Goal: Task Accomplishment & Management: Manage account settings

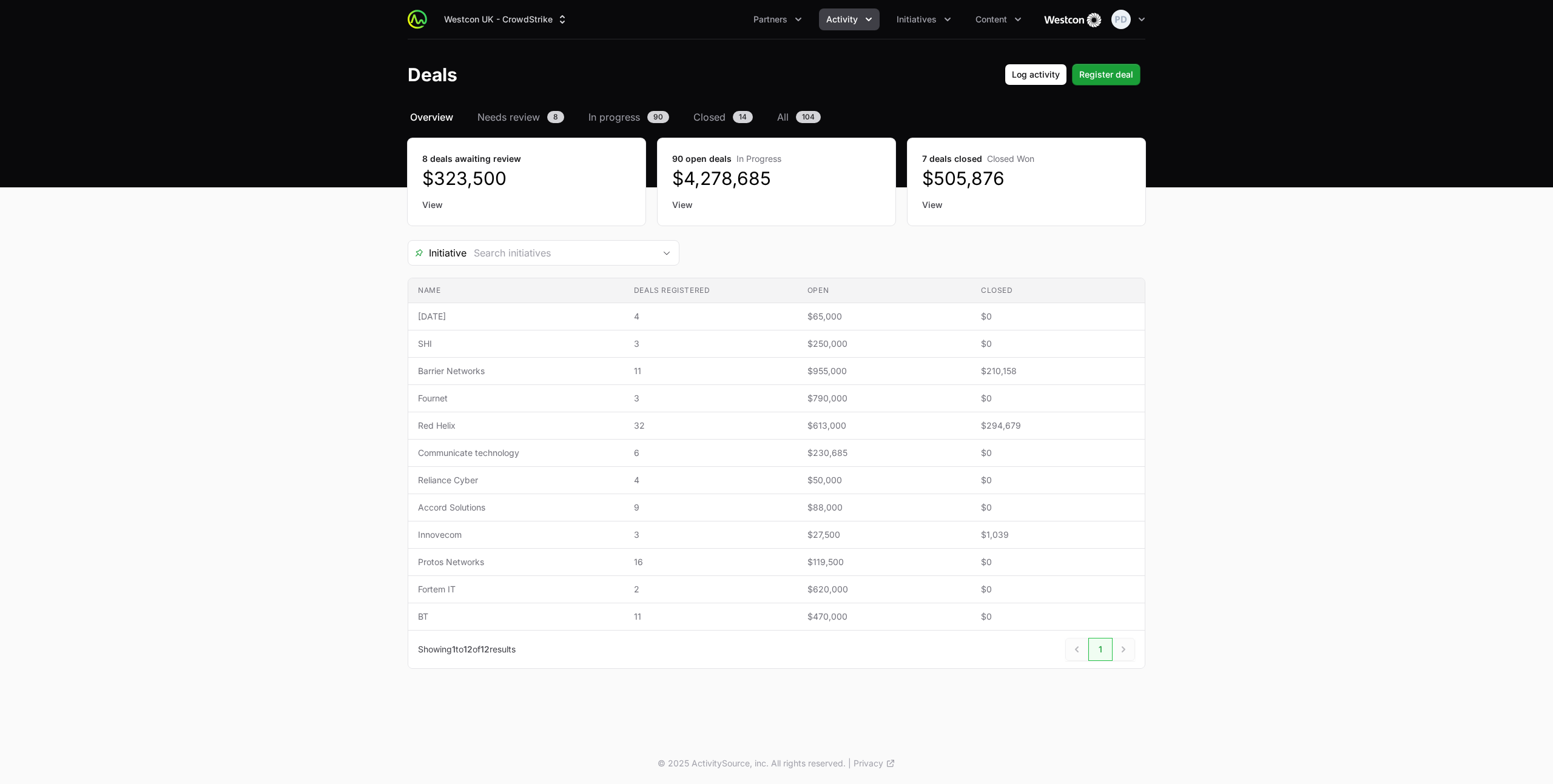
click at [500, 119] on span "Needs review" at bounding box center [509, 117] width 63 height 14
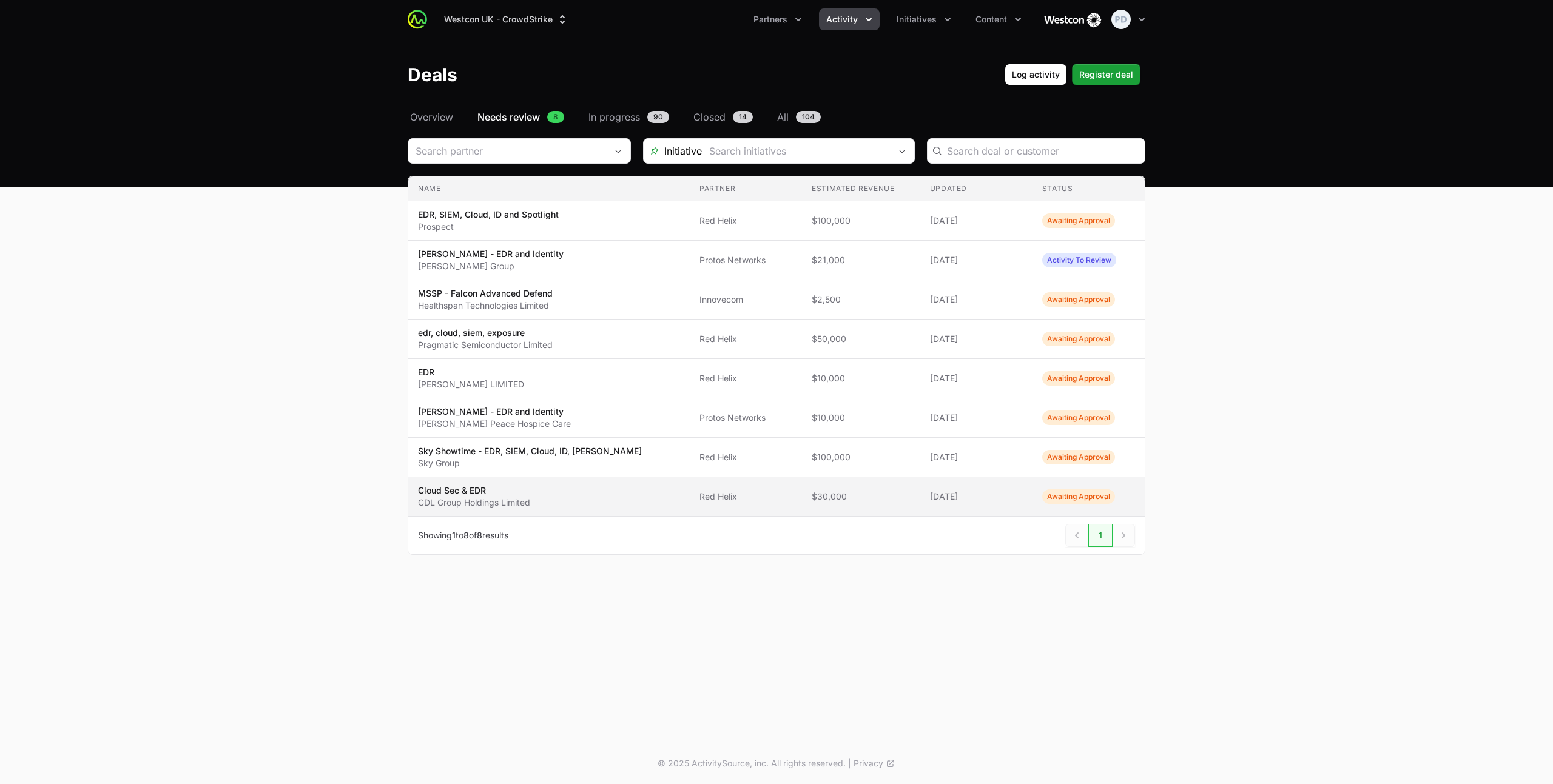
click at [532, 499] on span "Cloud Sec & EDR CDL Group Holdings Limited" at bounding box center [549, 497] width 262 height 25
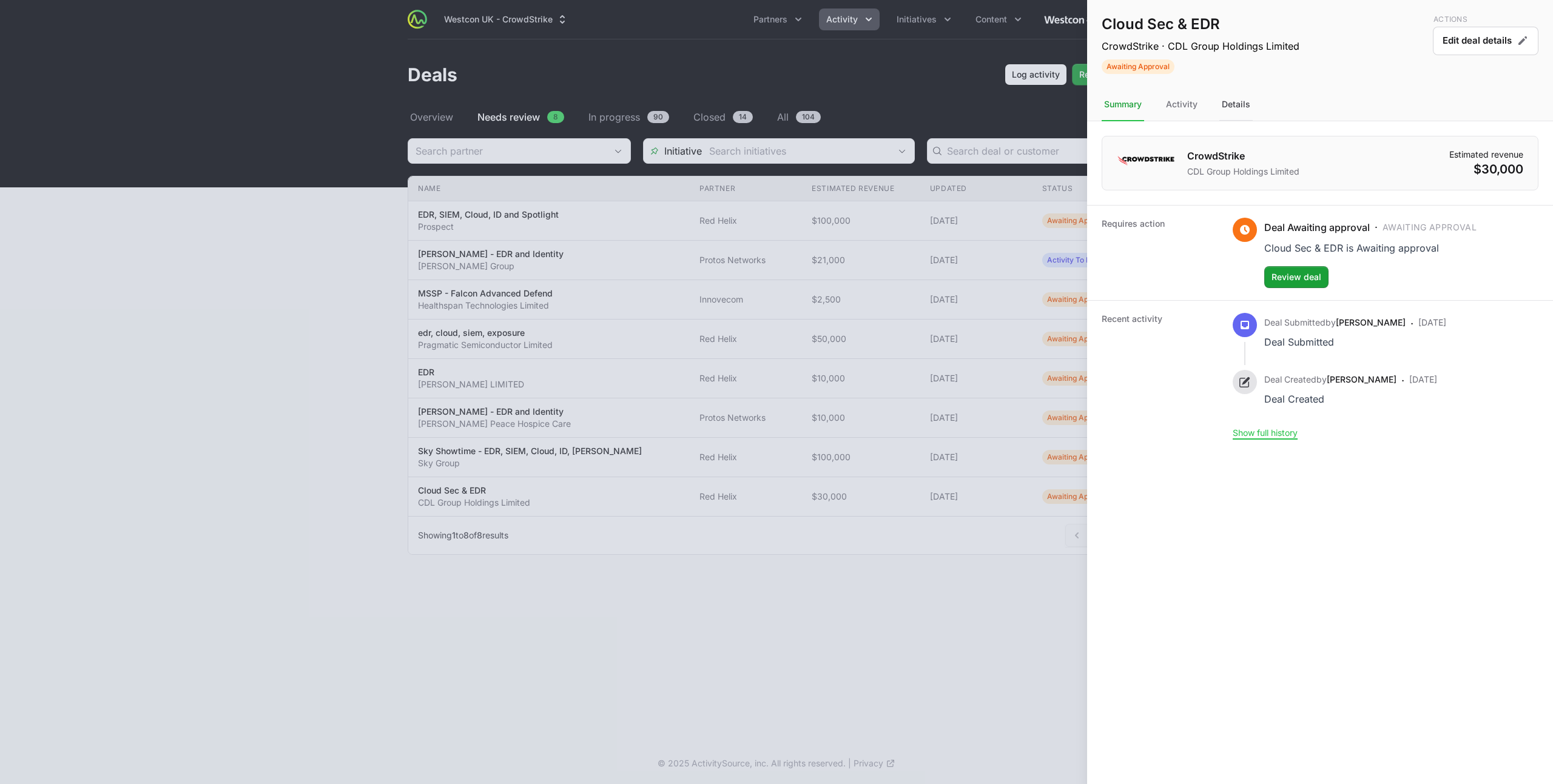
click at [1232, 104] on div "Details" at bounding box center [1236, 105] width 33 height 33
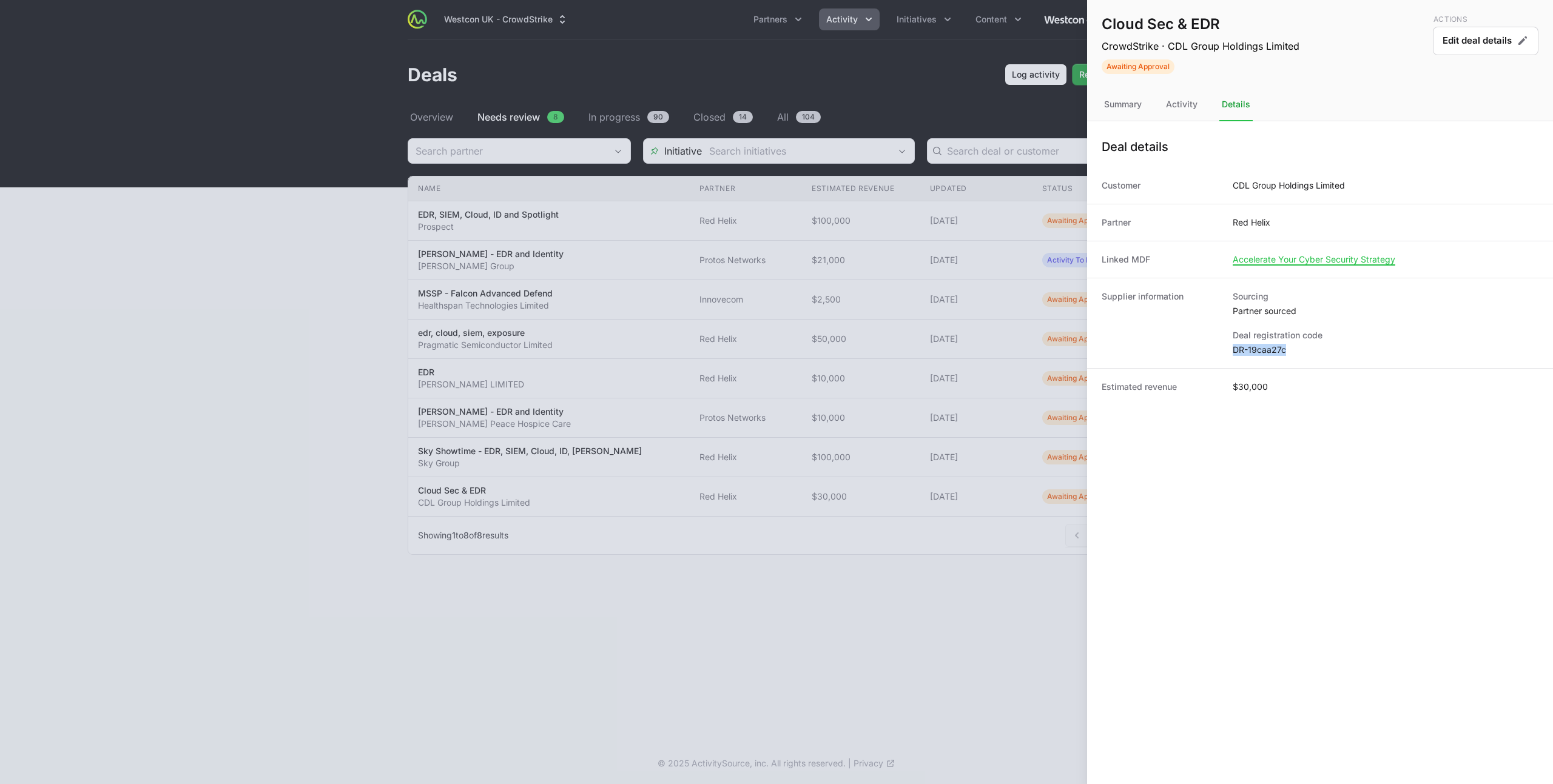
drag, startPoint x: 1287, startPoint y: 351, endPoint x: 1234, endPoint y: 351, distance: 53.0
click at [1234, 351] on dd "DR-19caa27c" at bounding box center [1385, 350] width 306 height 12
copy dd "DR-19caa27c"
click at [1163, 104] on div "Summary" at bounding box center [1181, 105] width 36 height 33
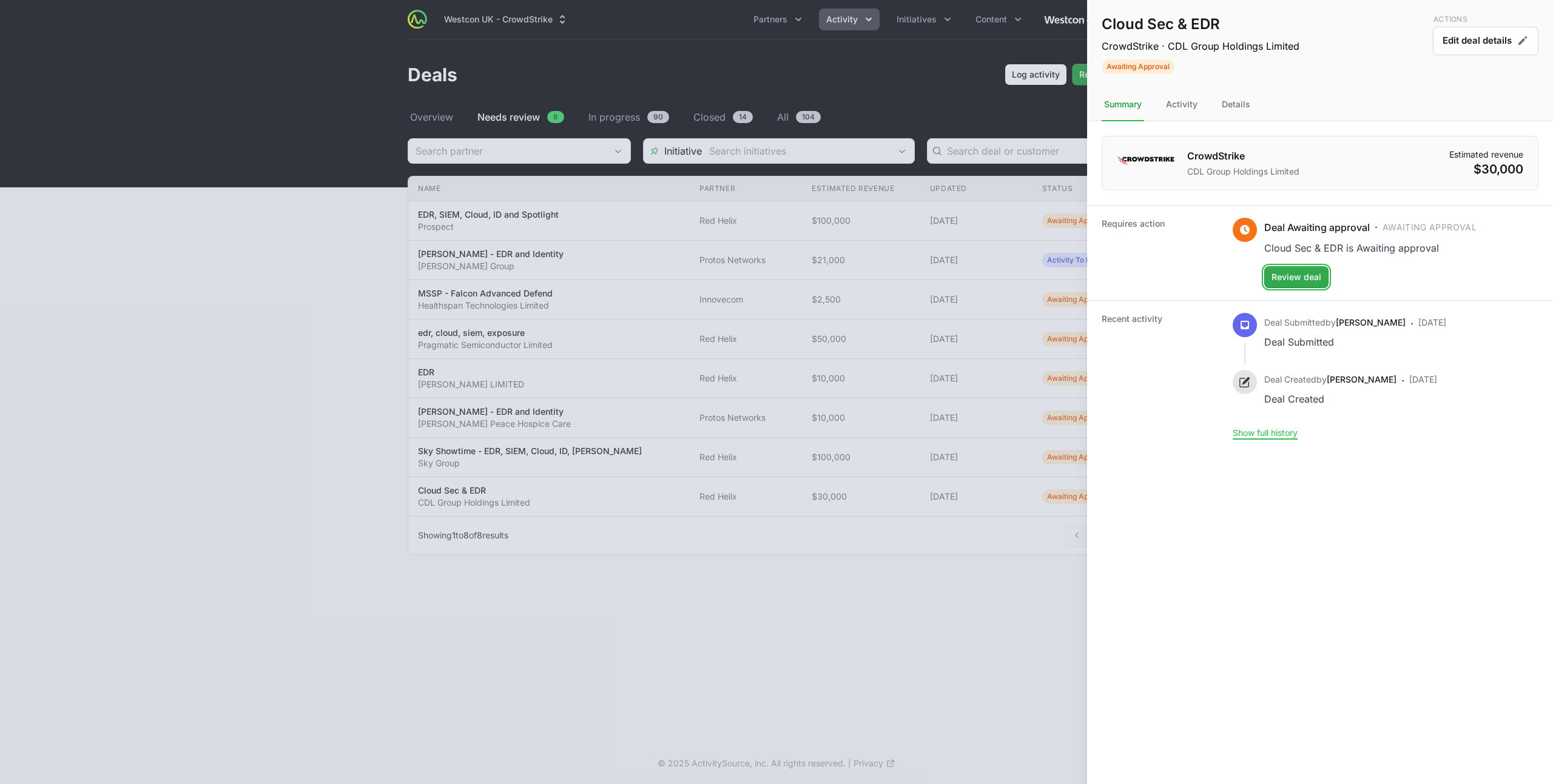
click at [1307, 280] on span "Review deal" at bounding box center [1296, 276] width 50 height 14
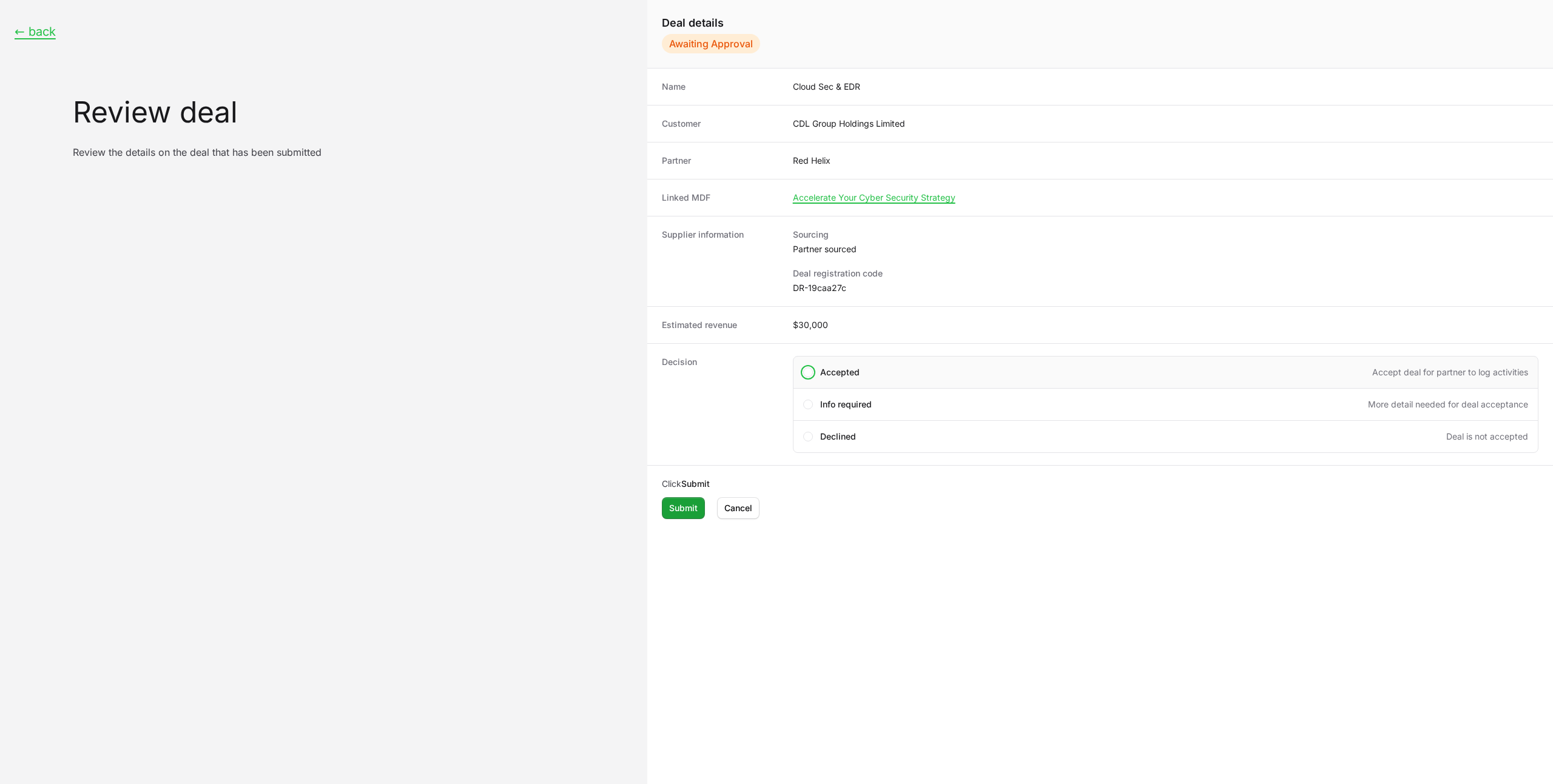
click at [885, 371] on div "Accepted Accept deal for partner to log activities" at bounding box center [1173, 373] width 708 height 12
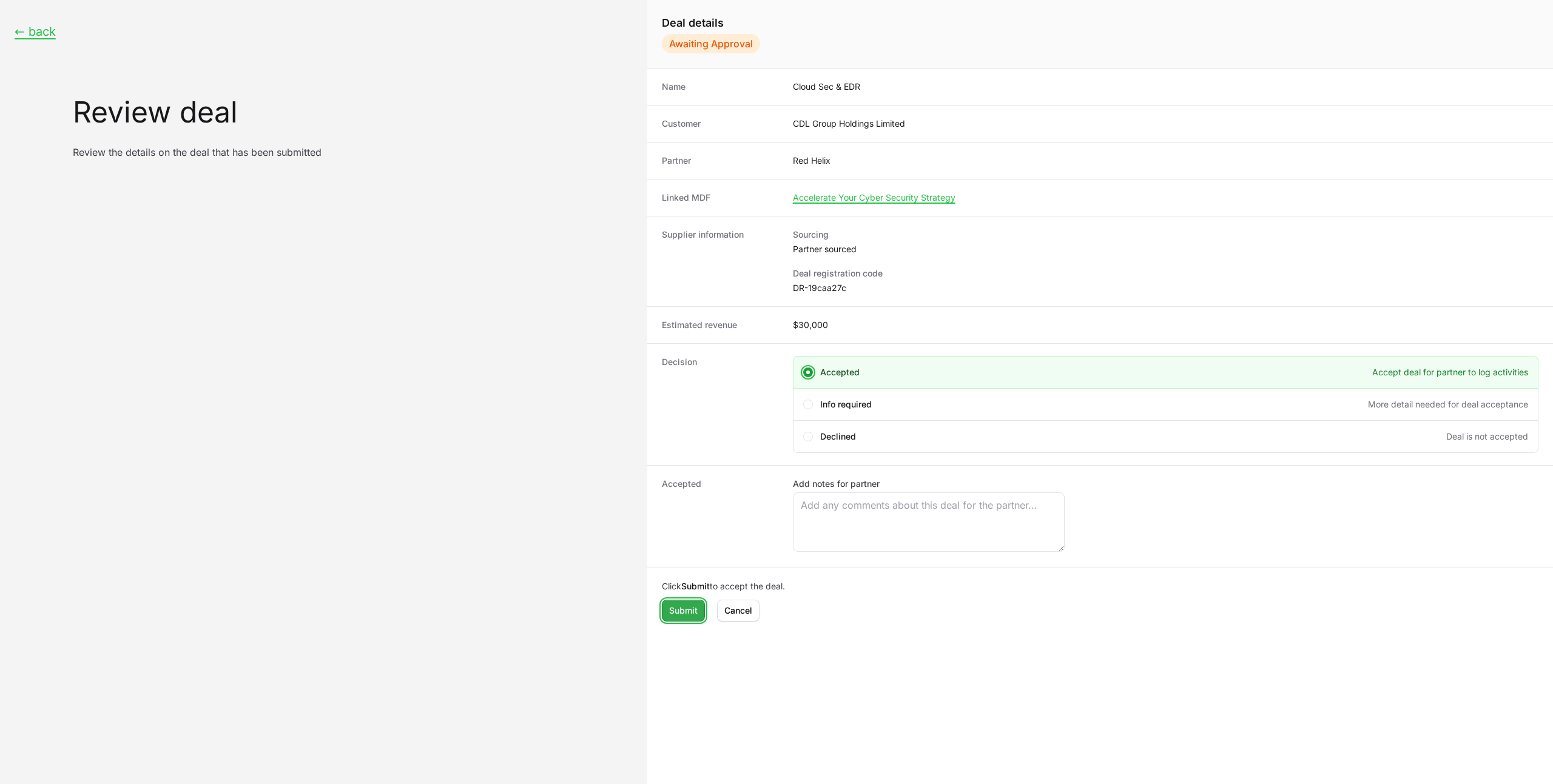
click at [684, 609] on span "Submit" at bounding box center [683, 610] width 29 height 14
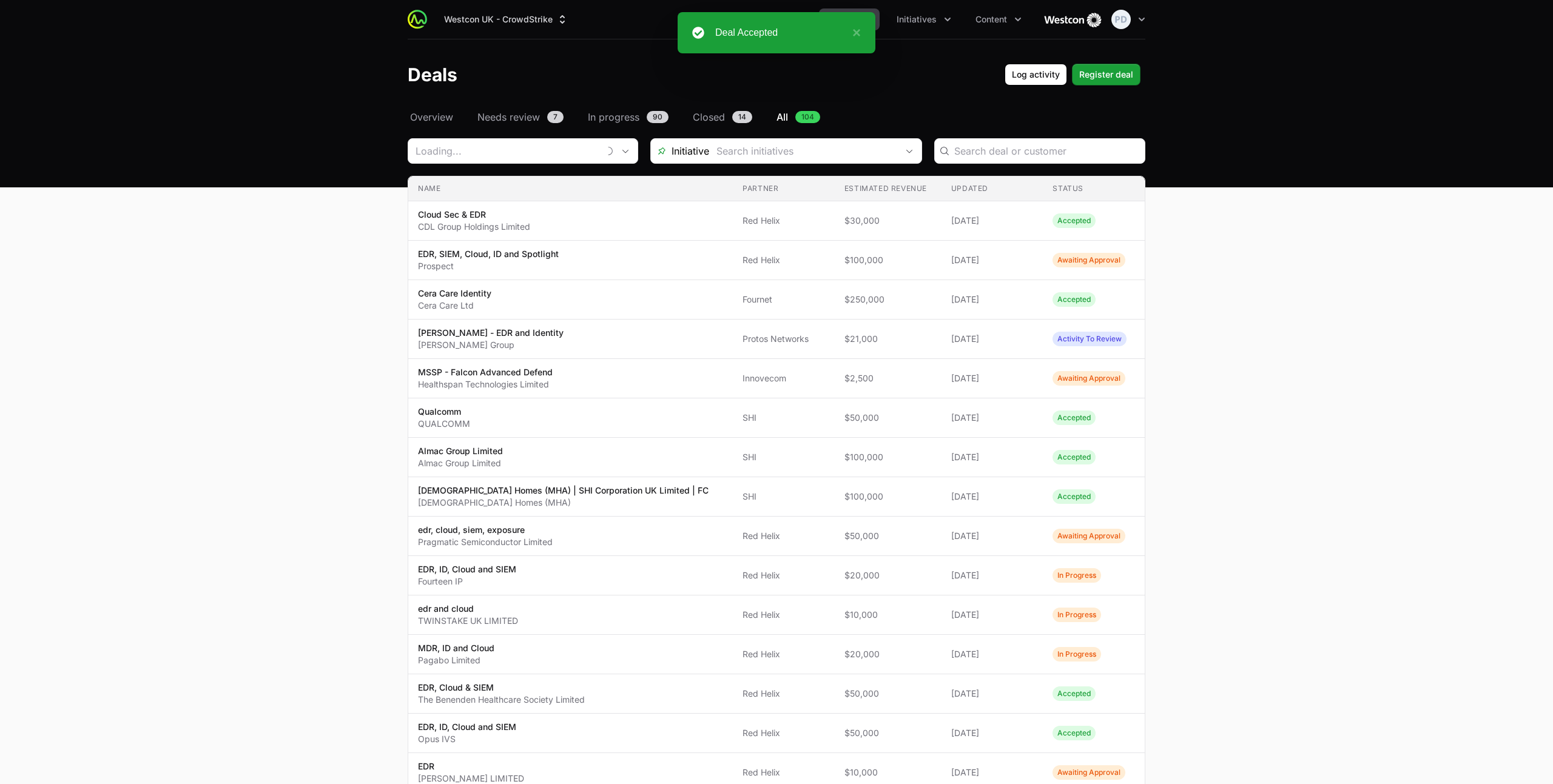
click at [491, 107] on header "Deals Log activity Register deal" at bounding box center [776, 74] width 1553 height 70
click at [490, 114] on span "Needs review" at bounding box center [509, 117] width 63 height 14
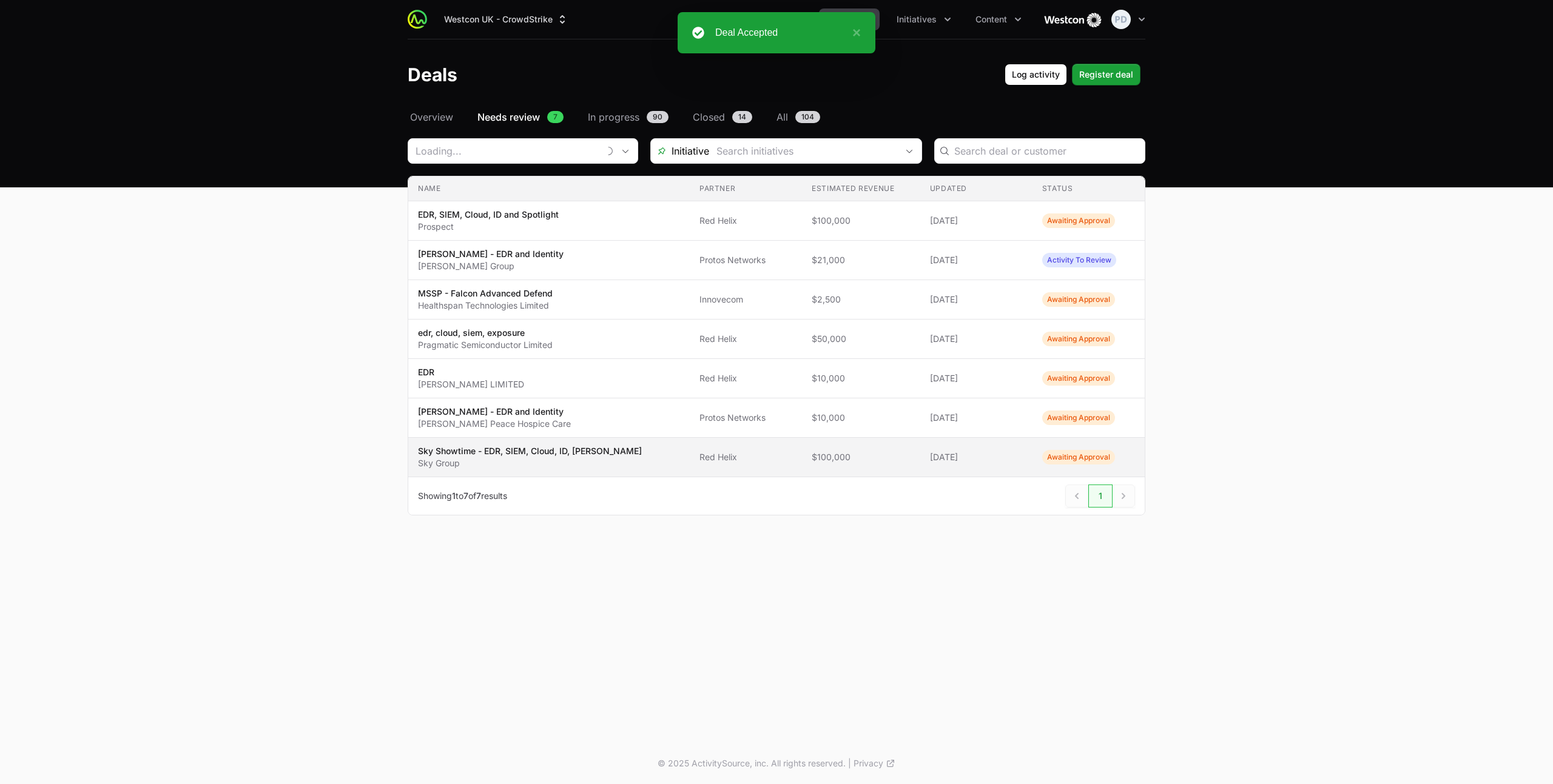
click at [524, 459] on p "Sky Group" at bounding box center [530, 463] width 224 height 12
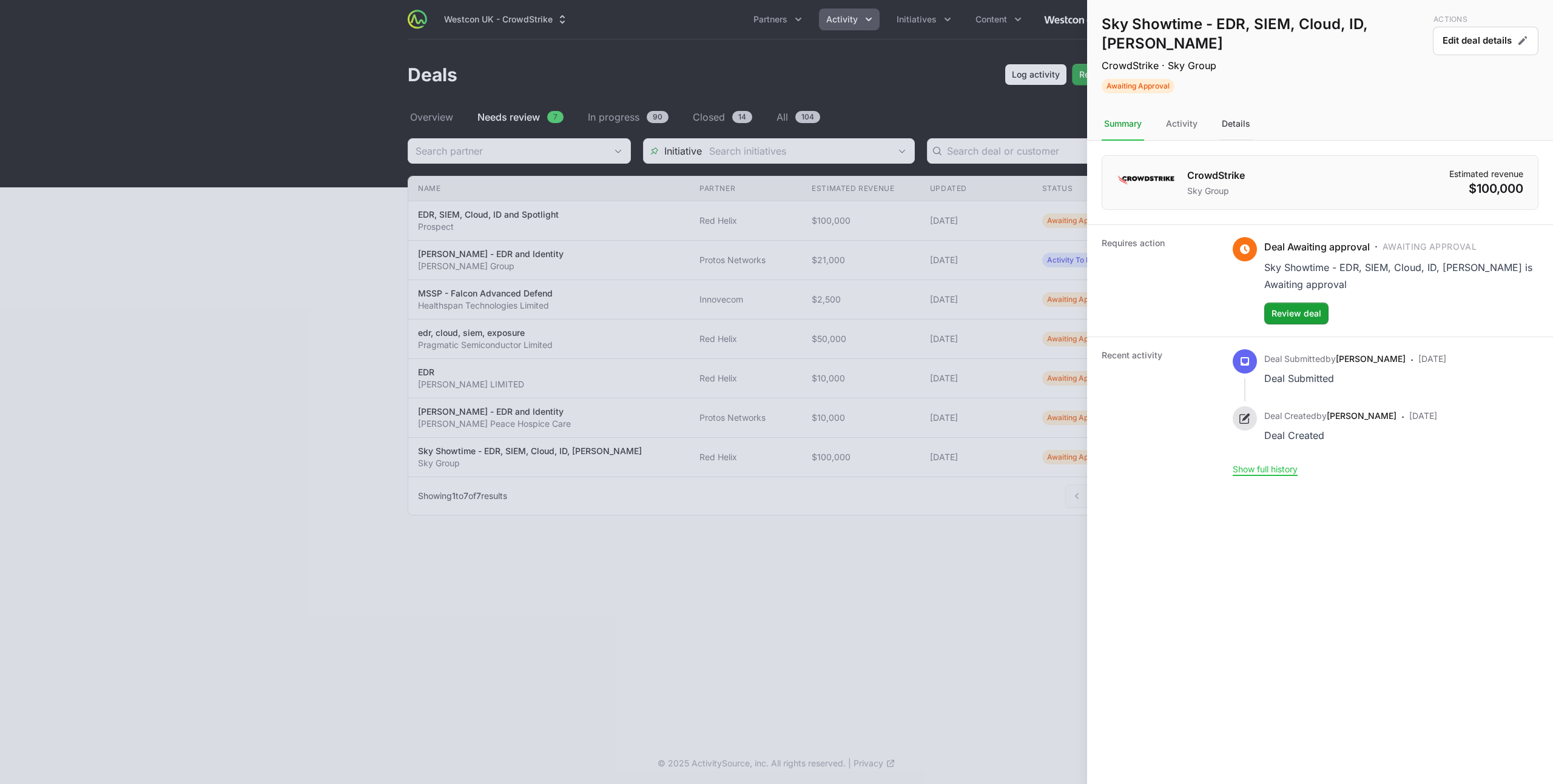
click at [1235, 108] on div "Details" at bounding box center [1236, 124] width 33 height 33
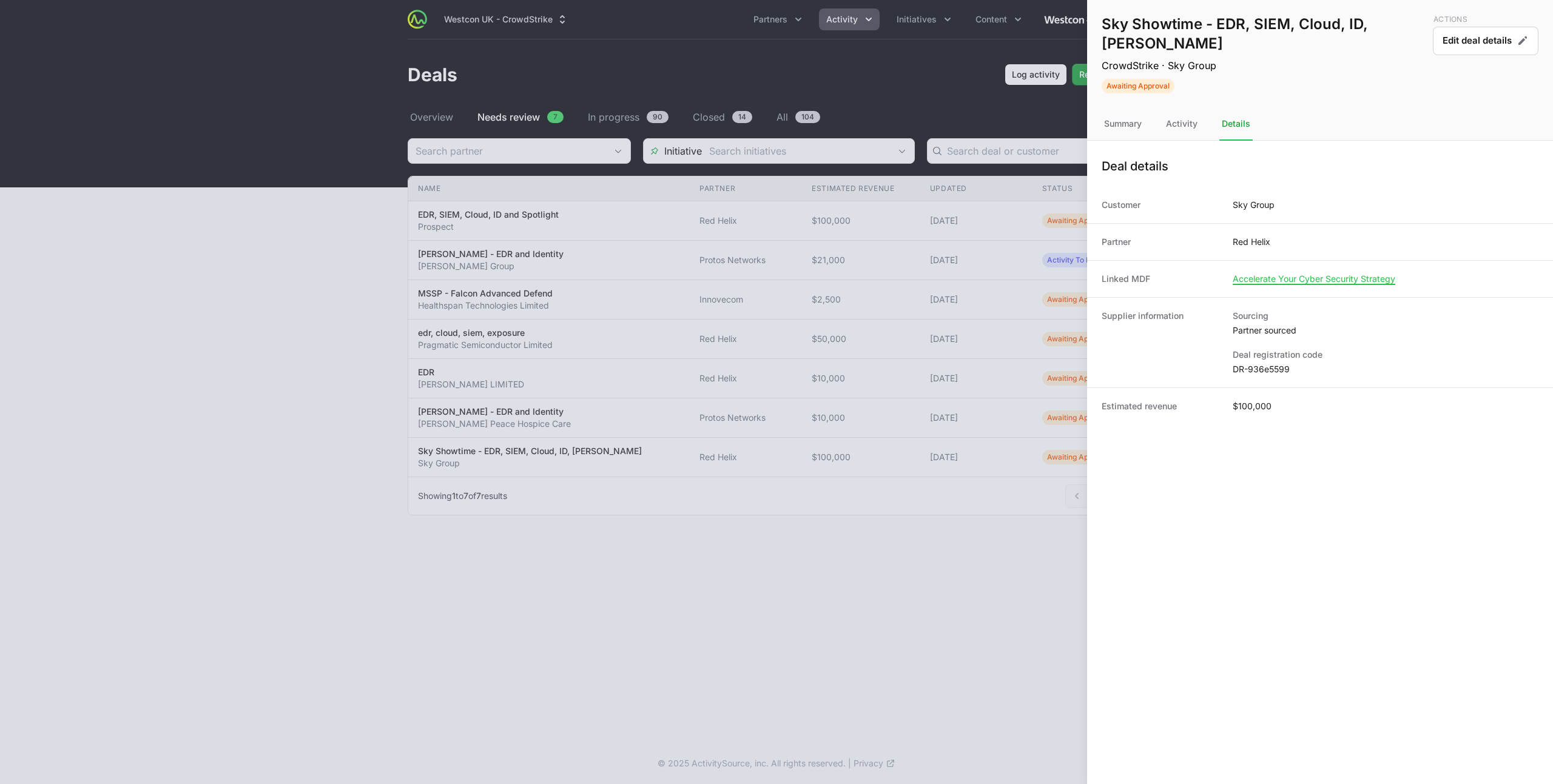
click at [1249, 363] on dd "DR-936e5599" at bounding box center [1385, 369] width 306 height 12
copy dl "DR-936e5599"
click at [1163, 108] on div "Summary" at bounding box center [1181, 124] width 36 height 33
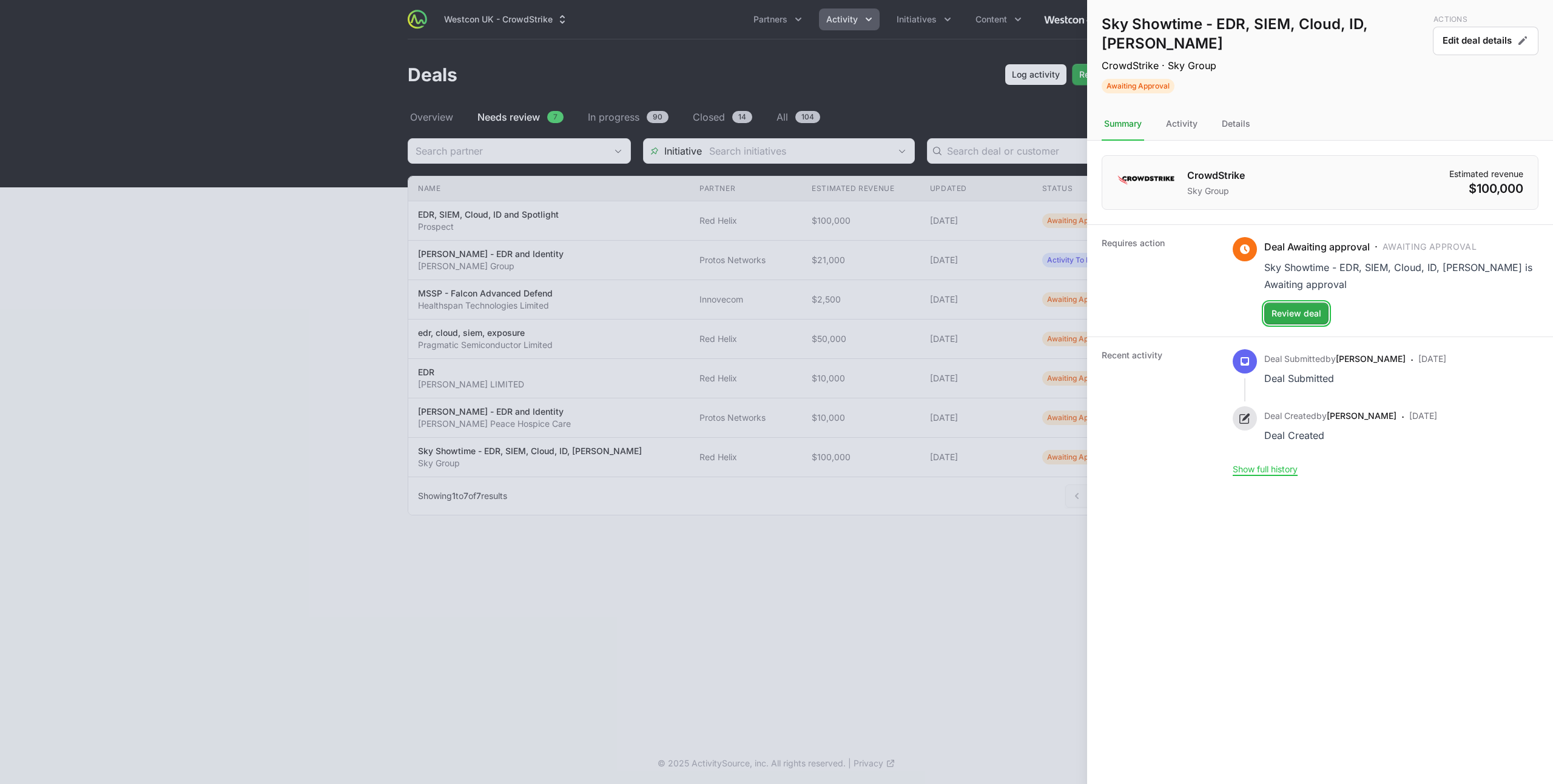
click at [1315, 306] on span "Review deal" at bounding box center [1296, 313] width 50 height 14
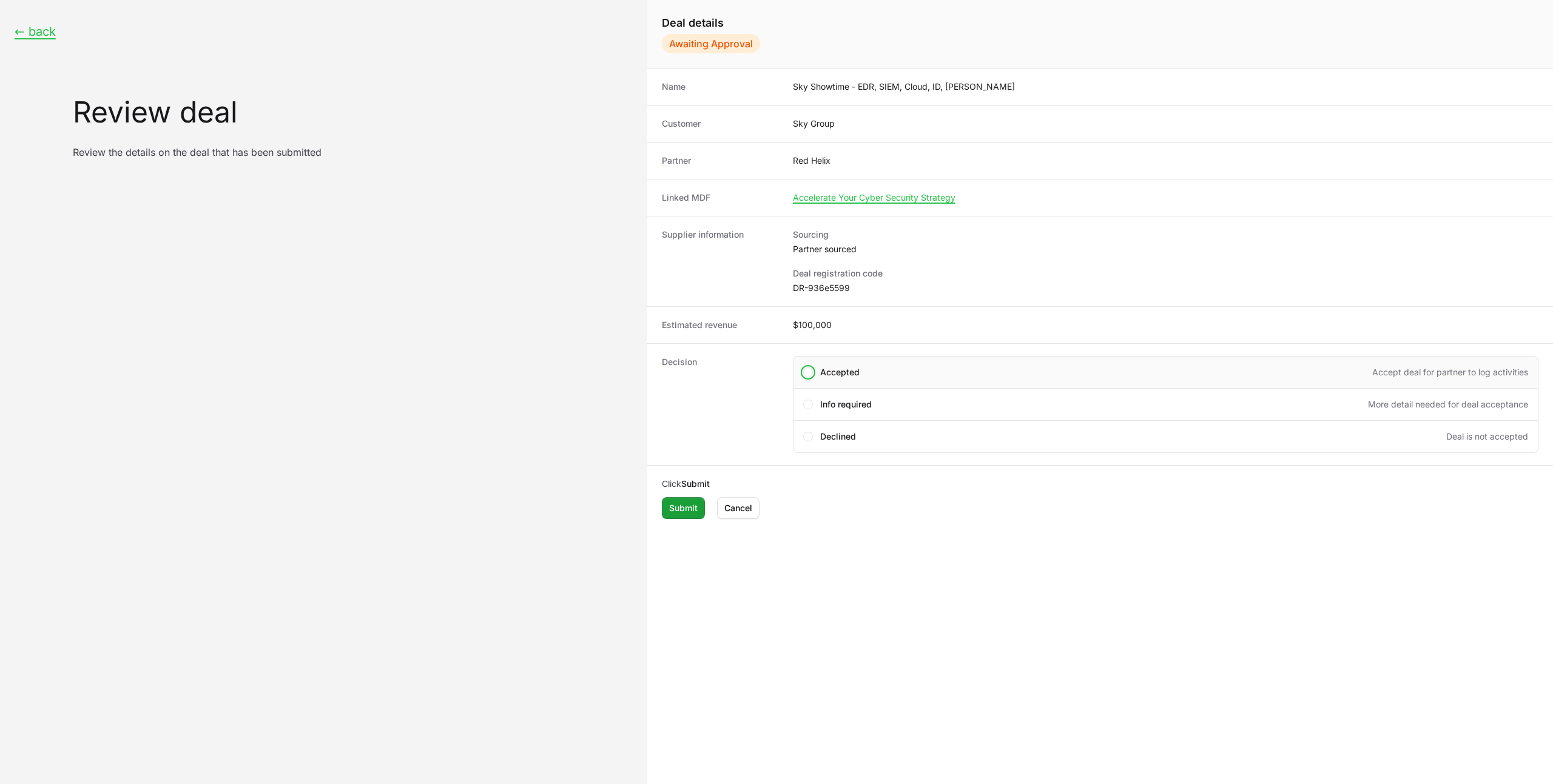
click at [856, 373] on span "Accepted" at bounding box center [840, 373] width 40 height 12
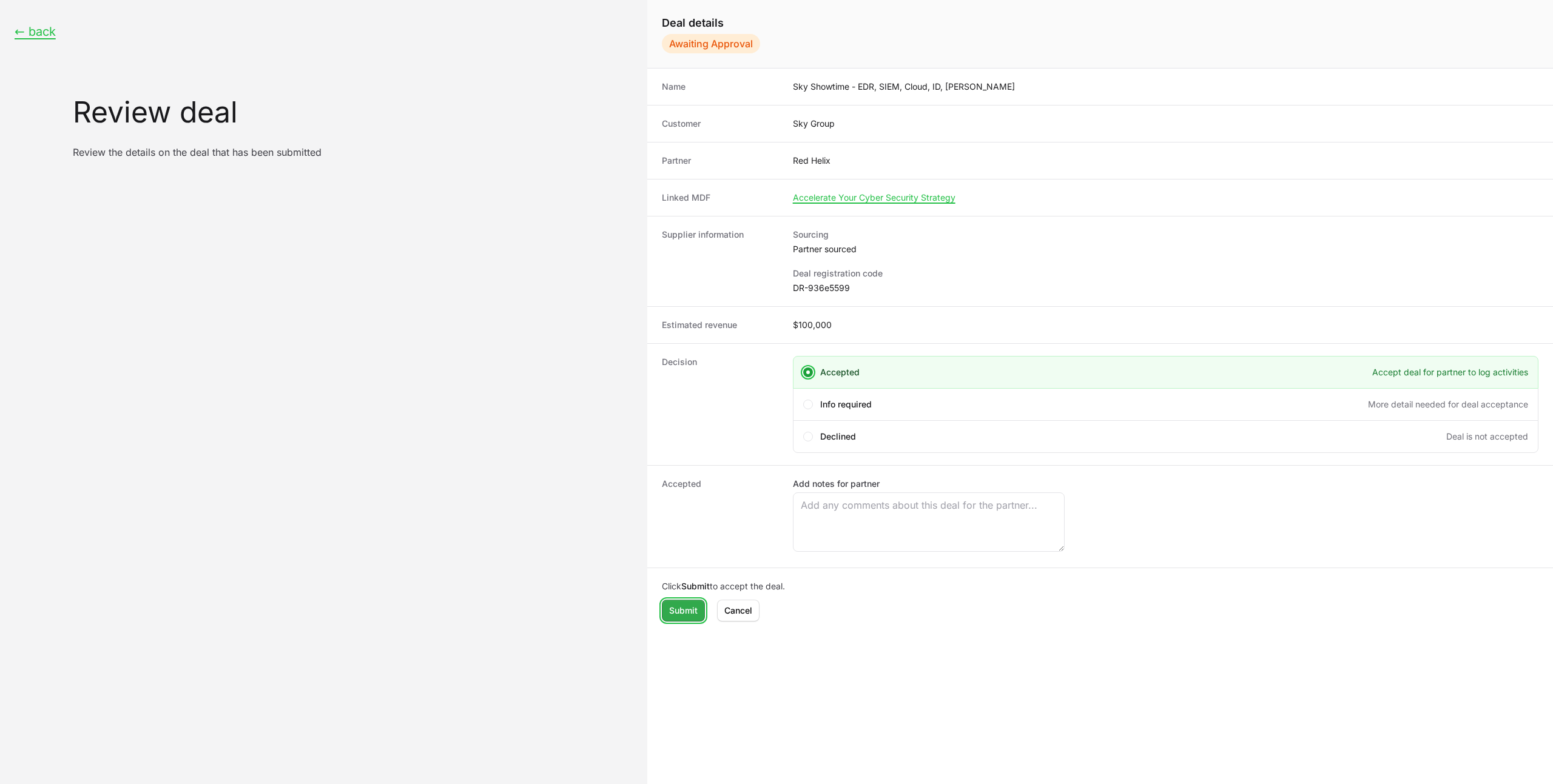
click at [683, 604] on span "Submit" at bounding box center [683, 610] width 29 height 14
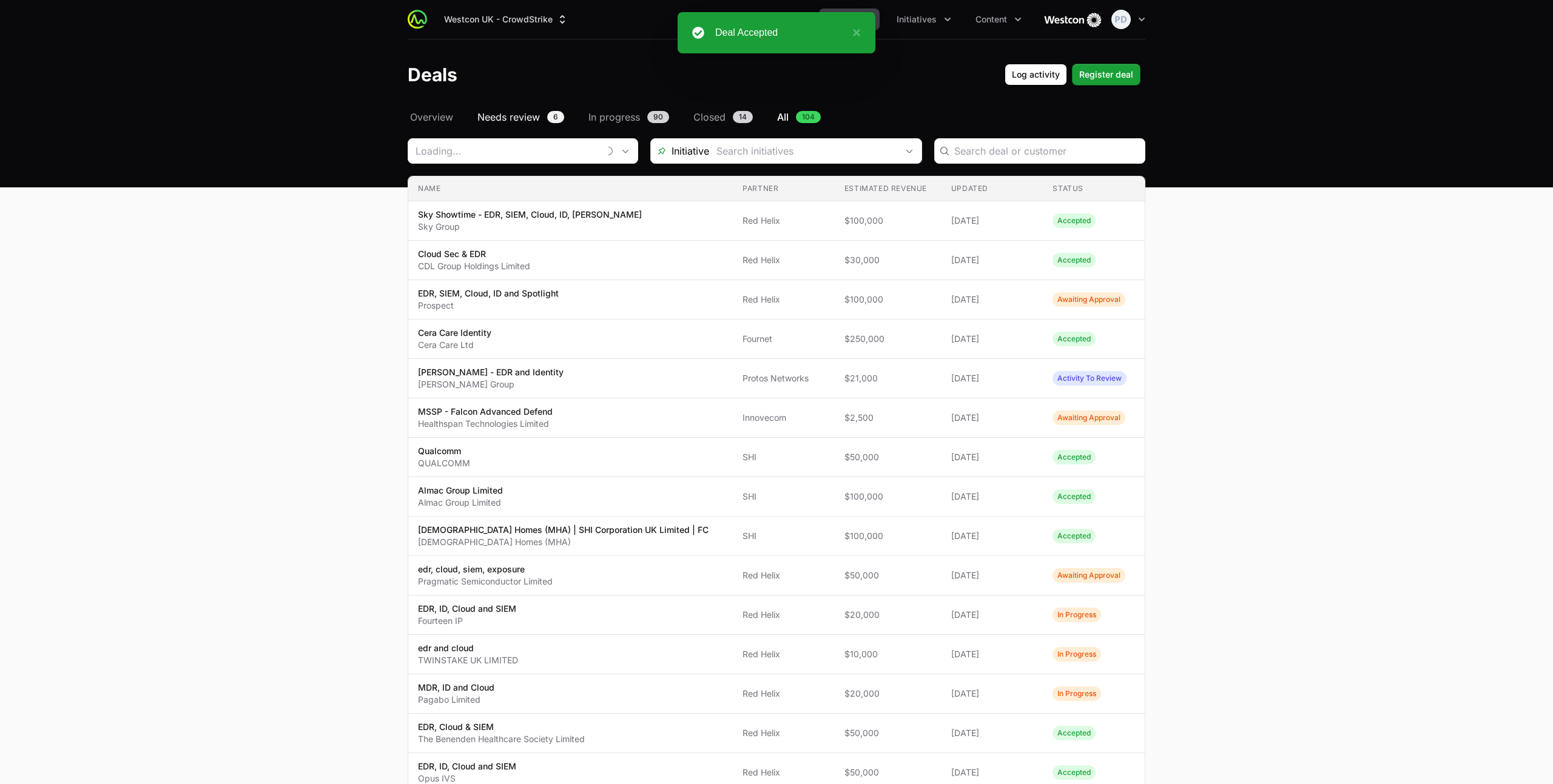
click at [514, 119] on span "Needs review" at bounding box center [509, 117] width 63 height 14
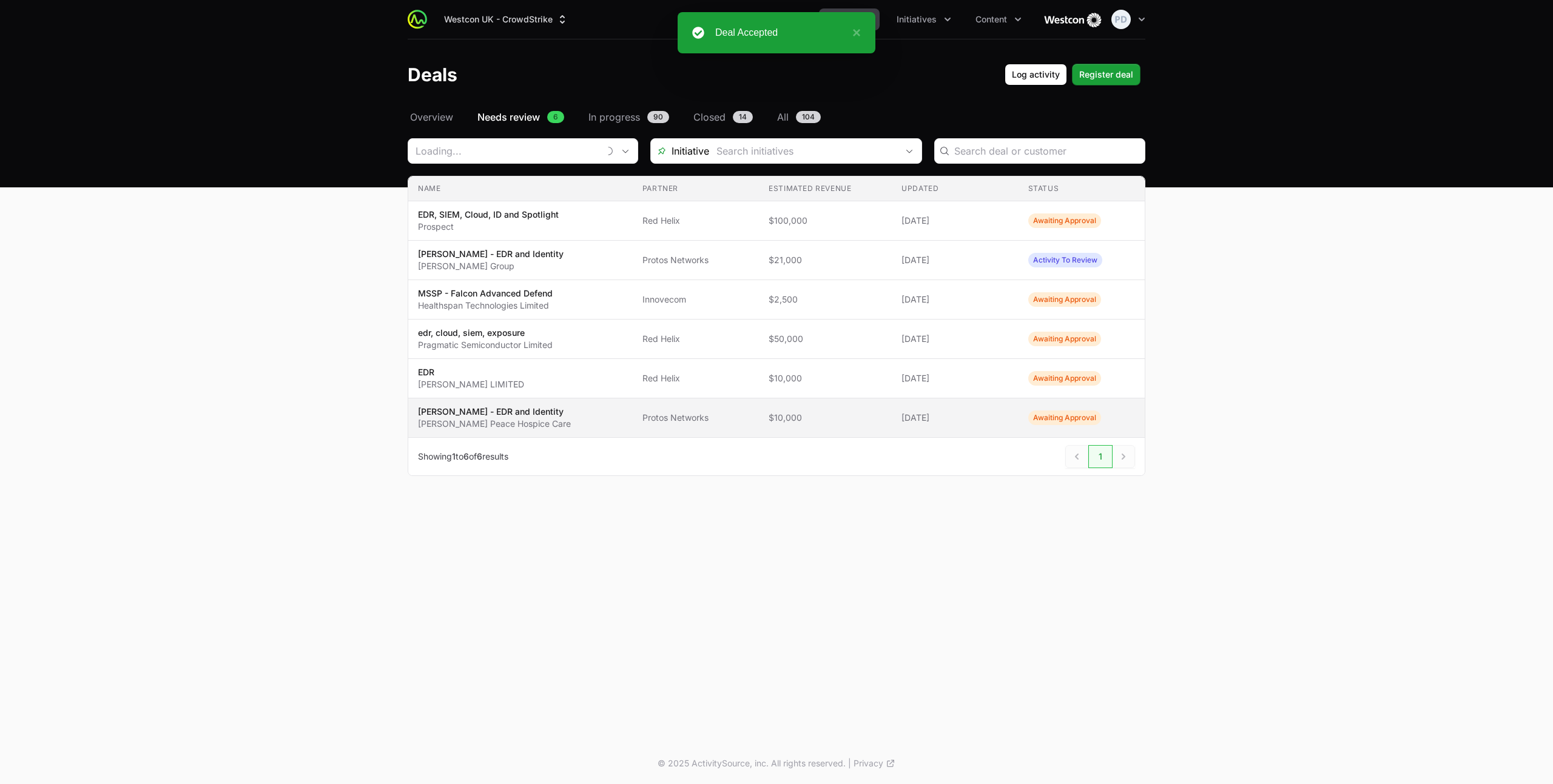
click at [553, 426] on p "[PERSON_NAME] Peace Hospice Care" at bounding box center [494, 424] width 153 height 12
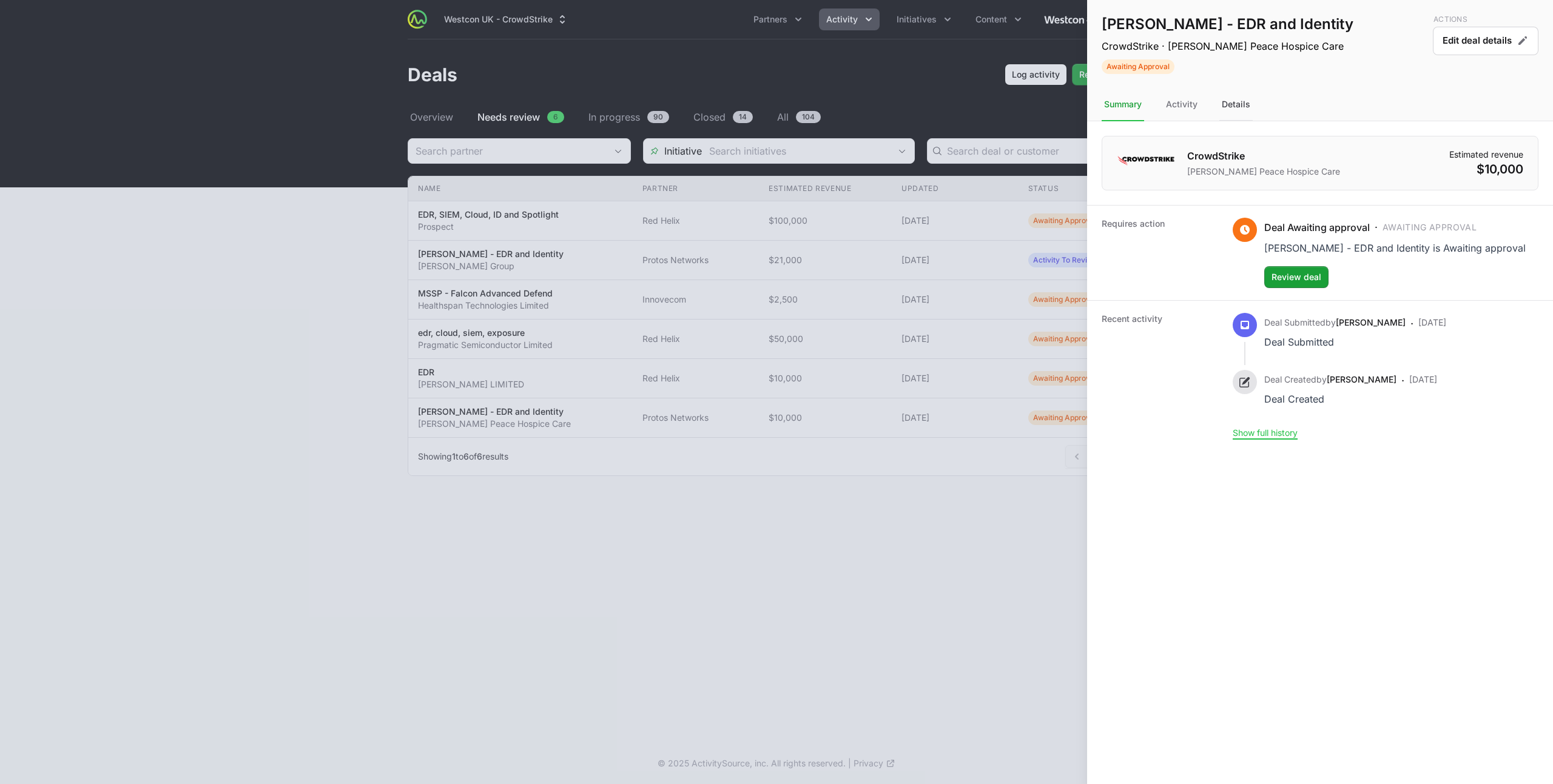
click at [1243, 100] on div "Details" at bounding box center [1236, 105] width 33 height 33
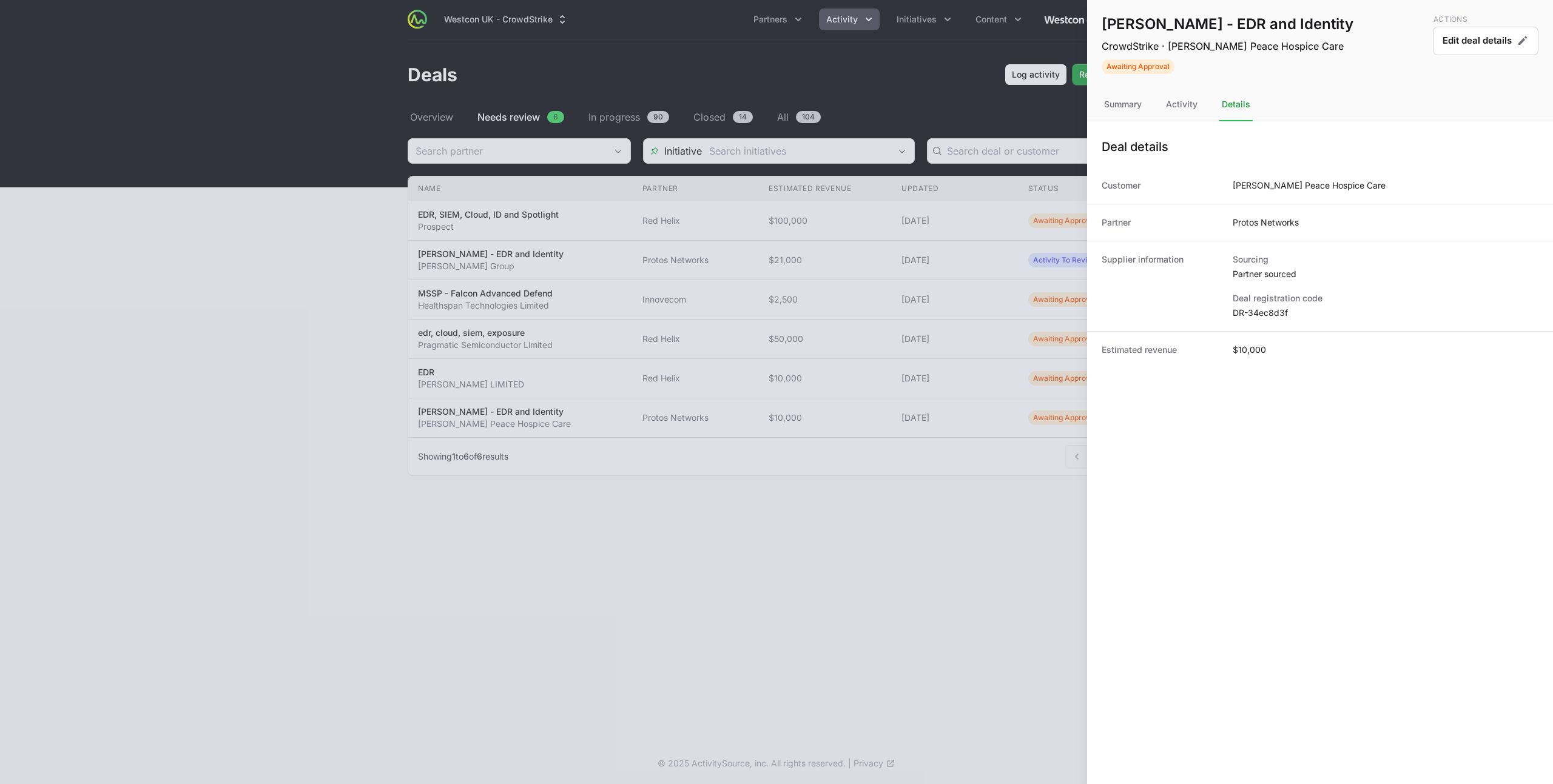
click at [1268, 313] on dd "DR-34ec8d3f" at bounding box center [1385, 313] width 306 height 12
copy dl "DR-34ec8d3f"
click at [1163, 104] on div "Summary" at bounding box center [1181, 105] width 36 height 33
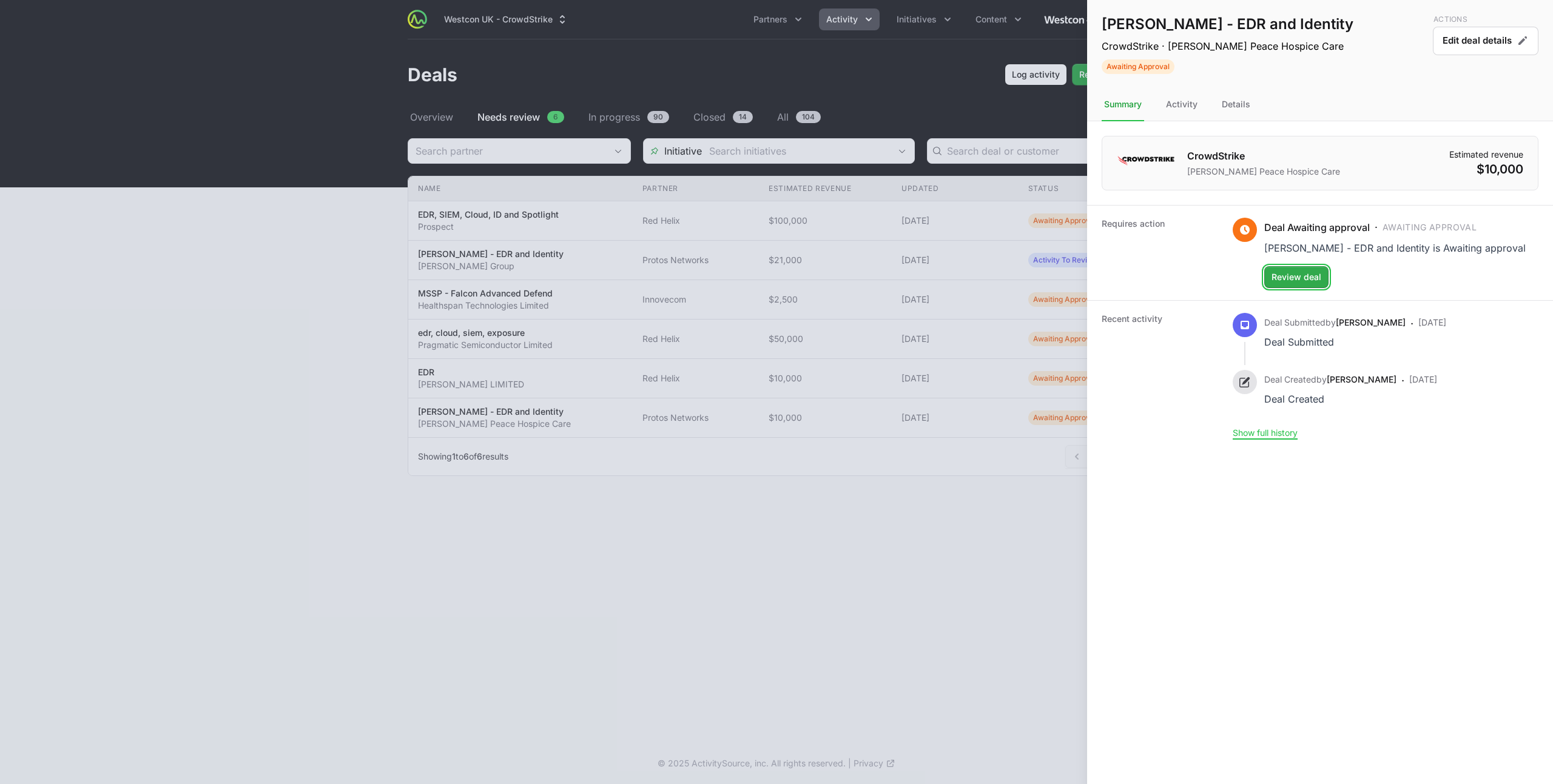
click at [1311, 278] on span "Review deal" at bounding box center [1296, 276] width 50 height 14
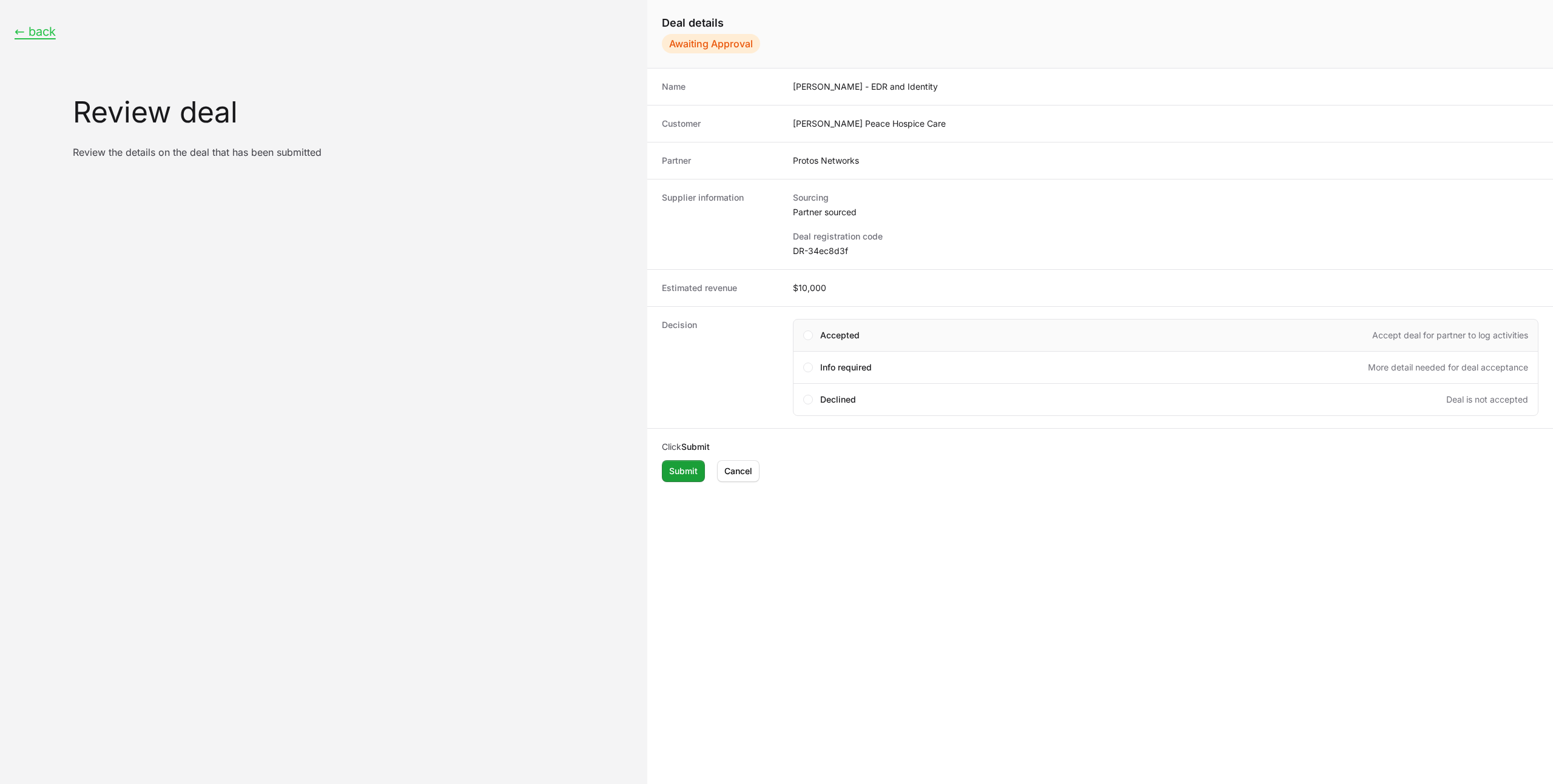
click at [874, 337] on div "Accepted Accept deal for partner to log activities" at bounding box center [1173, 335] width 708 height 12
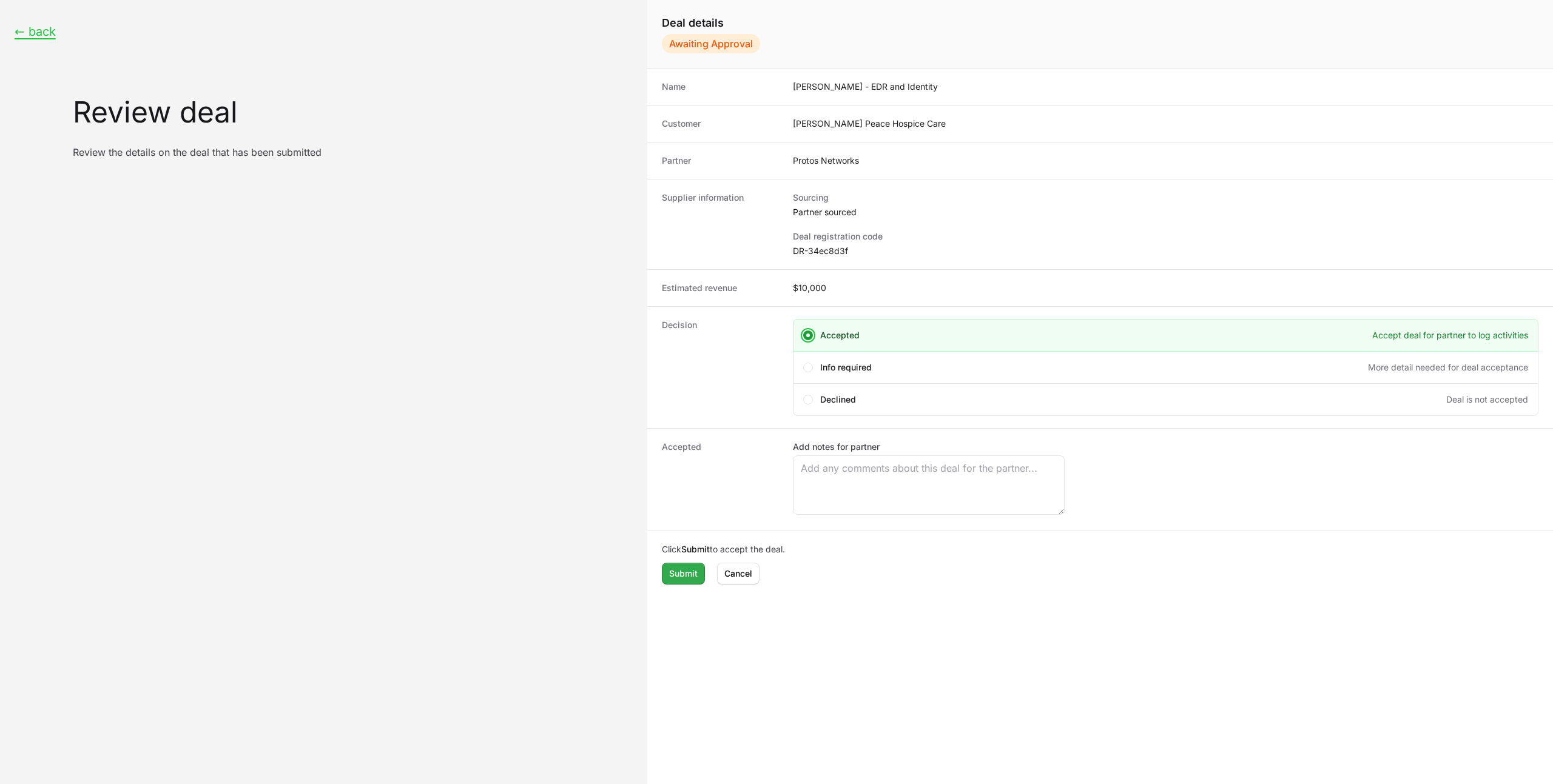
drag, startPoint x: 686, startPoint y: 593, endPoint x: 688, endPoint y: 581, distance: 12.2
click at [687, 590] on div "Click Submit to accept the deal. Submit Cancel" at bounding box center [1100, 564] width 906 height 66
click at [689, 579] on span "Submit" at bounding box center [683, 573] width 29 height 14
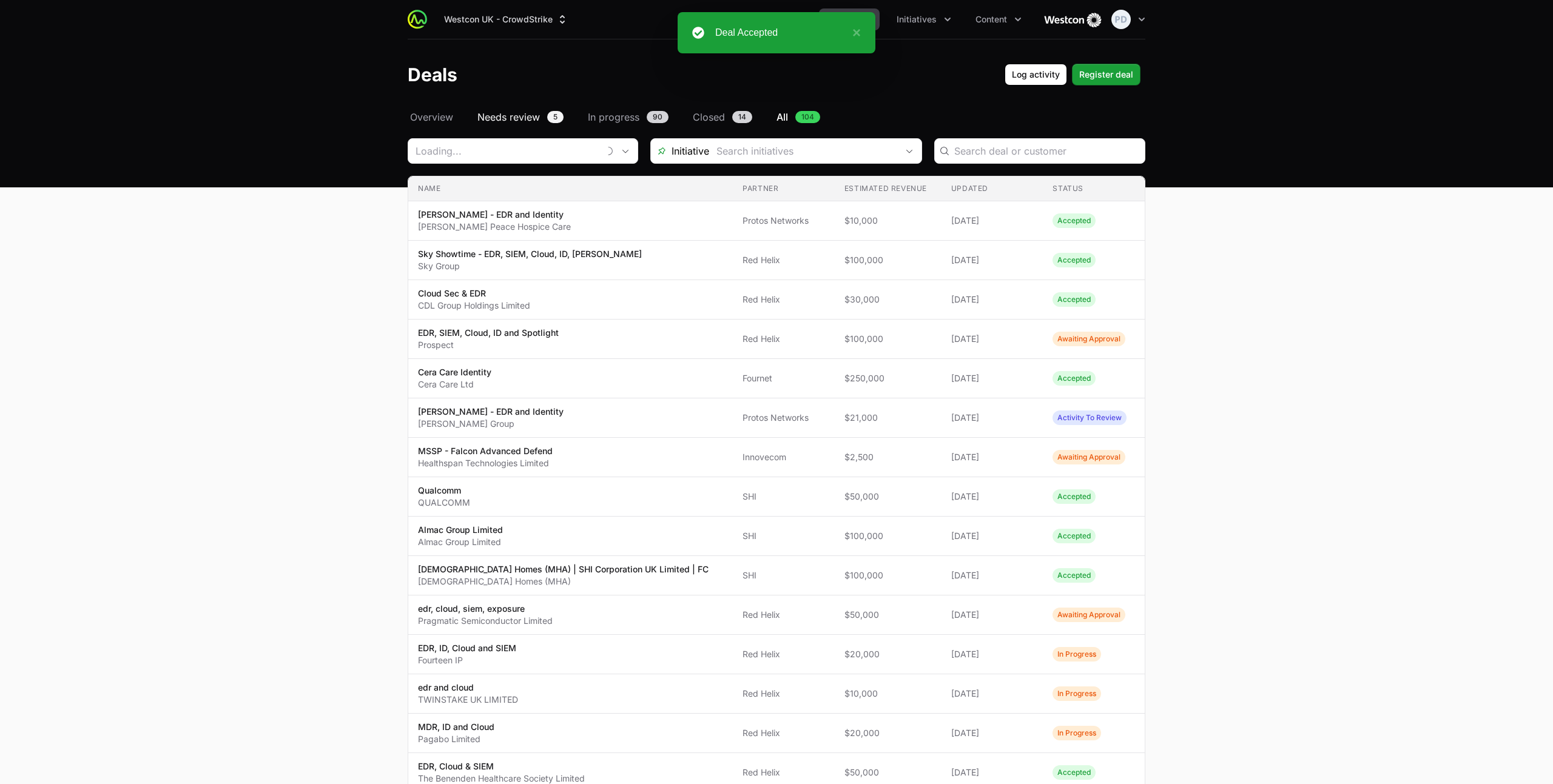
click at [493, 122] on span "Needs review" at bounding box center [509, 117] width 63 height 14
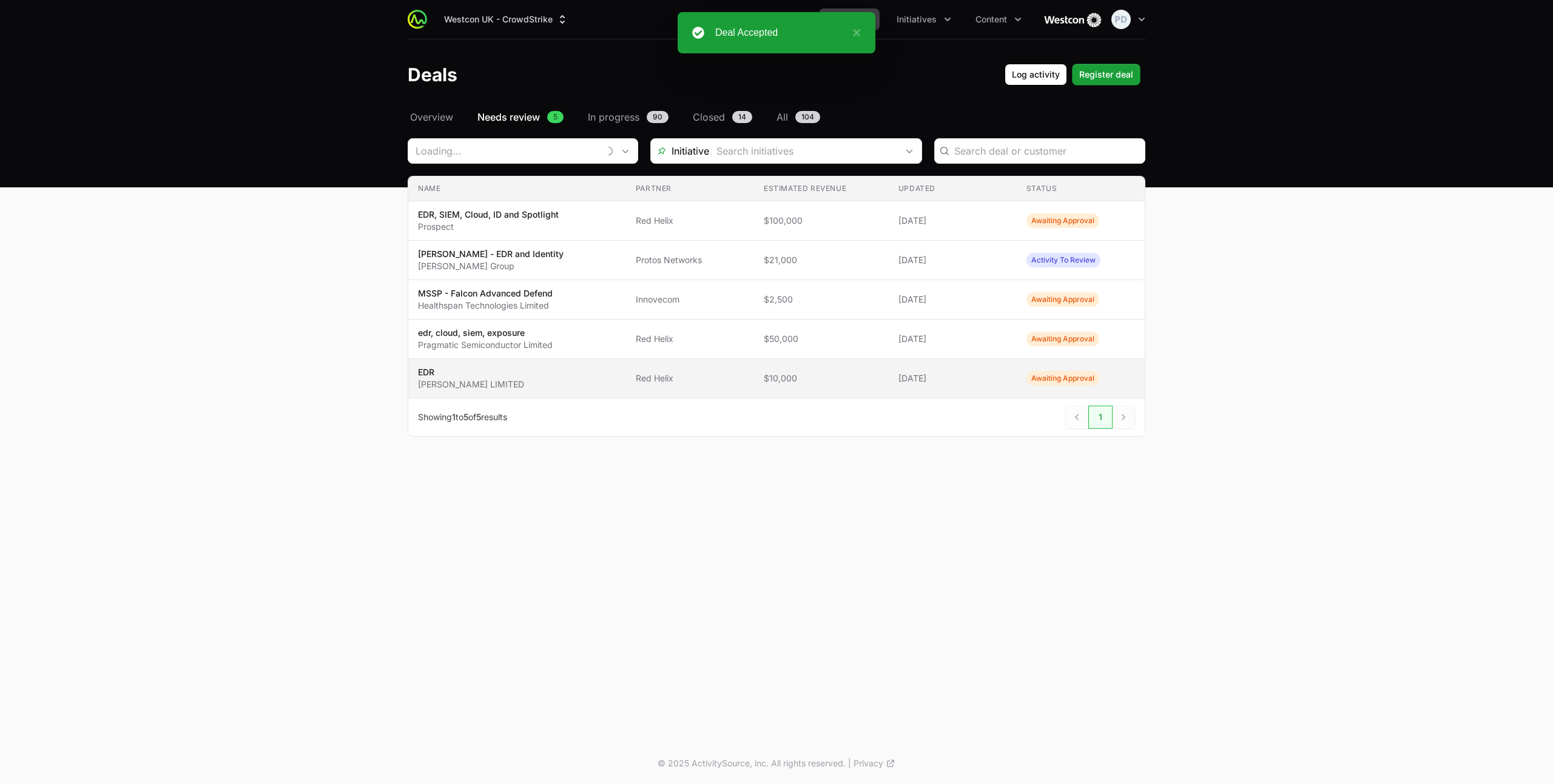
click at [536, 371] on span "[PERSON_NAME] LIMITED" at bounding box center [517, 379] width 199 height 25
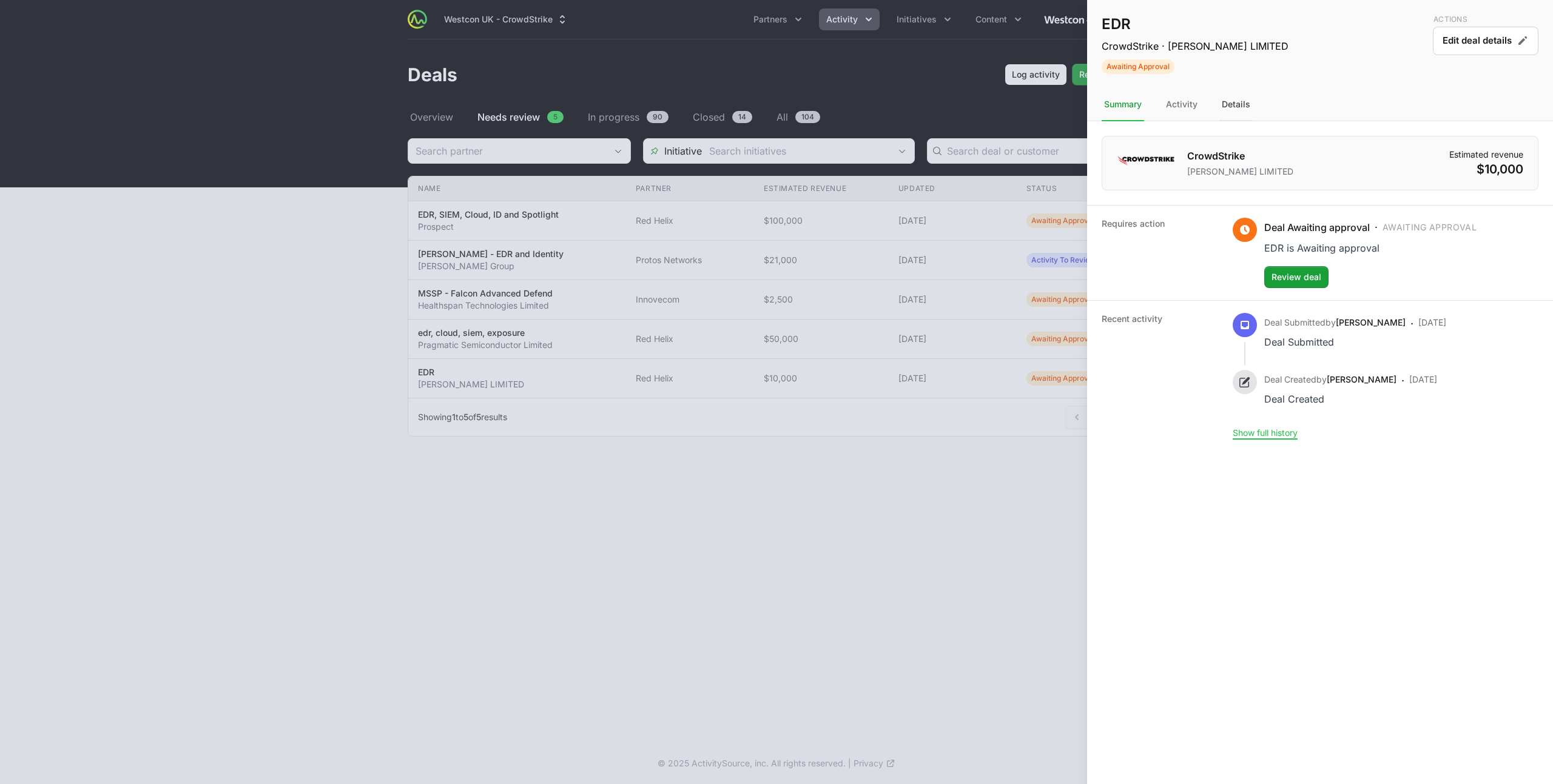
click at [1244, 99] on div "Details" at bounding box center [1236, 105] width 33 height 33
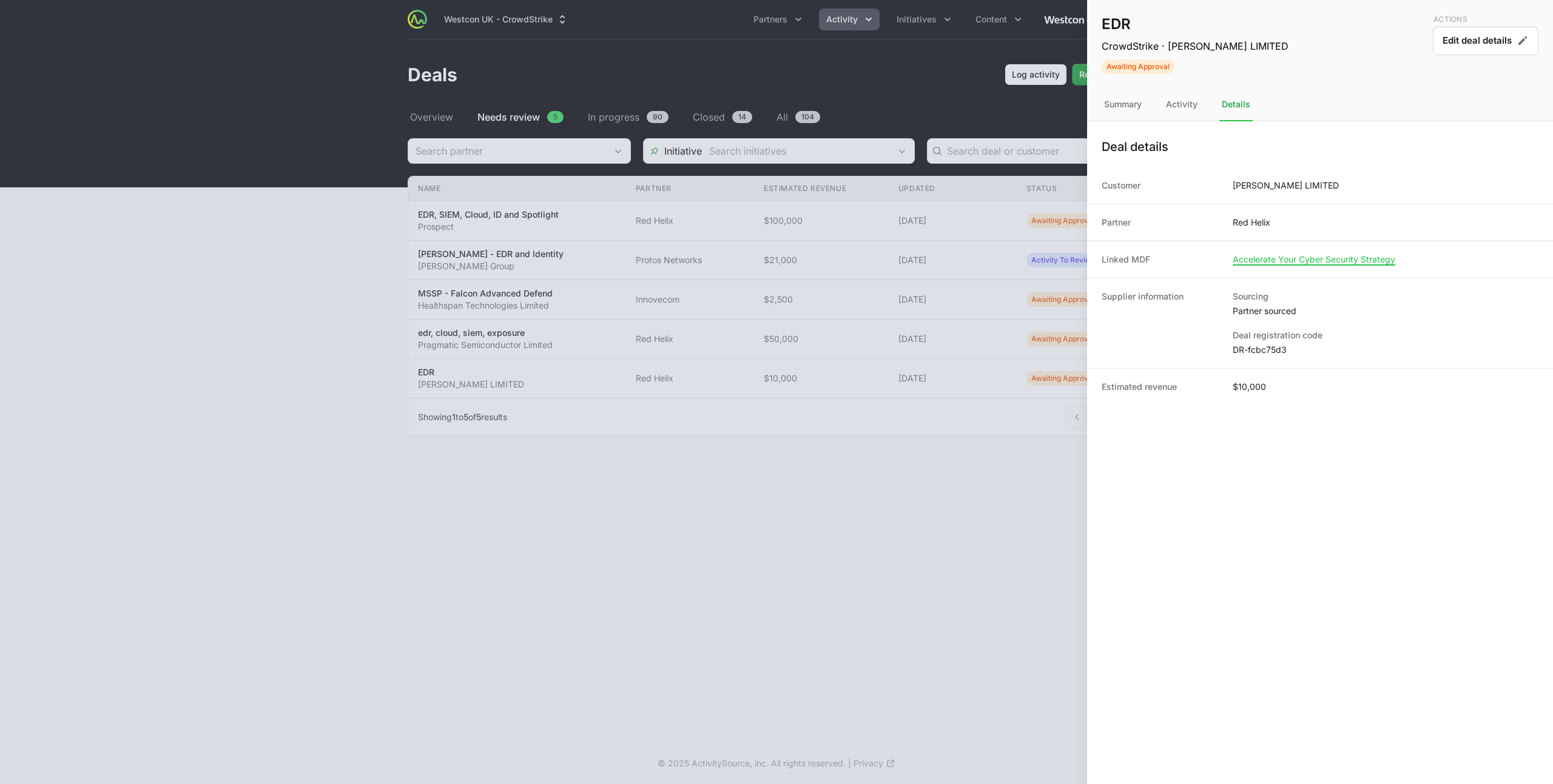
click at [1264, 352] on dd "DR-fcbc75d3" at bounding box center [1385, 350] width 306 height 12
copy dl "DR-fcbc75d3"
click at [1163, 107] on div "Summary" at bounding box center [1181, 105] width 36 height 33
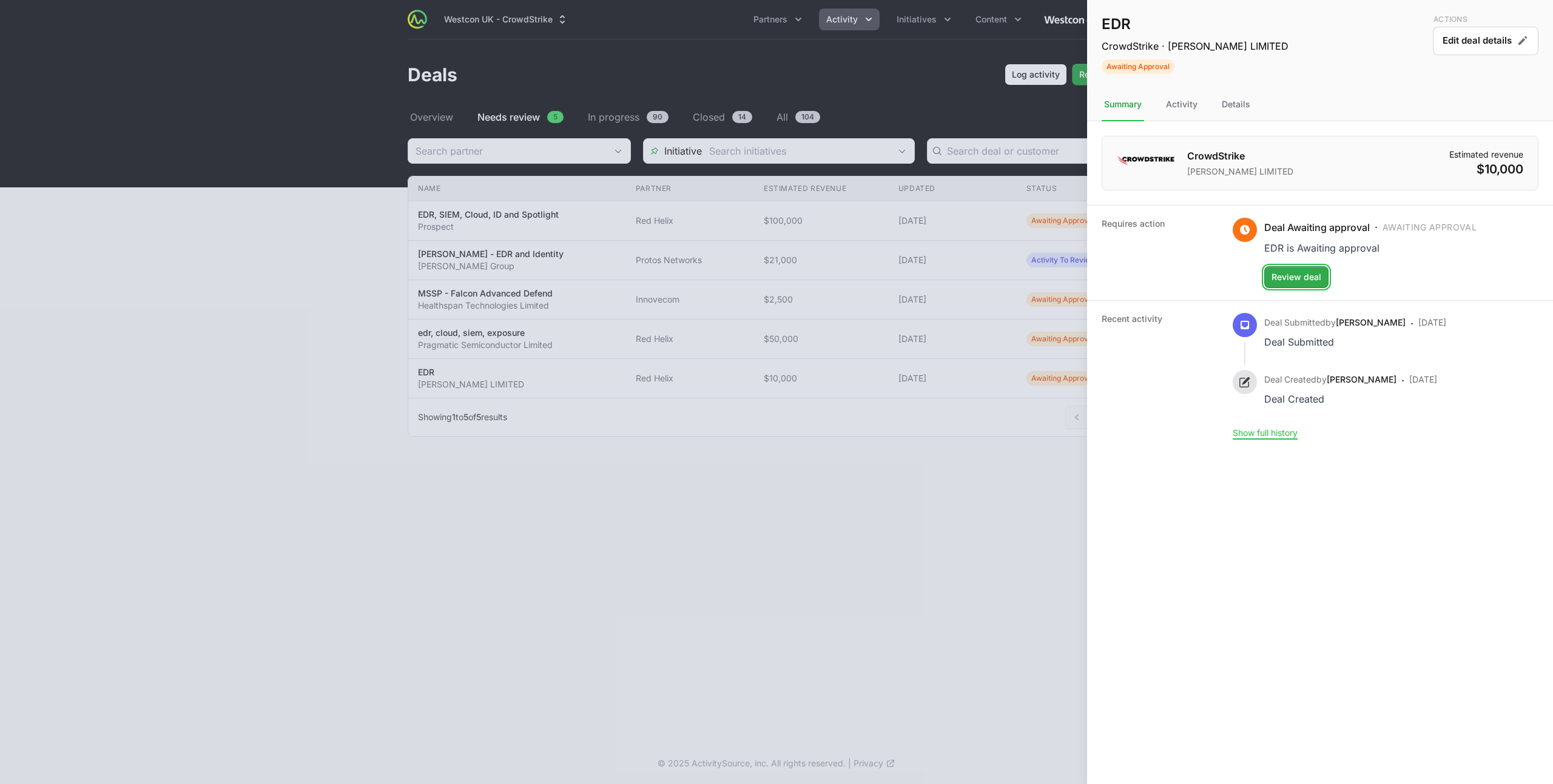
click at [1316, 272] on span "Review deal" at bounding box center [1296, 276] width 50 height 14
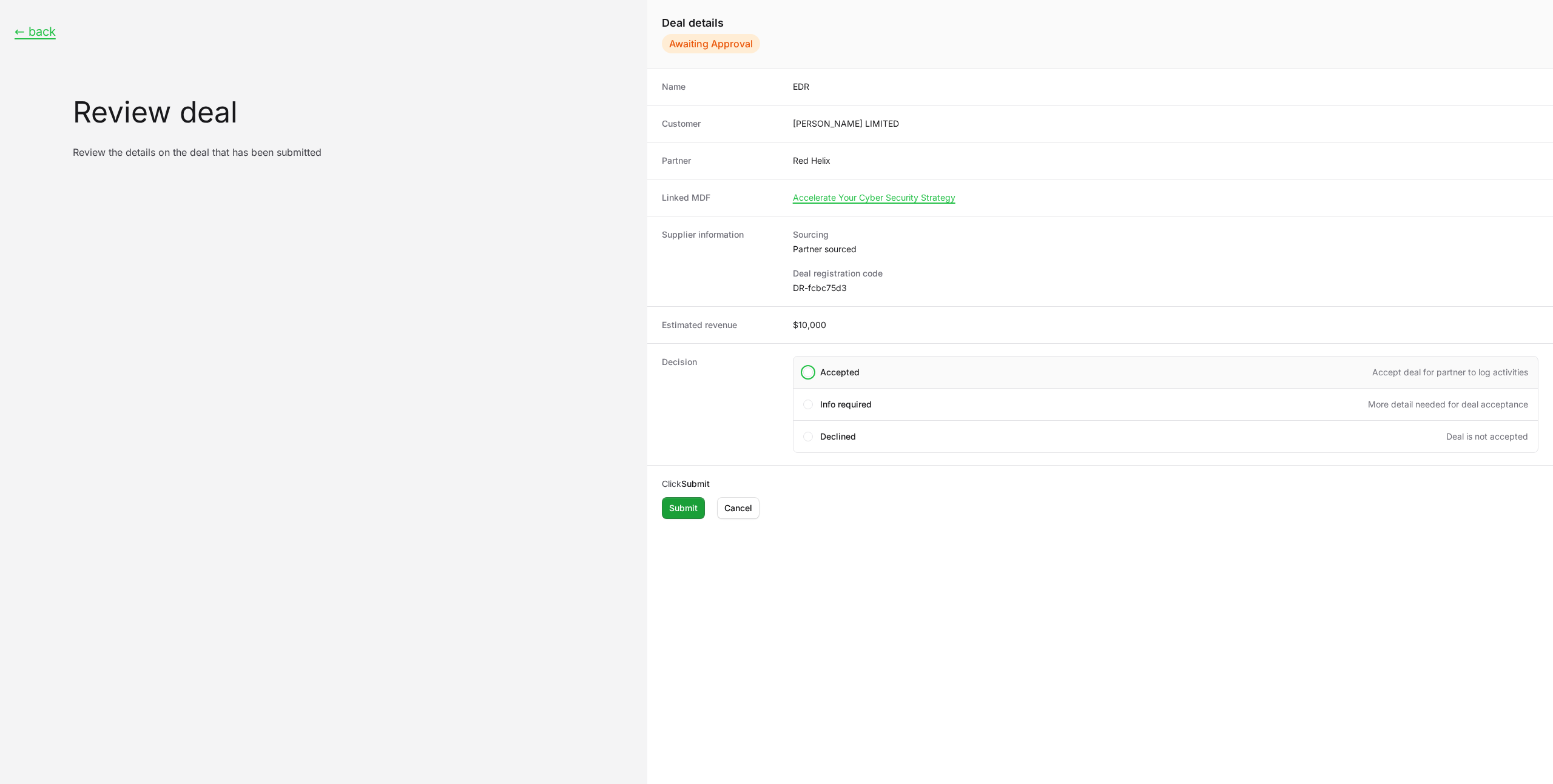
click at [954, 373] on div "Accepted Accept deal for partner to log activities" at bounding box center [1173, 373] width 708 height 12
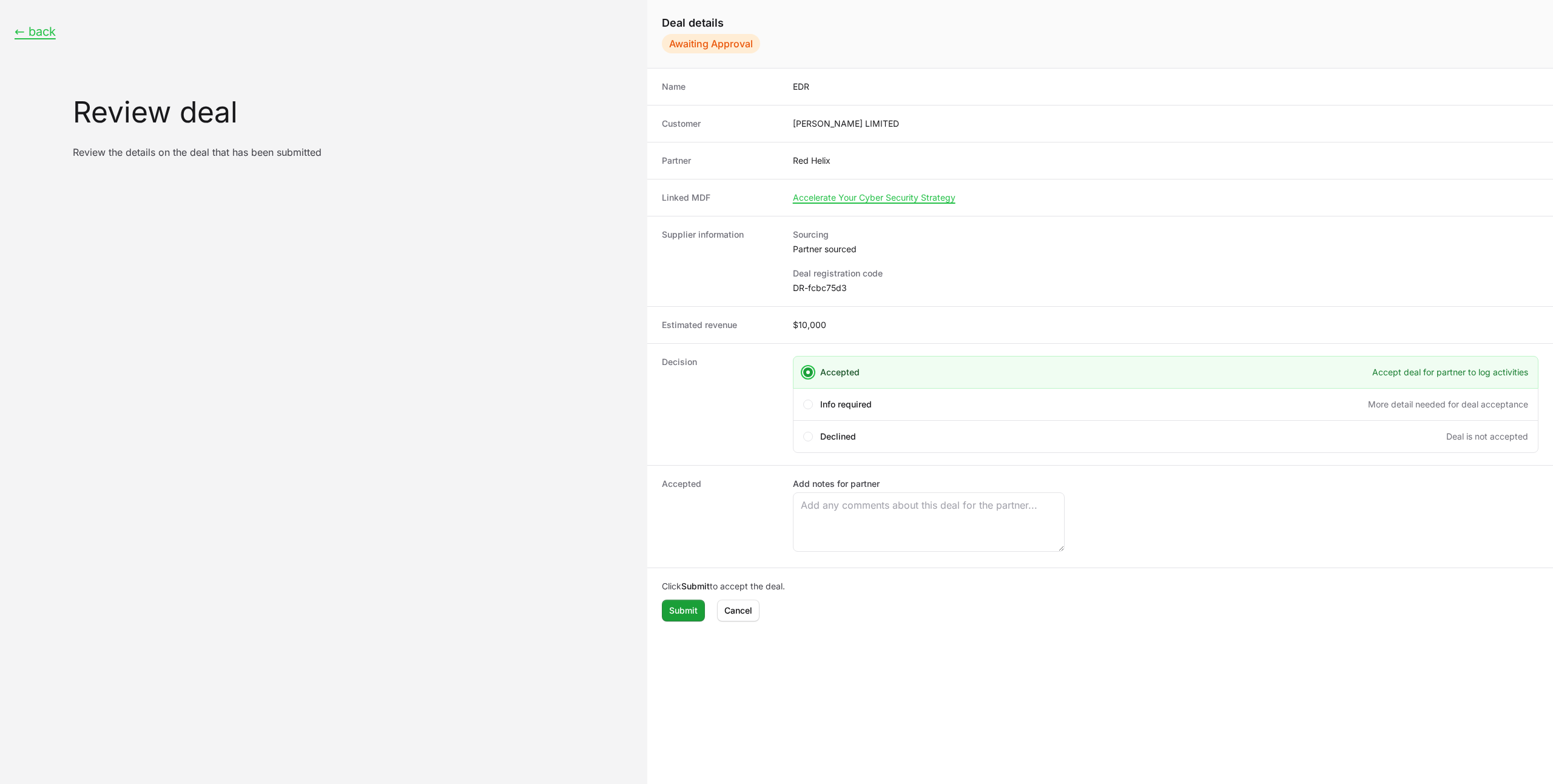
scroll to position [3, 0]
click at [683, 611] on span "Submit" at bounding box center [683, 608] width 29 height 14
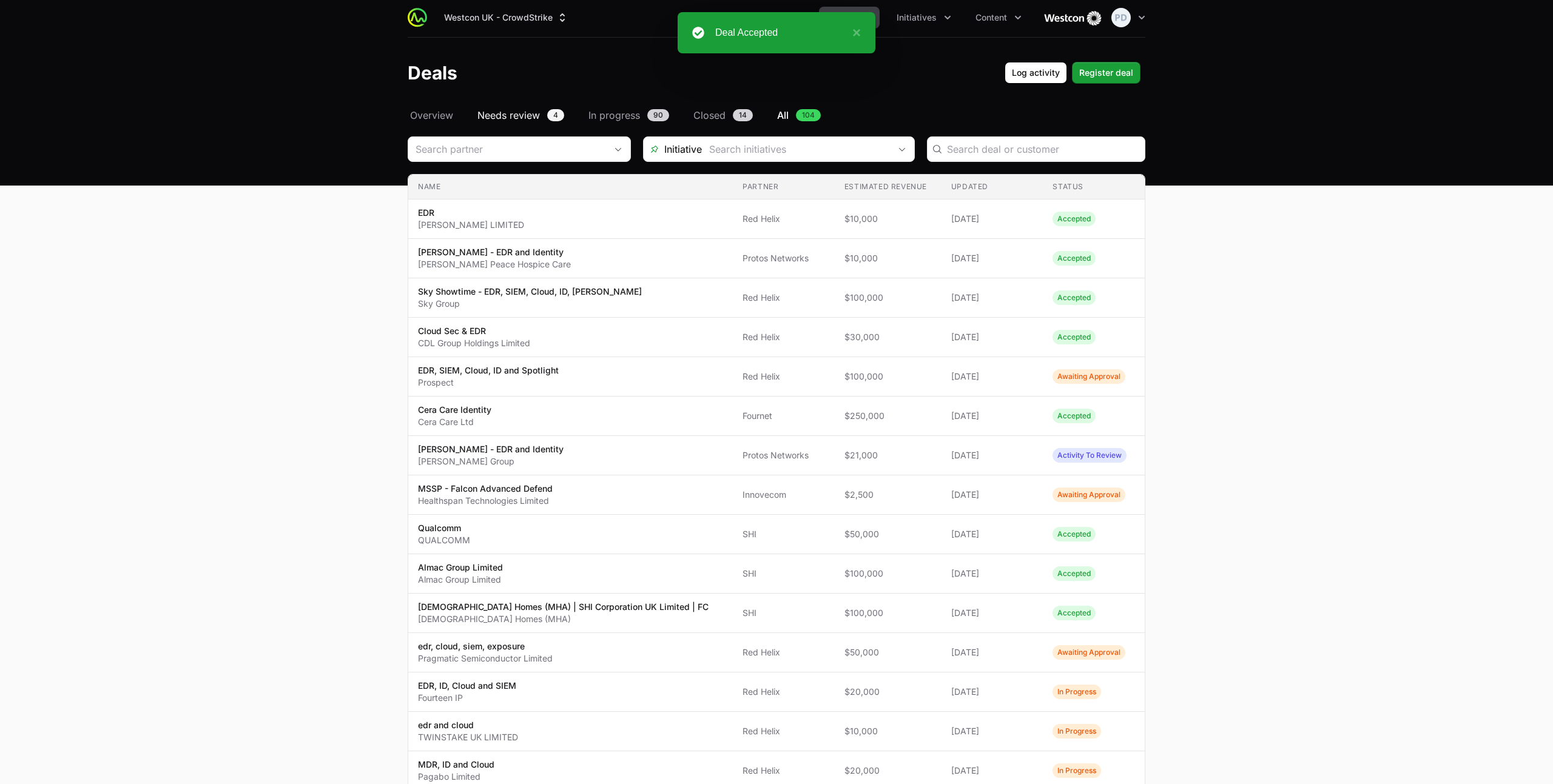
click at [516, 115] on span "Needs review" at bounding box center [509, 115] width 63 height 14
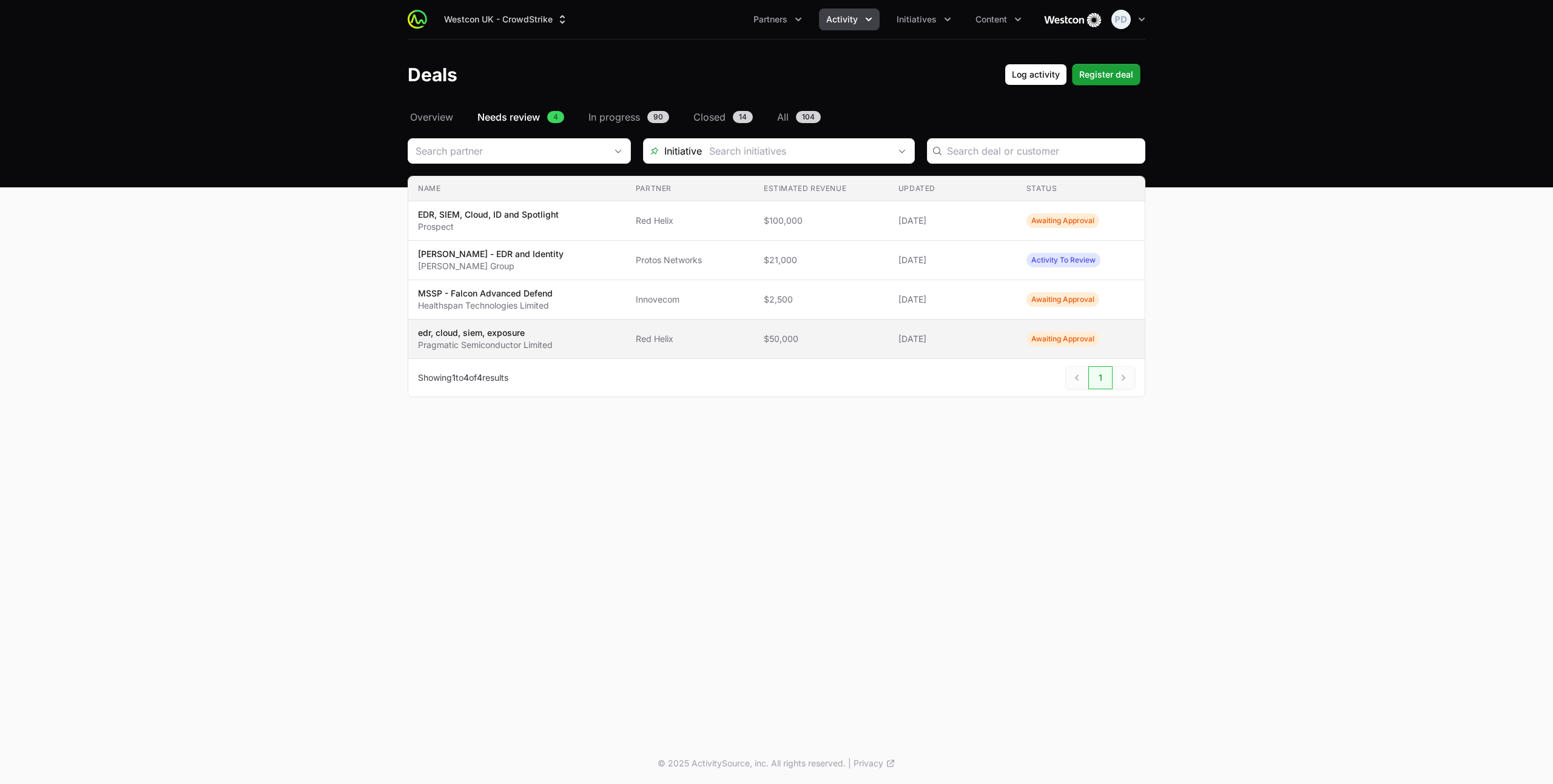
click at [549, 338] on p "edr, cloud, siem, exposure" at bounding box center [485, 333] width 134 height 12
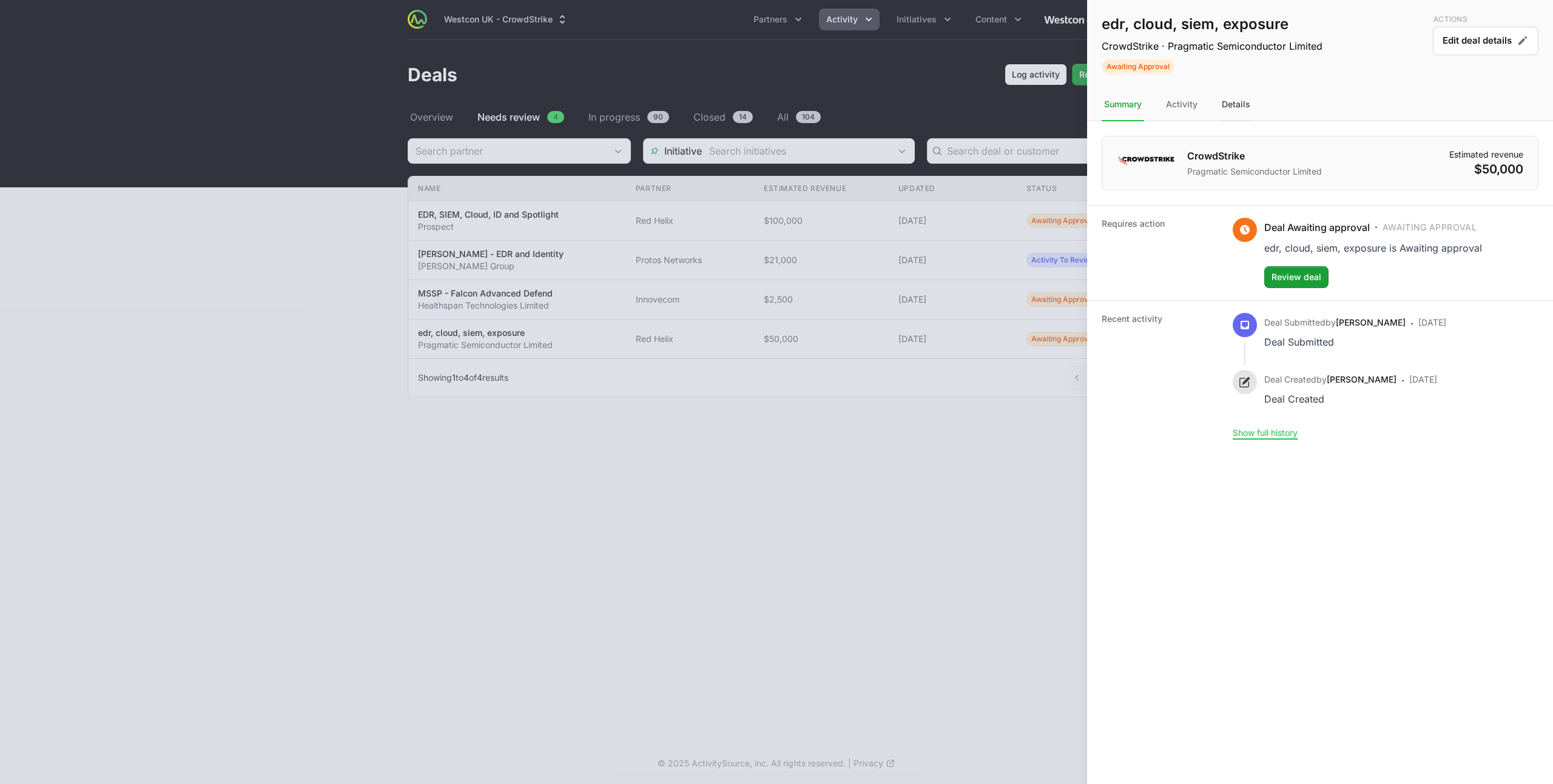
click at [1246, 107] on div "Details" at bounding box center [1236, 105] width 33 height 33
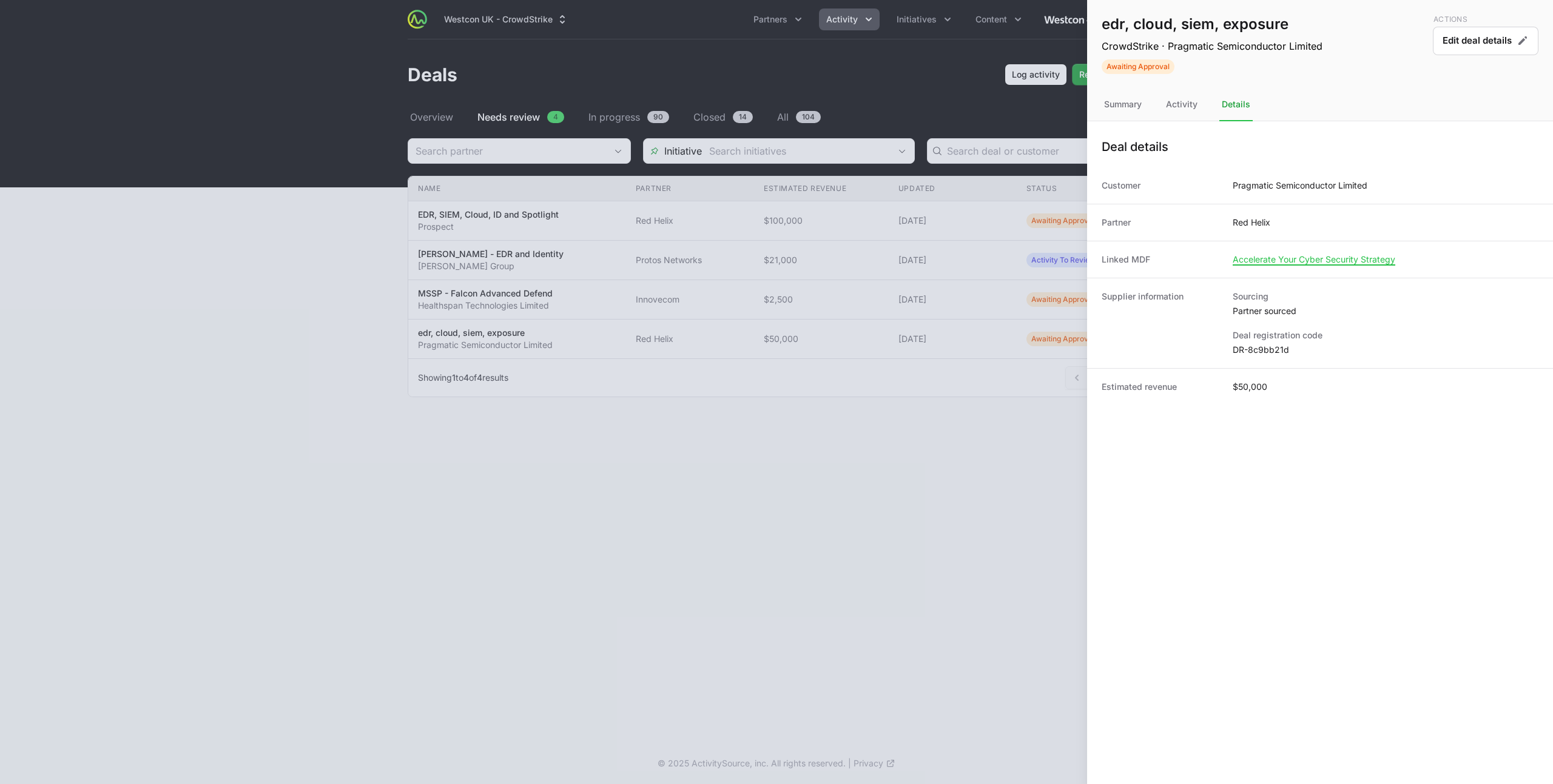
click at [1254, 356] on div "Supplier information Sourcing Partner sourced Deal registration code DR-8c9bb21d" at bounding box center [1320, 323] width 466 height 90
copy dl "DR-8c9bb21d"
click at [1163, 110] on div "Summary" at bounding box center [1181, 105] width 36 height 33
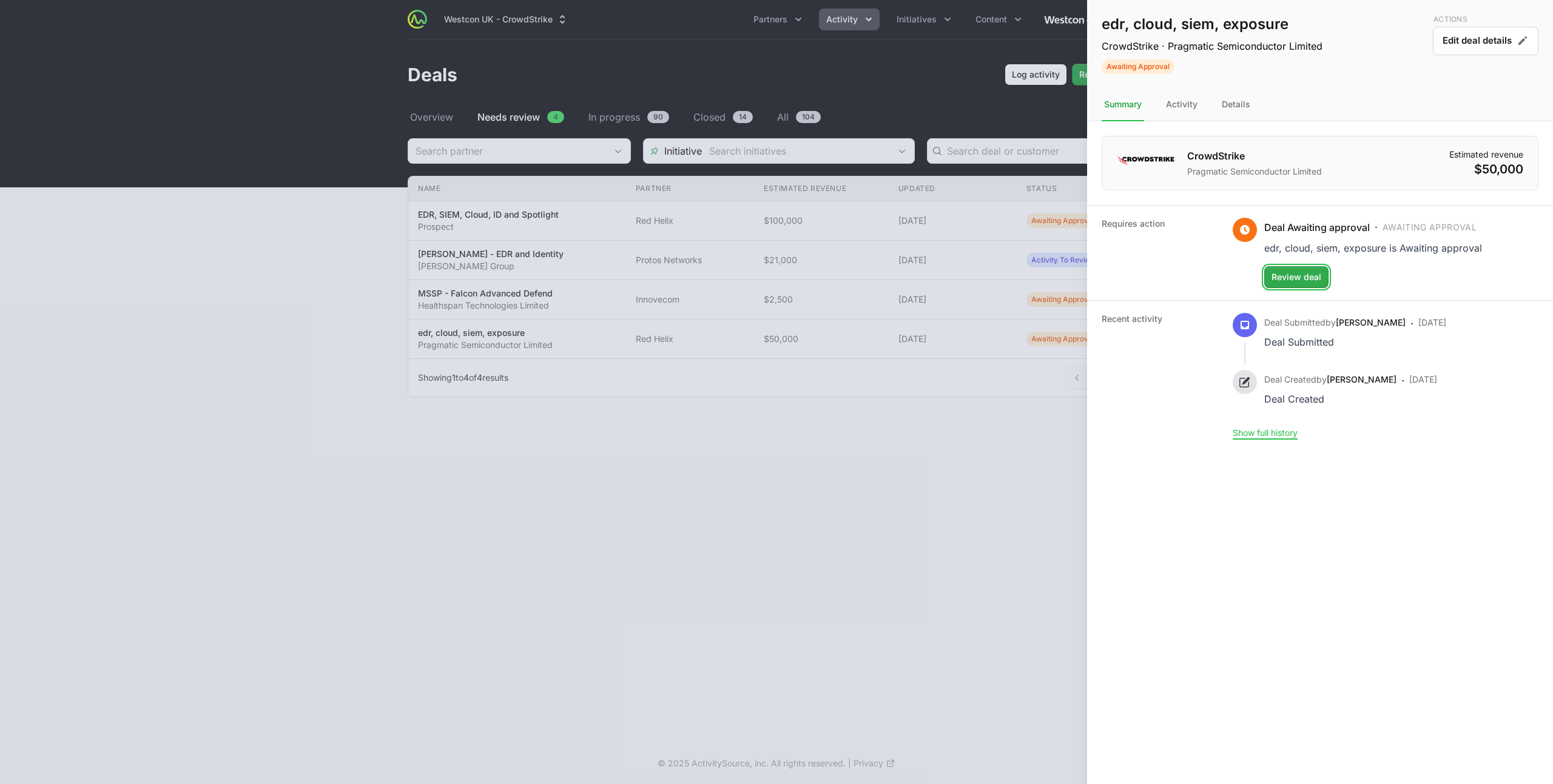
click at [1283, 280] on span "Review deal" at bounding box center [1296, 276] width 50 height 14
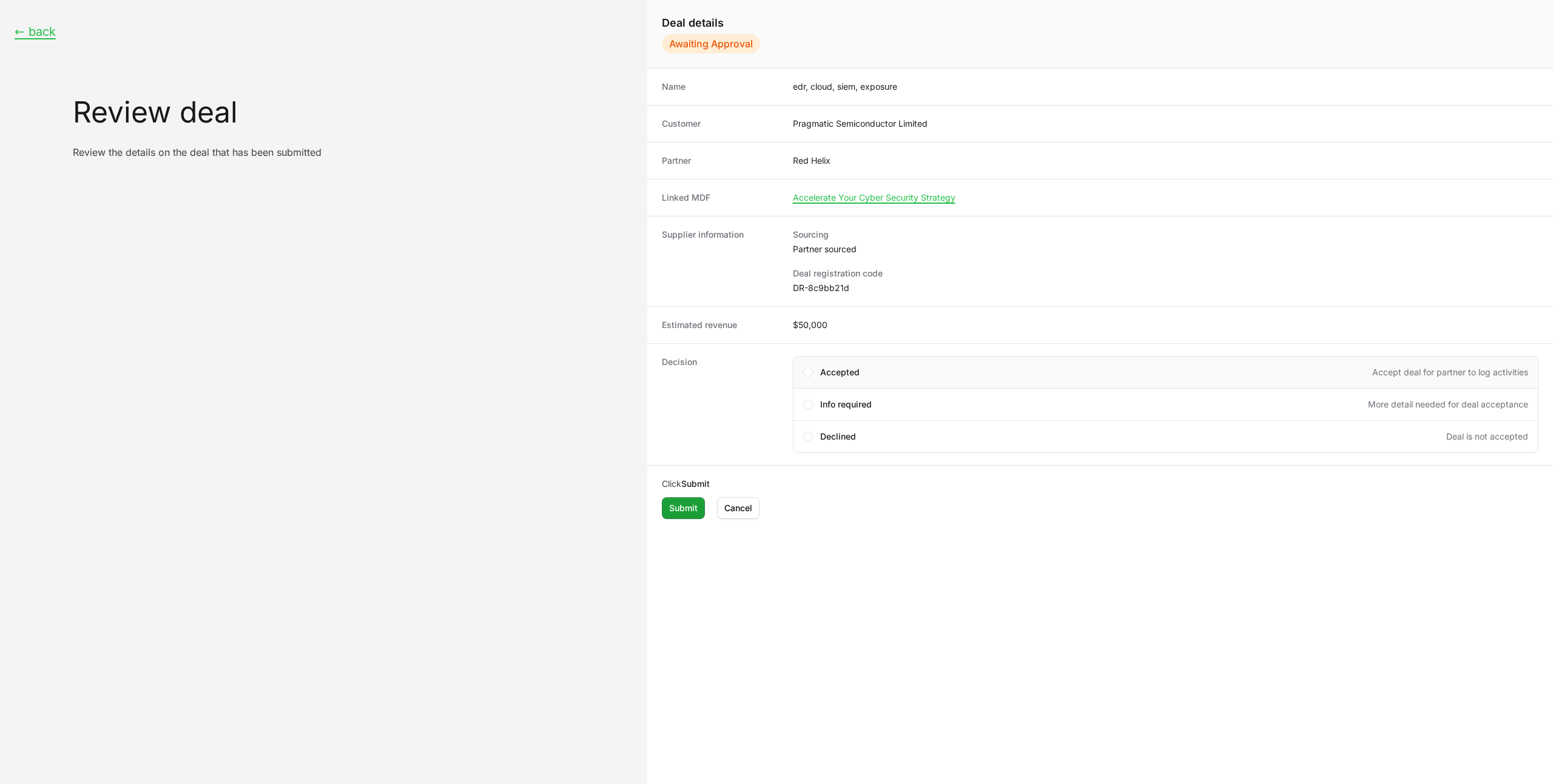
click at [874, 371] on div "Accepted Accept deal for partner to log activities" at bounding box center [1173, 373] width 708 height 12
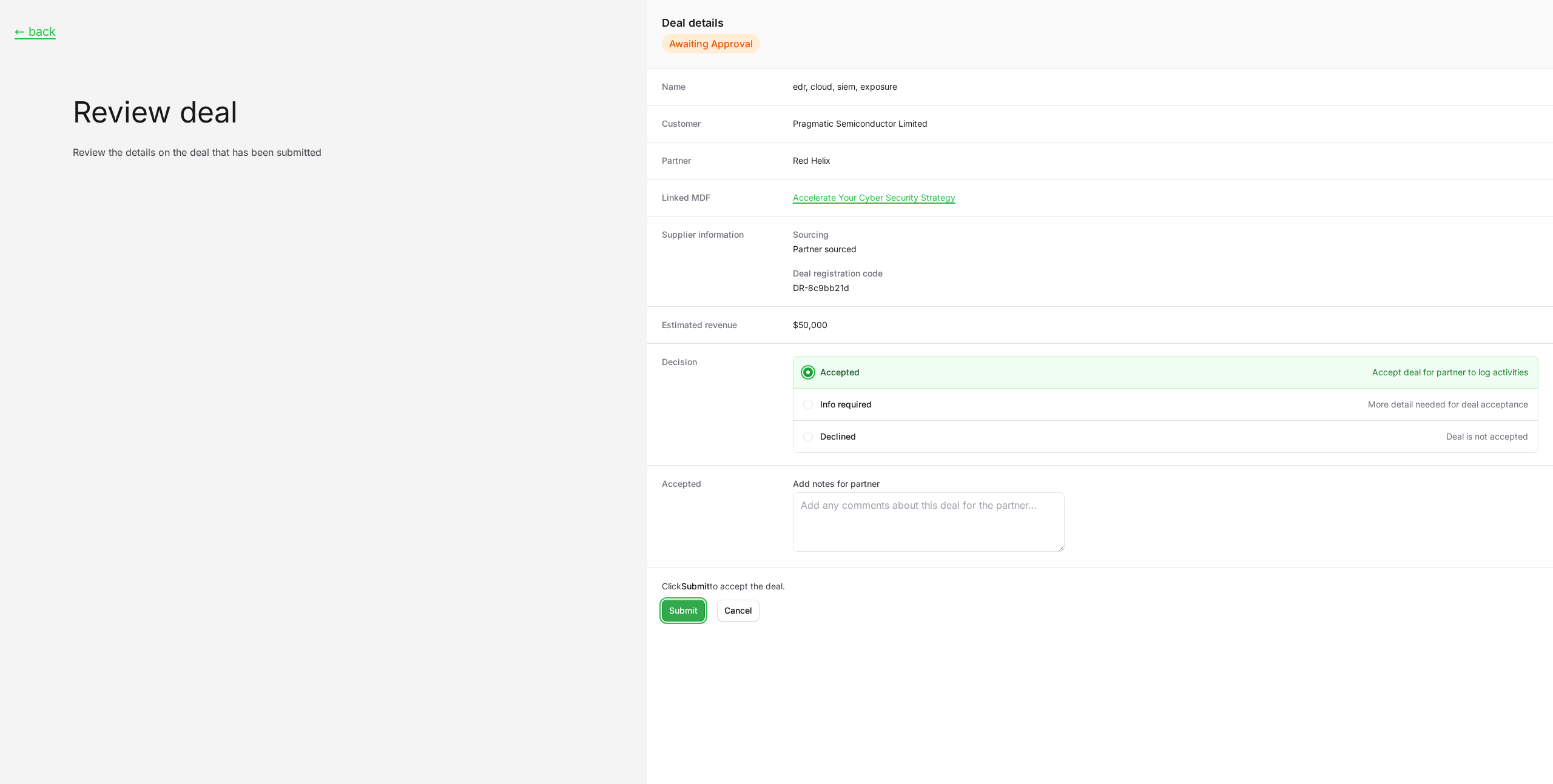
click at [694, 618] on button "Submit" at bounding box center [683, 611] width 43 height 22
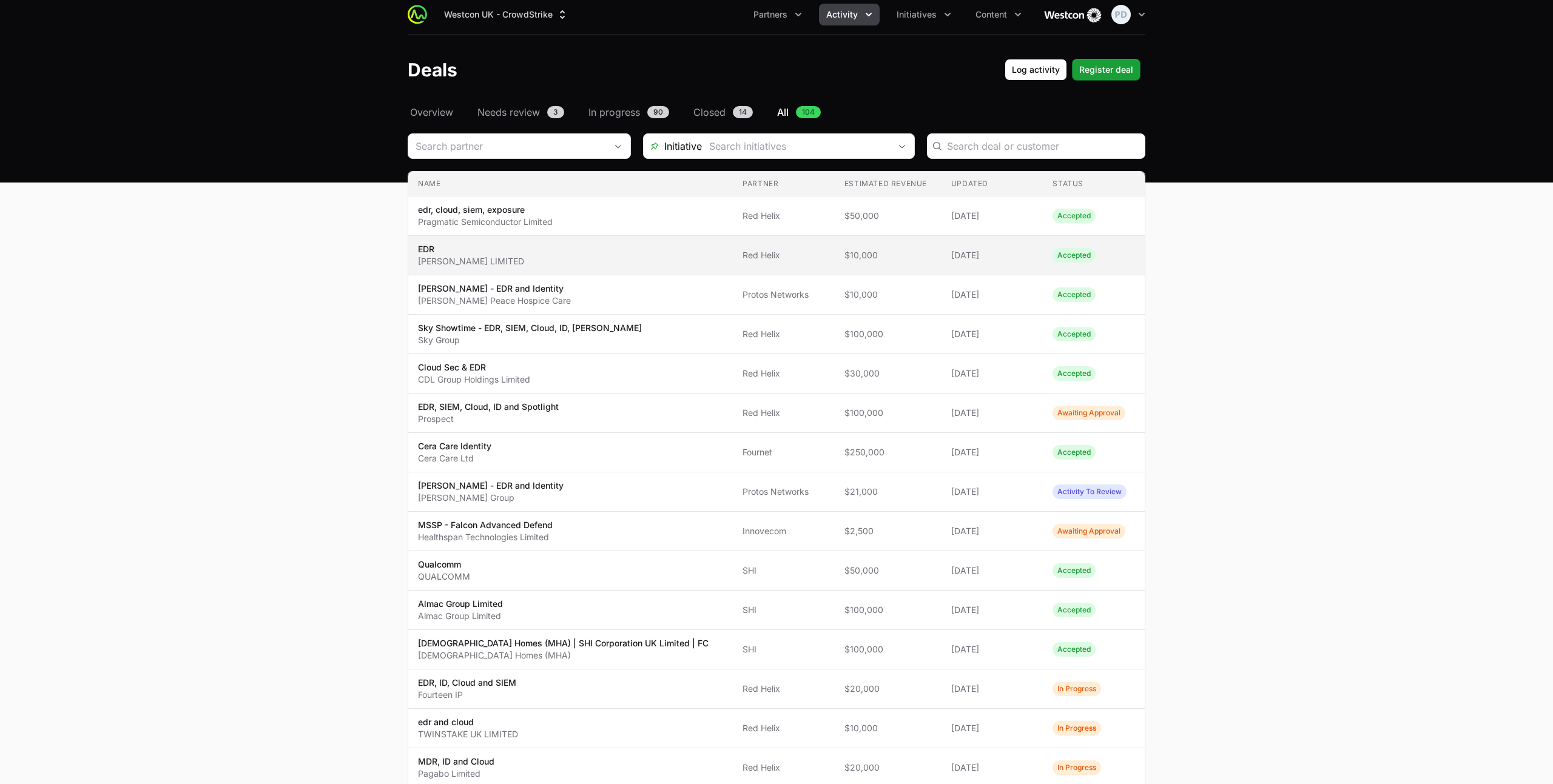
scroll to position [10, 0]
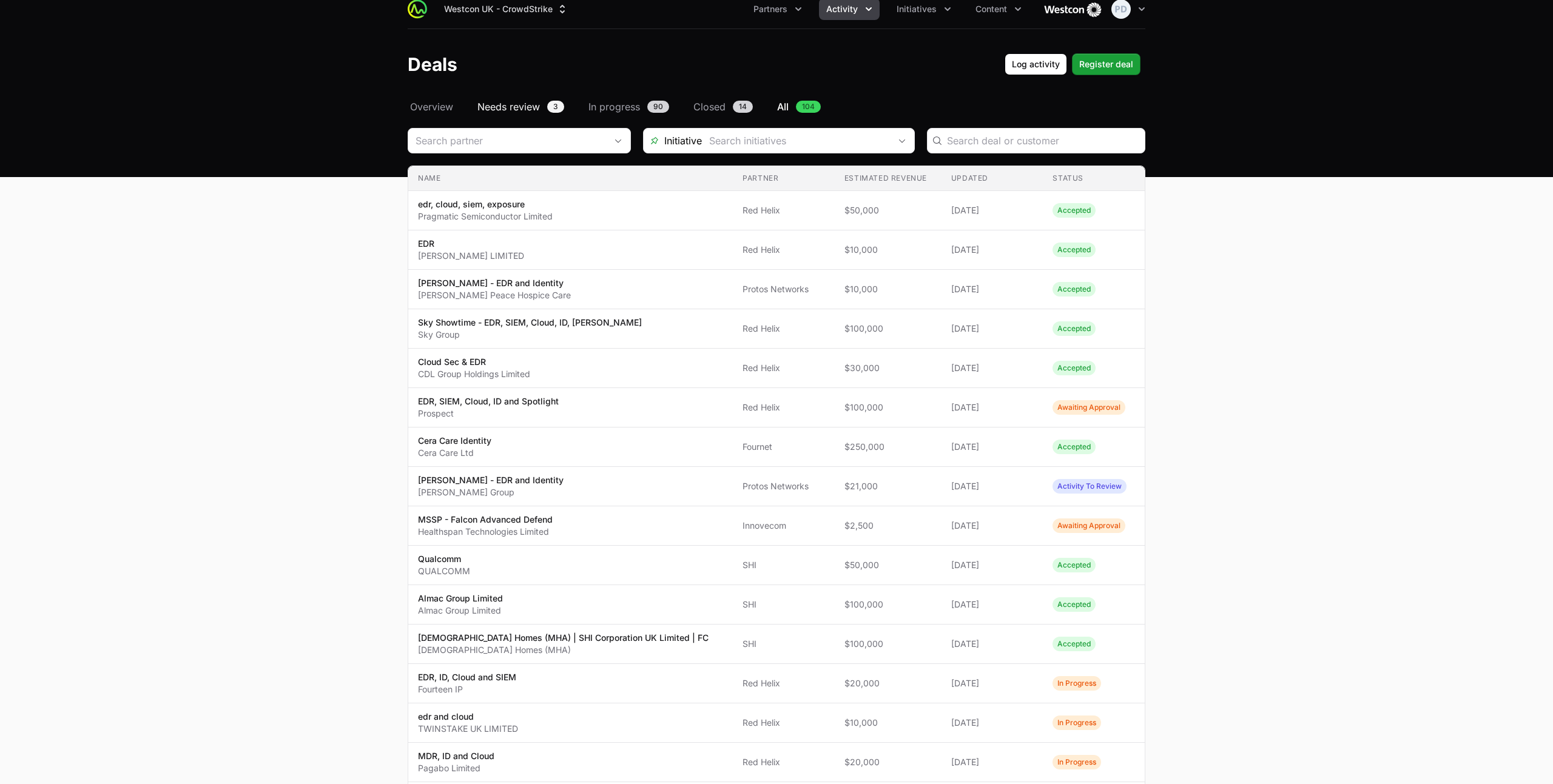
click at [508, 109] on span "Needs review" at bounding box center [509, 106] width 63 height 14
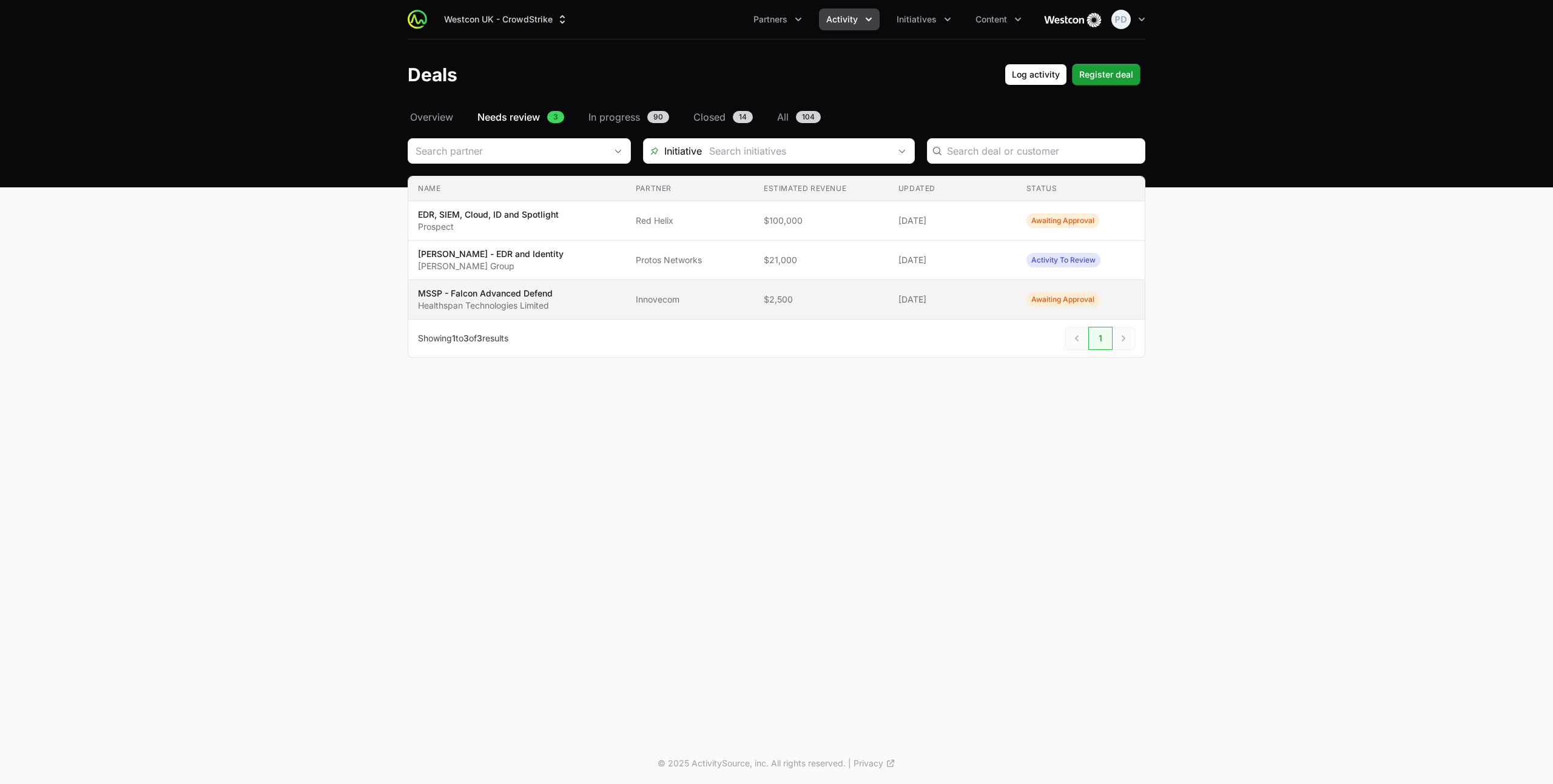
click at [535, 302] on p "Healthspan Technologies Limited" at bounding box center [485, 306] width 134 height 12
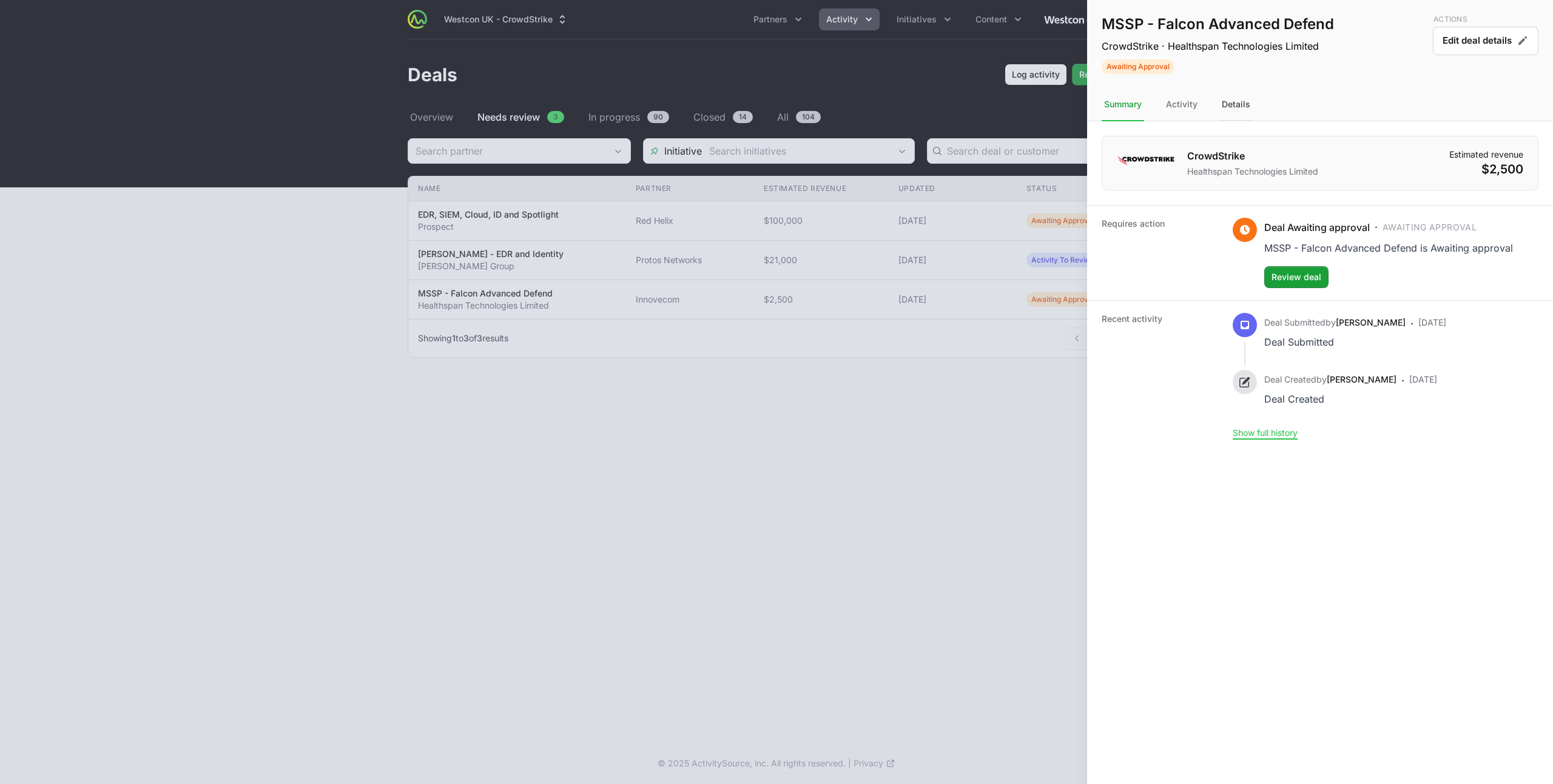
click at [1236, 106] on div "Details" at bounding box center [1236, 105] width 33 height 33
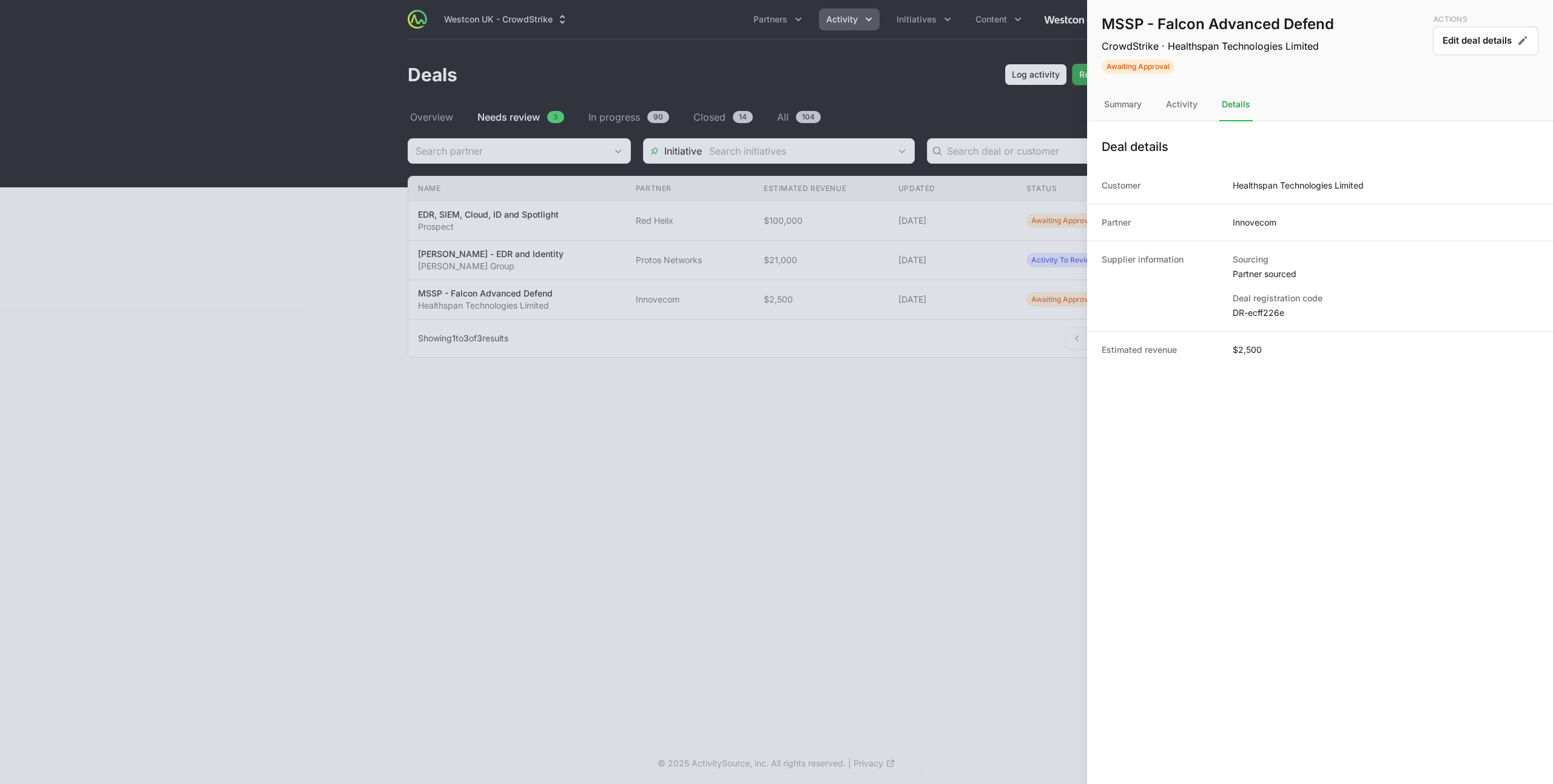
click at [1257, 318] on dd "DR-ecff226e" at bounding box center [1385, 313] width 306 height 12
click at [1257, 317] on dd "DR-ecff226e" at bounding box center [1385, 313] width 306 height 12
click at [1259, 315] on dd "DR-ecff226e" at bounding box center [1385, 313] width 306 height 12
click at [1246, 314] on dd "DR-ecff226e" at bounding box center [1385, 313] width 306 height 12
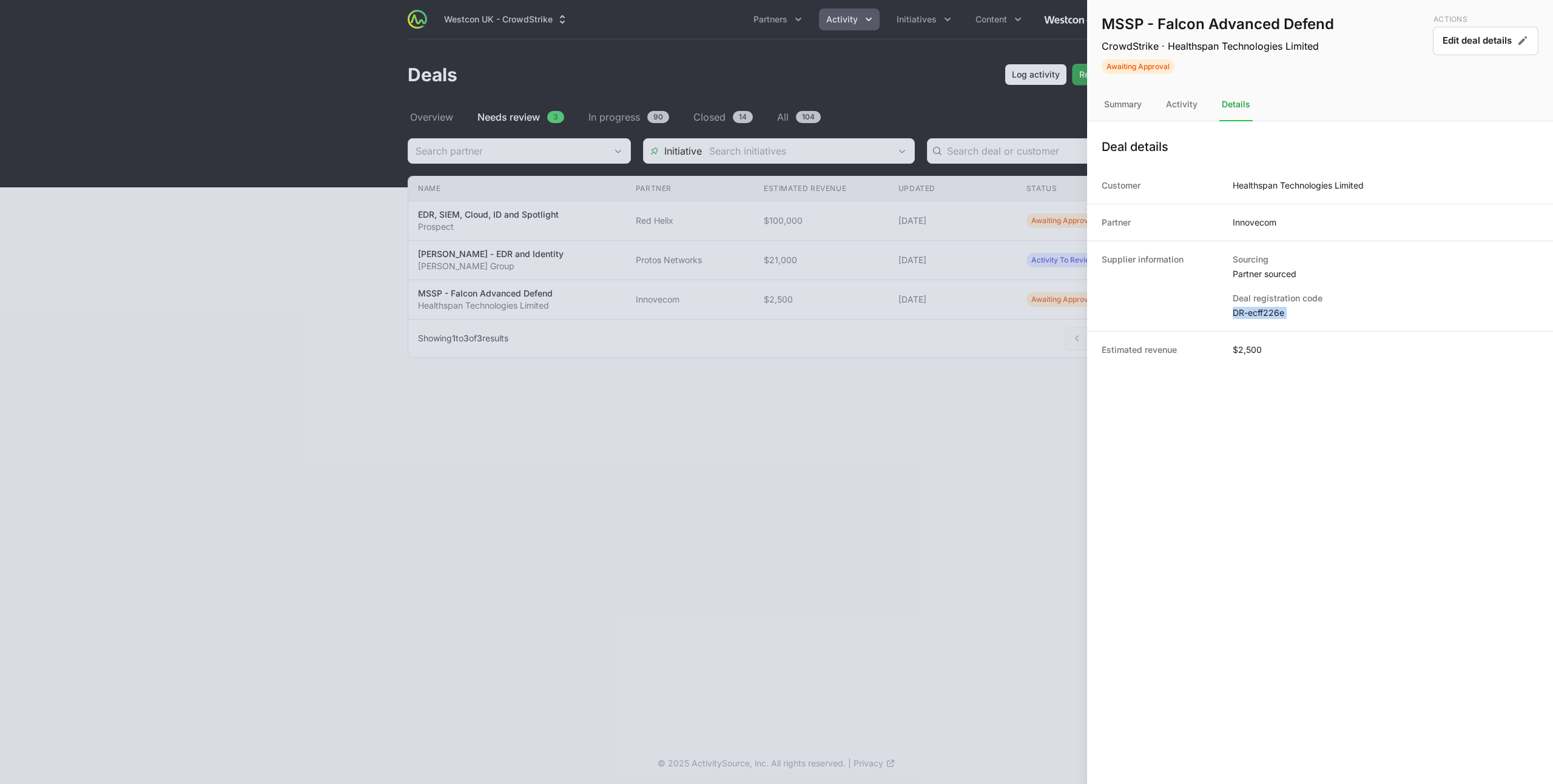
click at [1246, 314] on dd "DR-ecff226e" at bounding box center [1385, 313] width 306 height 12
copy dl "DR-ecff226e"
click at [1163, 105] on div "Summary" at bounding box center [1181, 105] width 36 height 33
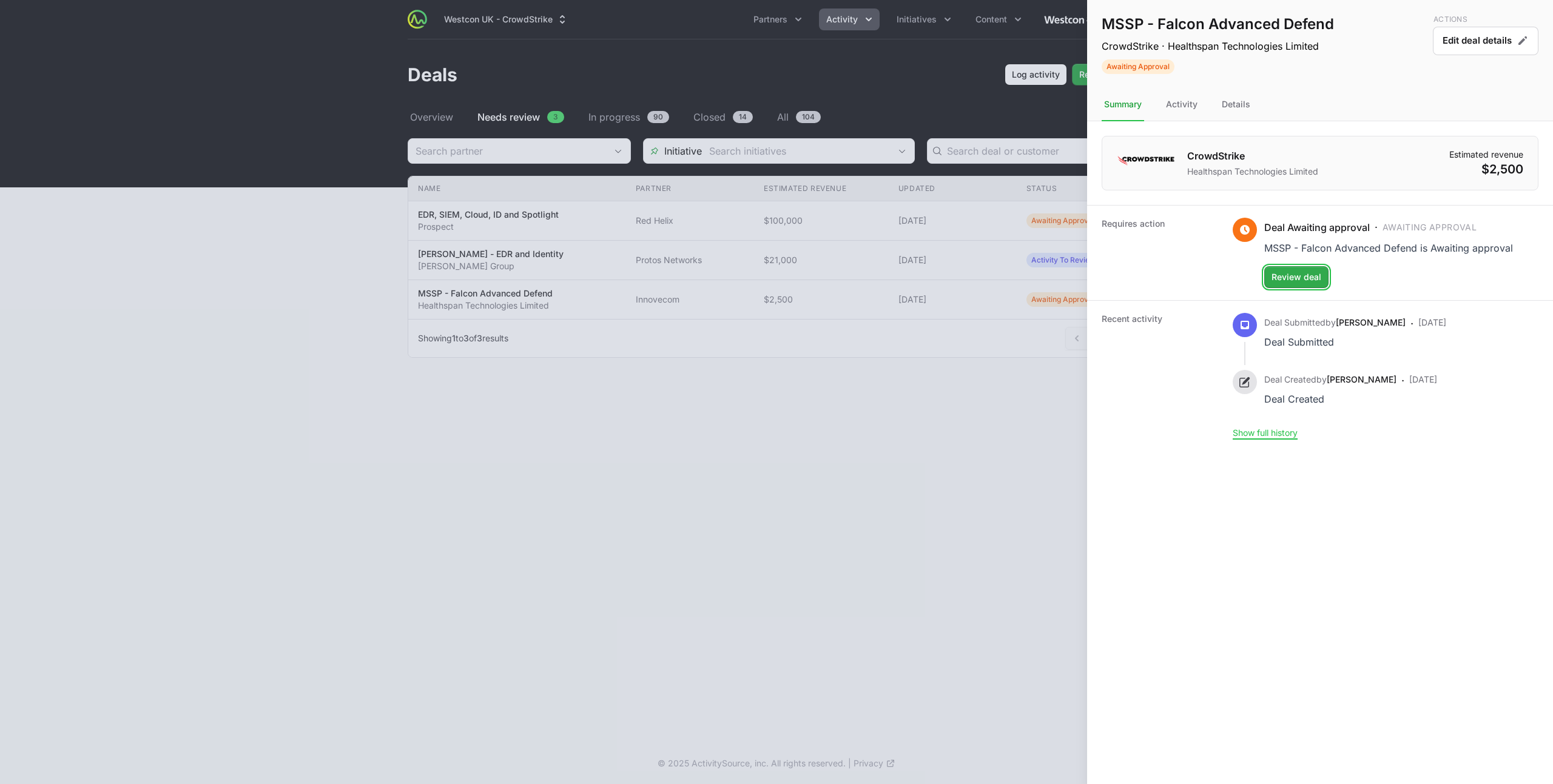
click at [1300, 278] on span "Review deal" at bounding box center [1296, 276] width 50 height 14
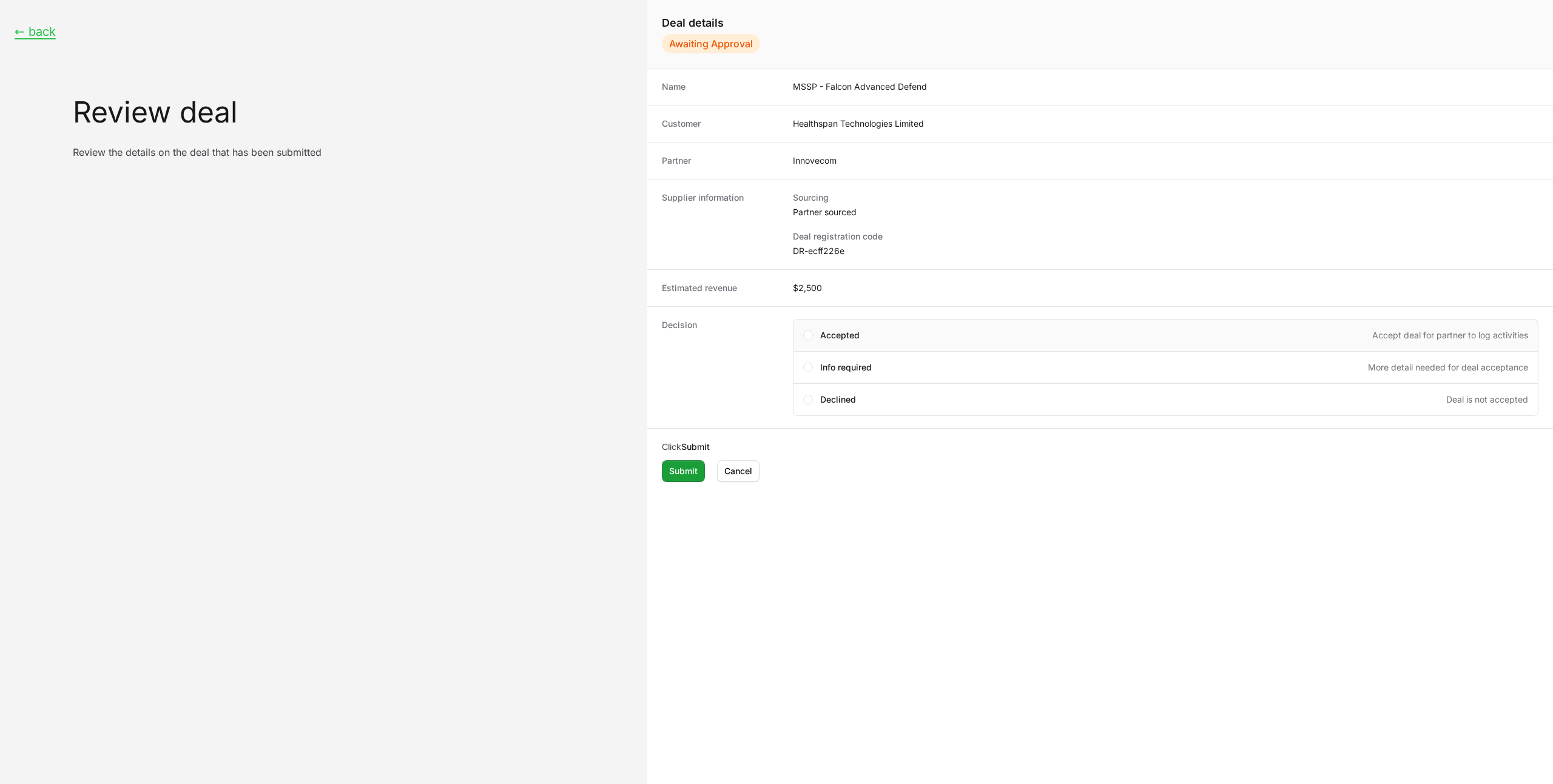
click at [853, 333] on span "Accepted" at bounding box center [840, 335] width 40 height 12
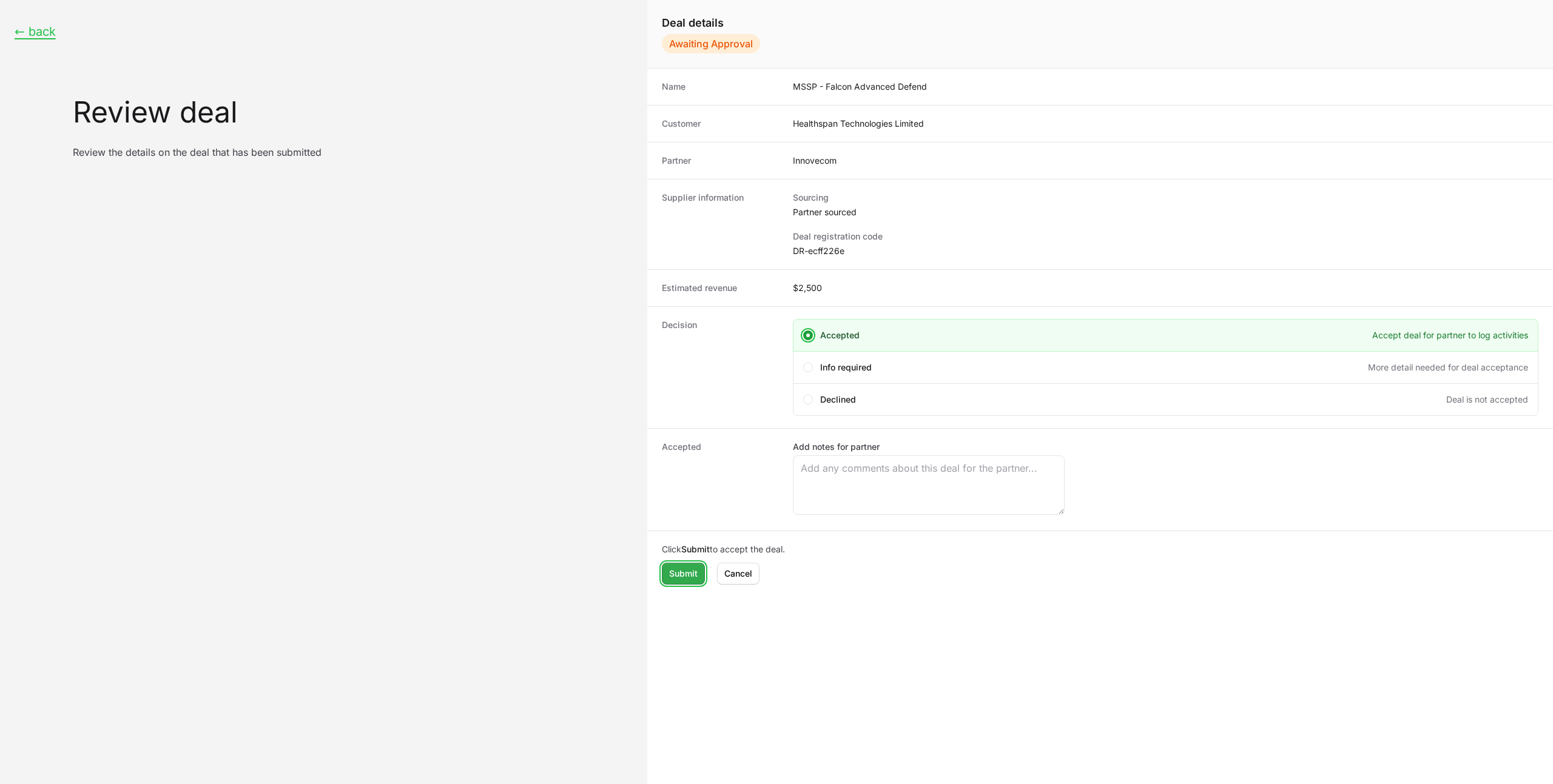
click at [683, 570] on span "Submit" at bounding box center [683, 573] width 29 height 14
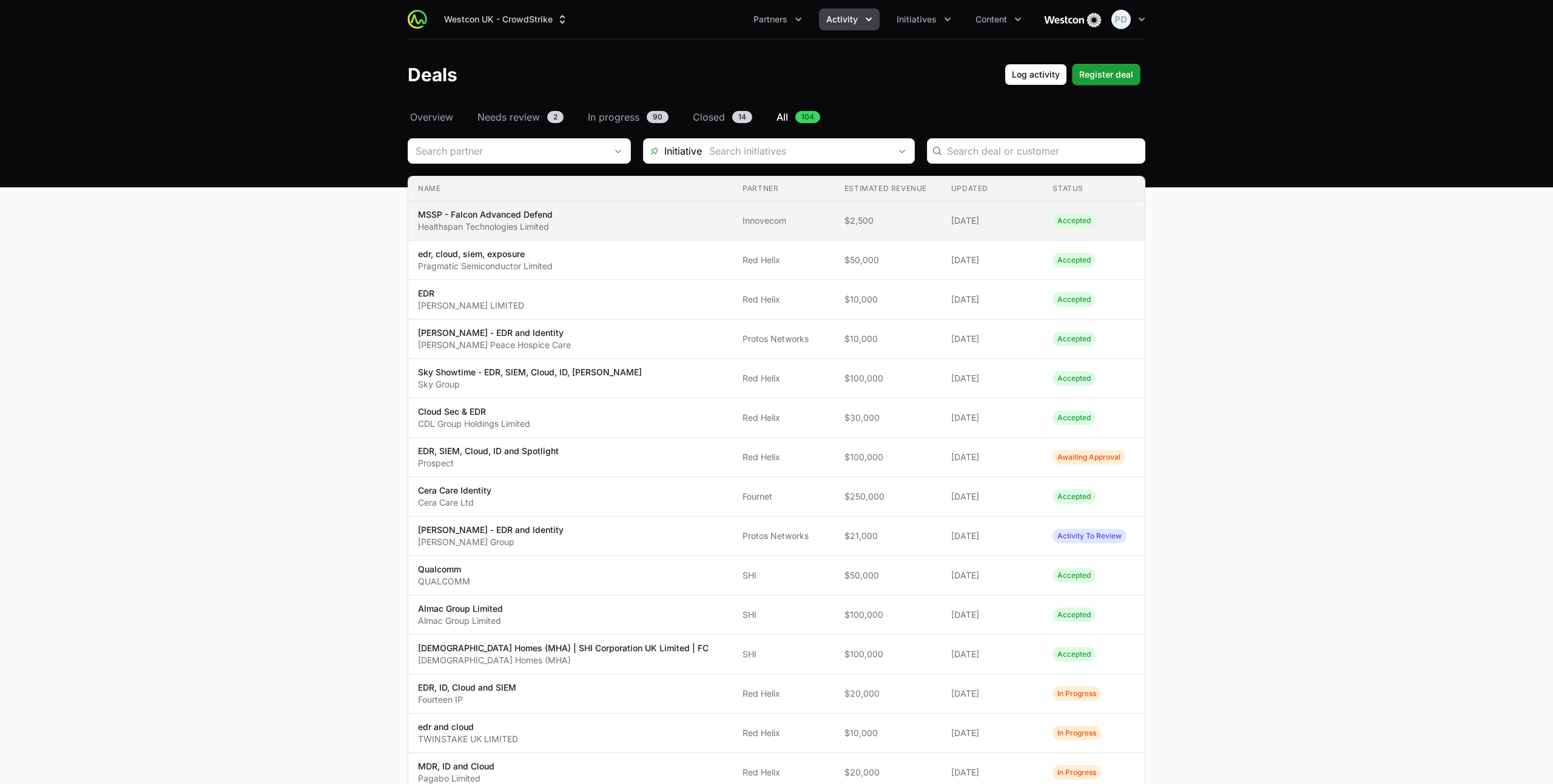
click at [585, 224] on span "MSSP - Falcon Advanced Defend Healthspan Technologies Limited" at bounding box center [570, 221] width 305 height 25
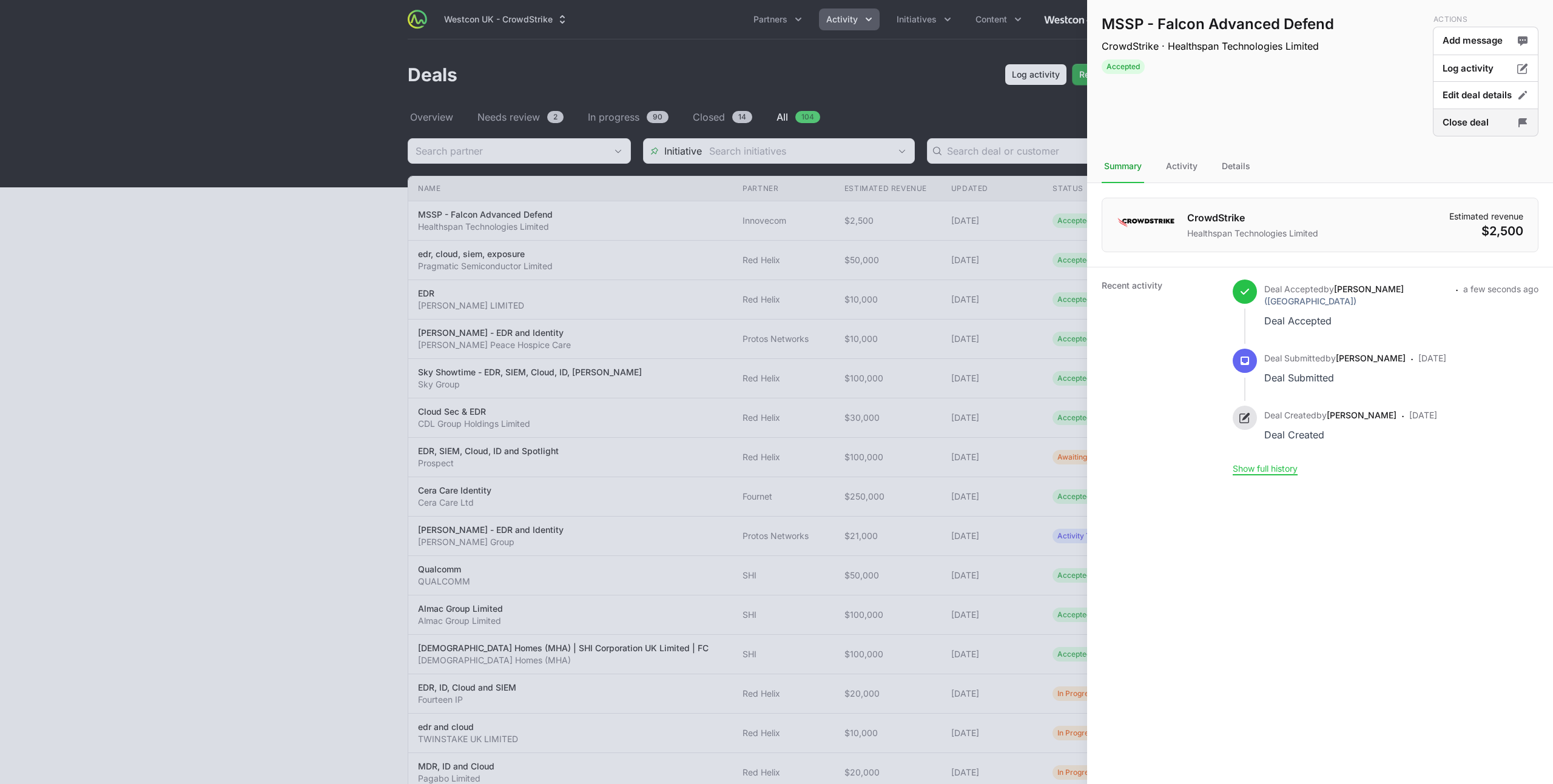
click at [1477, 119] on button "Close deal" at bounding box center [1485, 123] width 106 height 29
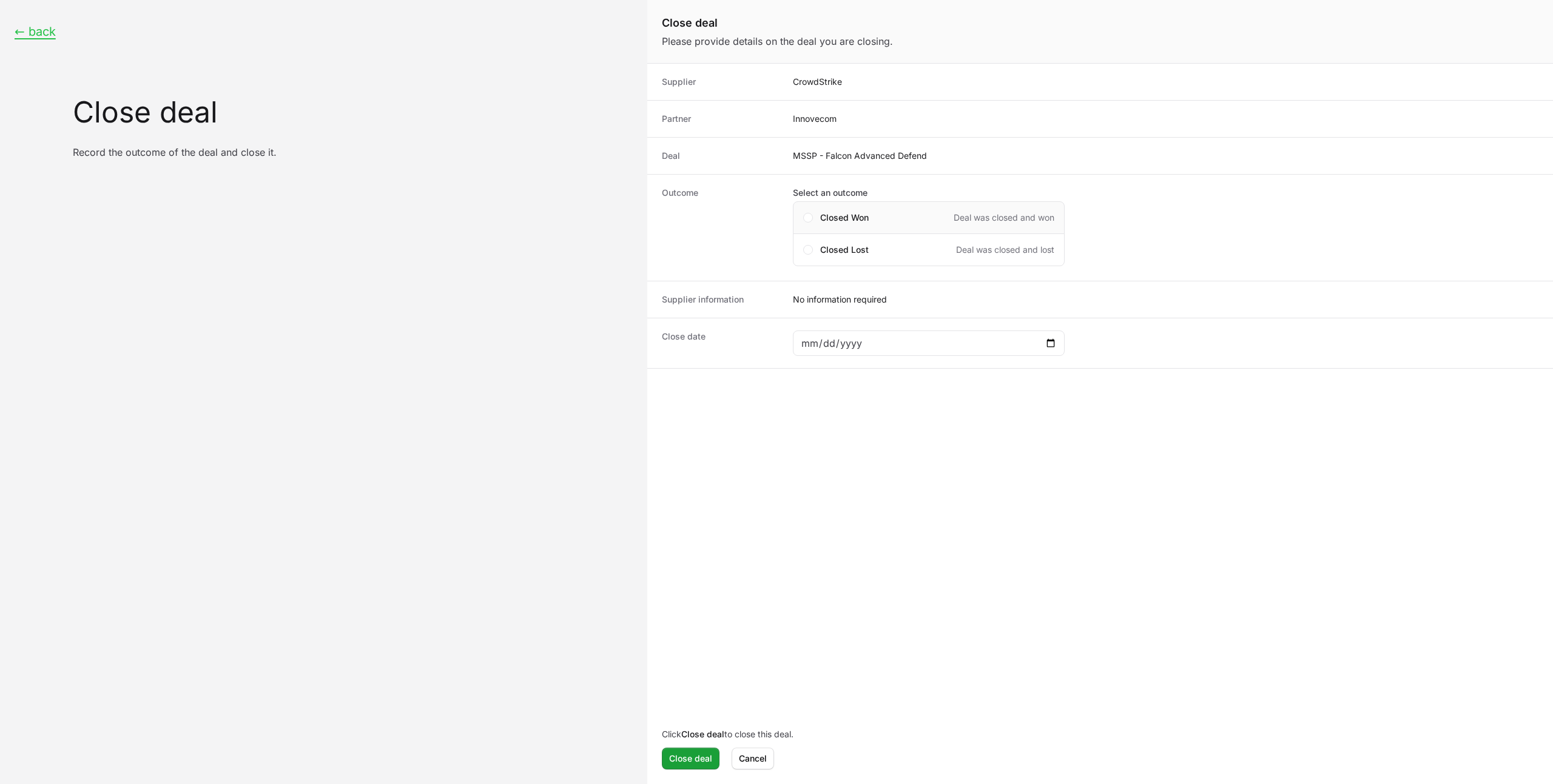
click at [839, 220] on span "Closed Won" at bounding box center [844, 218] width 48 height 12
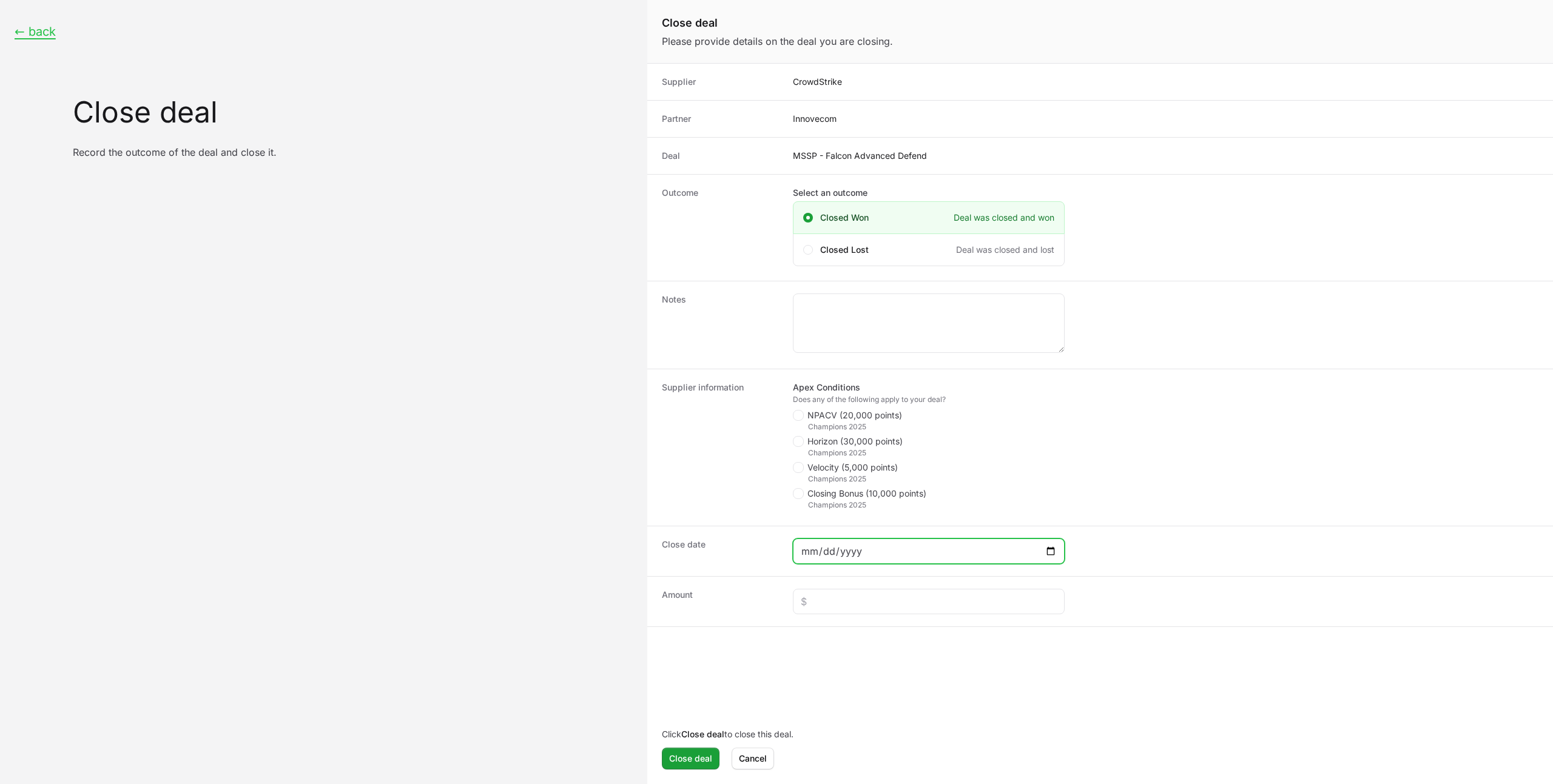
click at [867, 553] on input "Close deal form" at bounding box center [928, 551] width 256 height 14
click at [1054, 551] on input "Close deal form" at bounding box center [928, 551] width 256 height 14
type input "[DATE]"
click at [827, 603] on input "Close deal form" at bounding box center [928, 601] width 256 height 14
type input "$2,000"
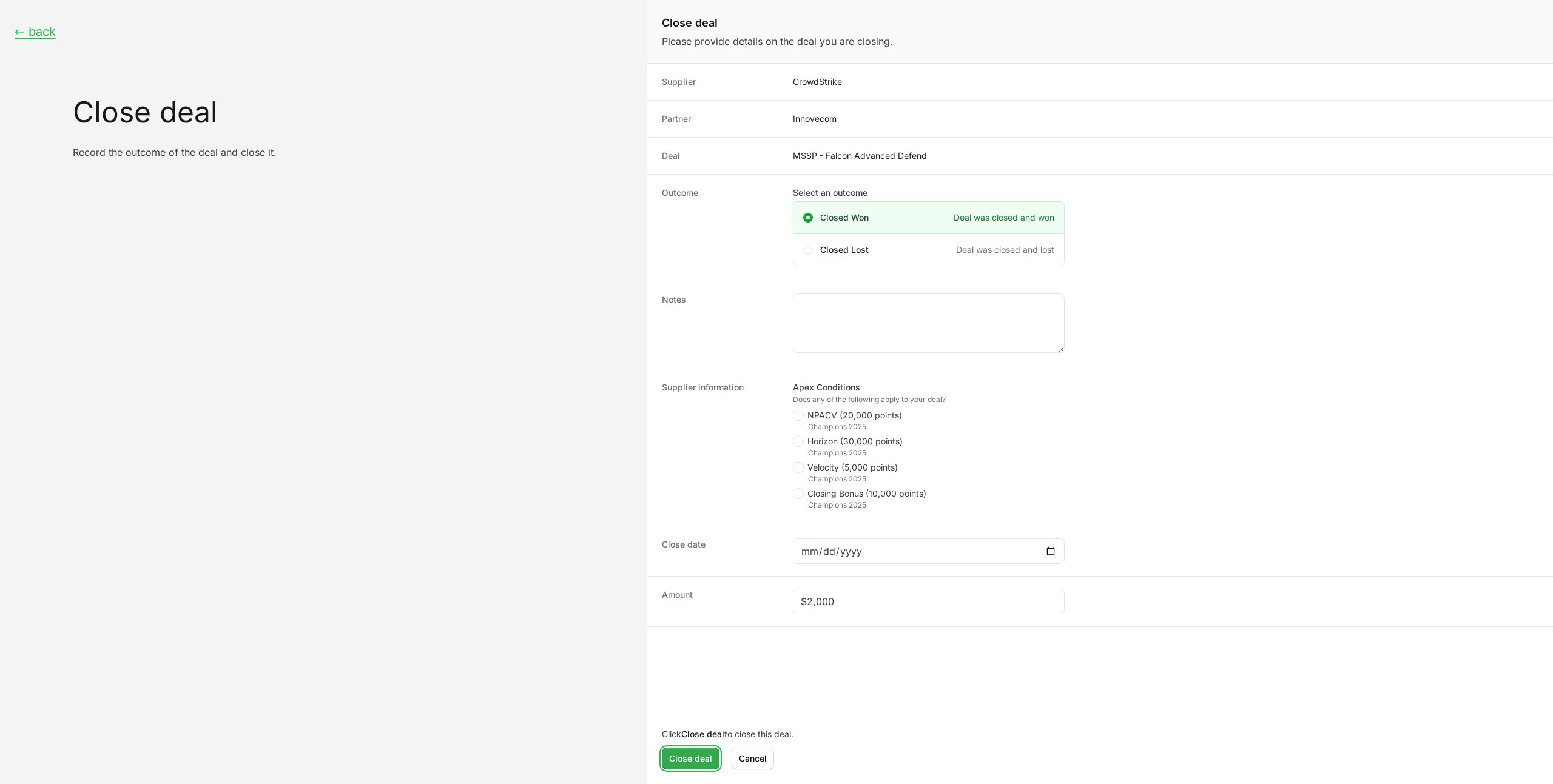
click at [688, 759] on span "Close deal" at bounding box center [690, 758] width 43 height 14
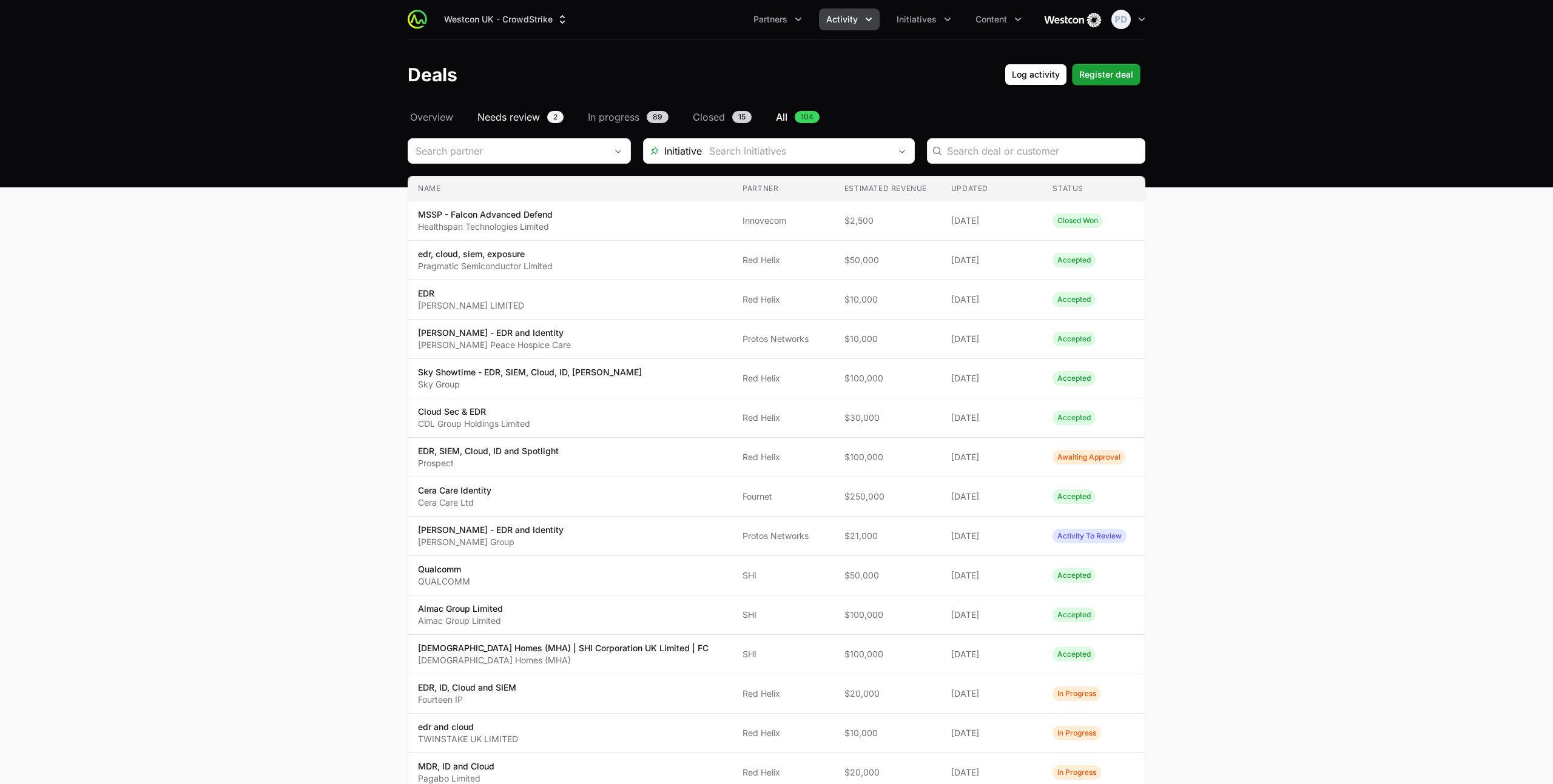
click at [524, 121] on span "Needs review" at bounding box center [509, 117] width 63 height 14
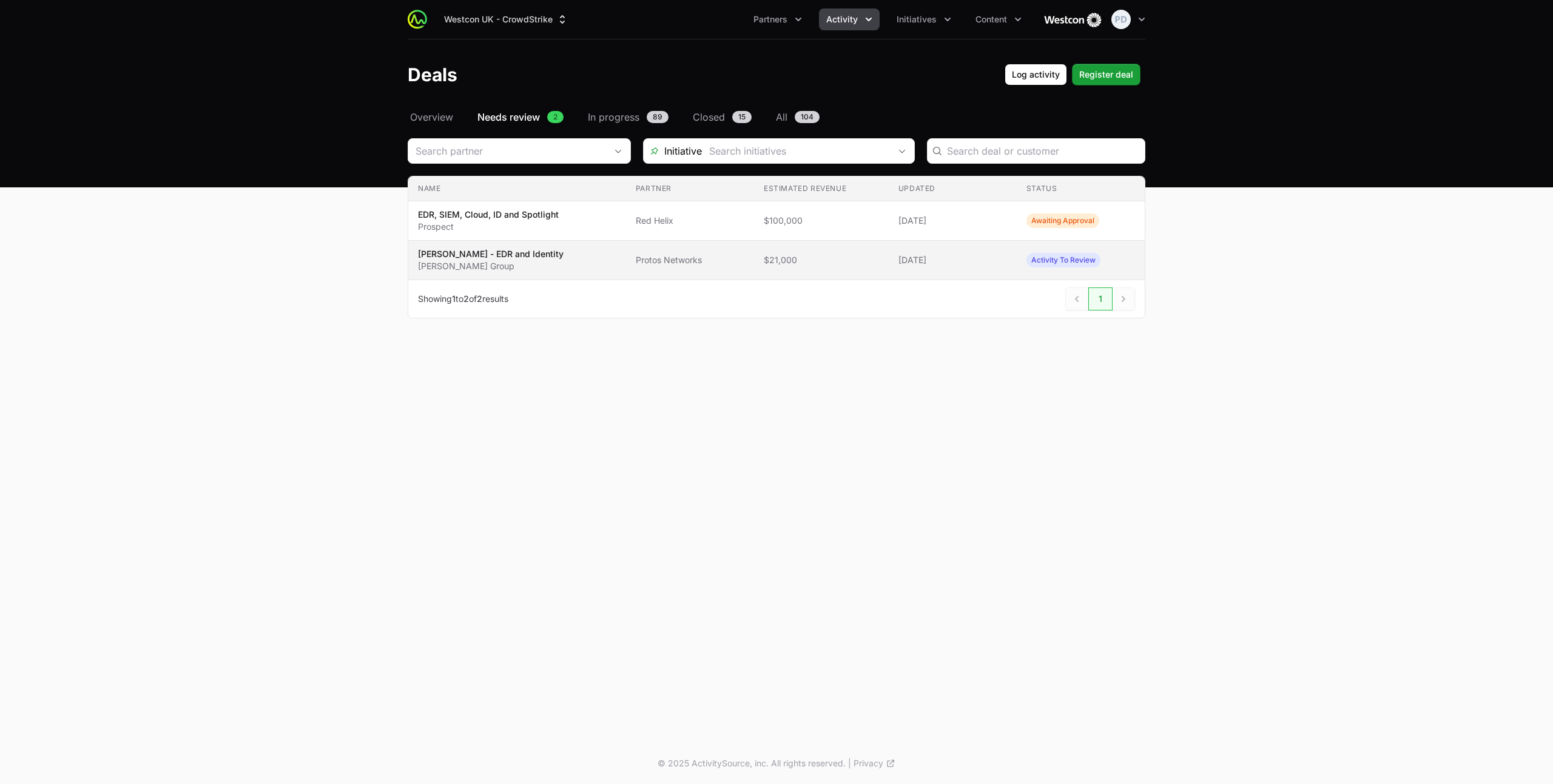
click at [517, 259] on p "[PERSON_NAME] - EDR and Identity" at bounding box center [490, 254] width 145 height 12
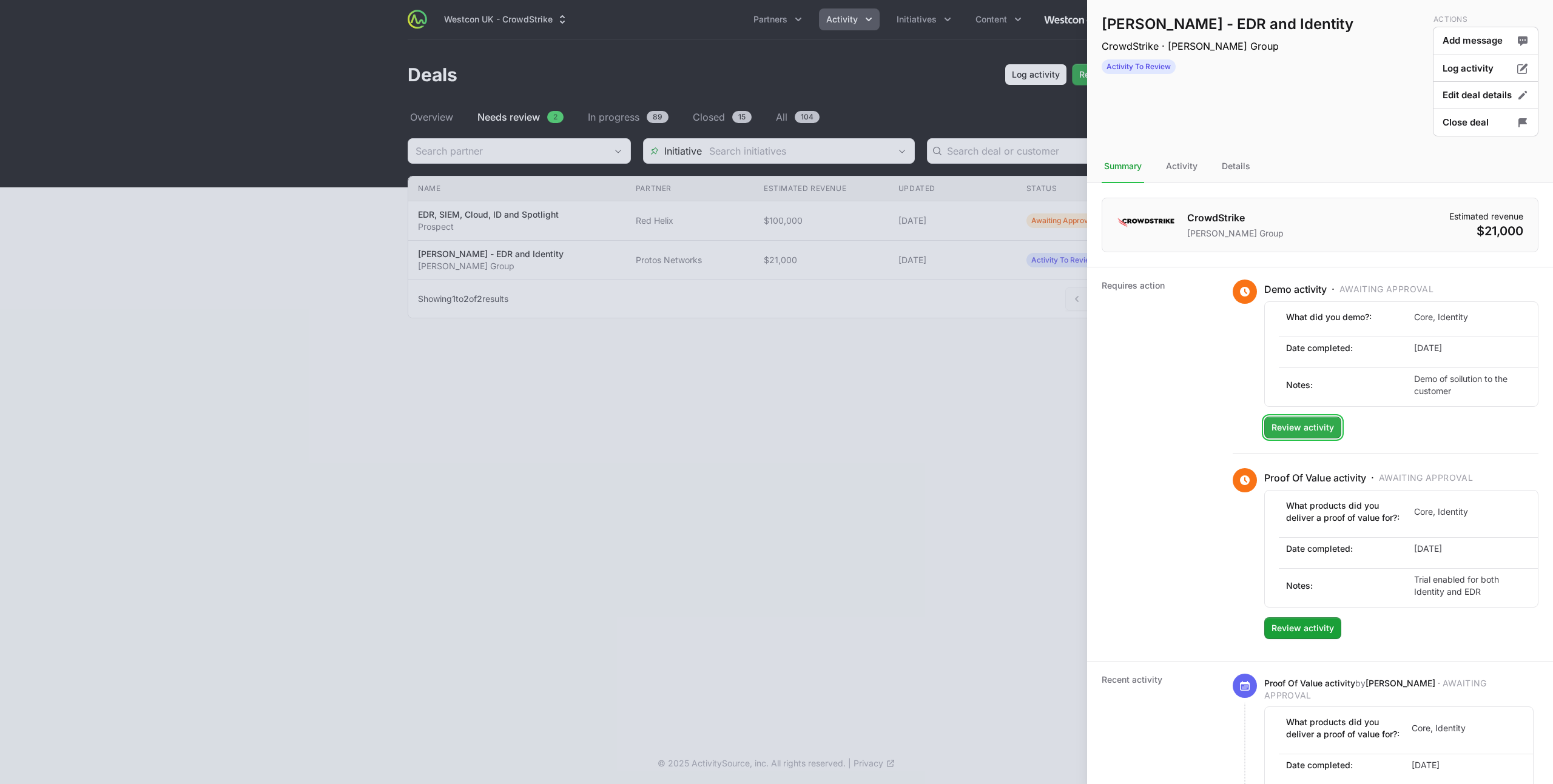
click at [1290, 430] on span "Review activity" at bounding box center [1302, 427] width 63 height 14
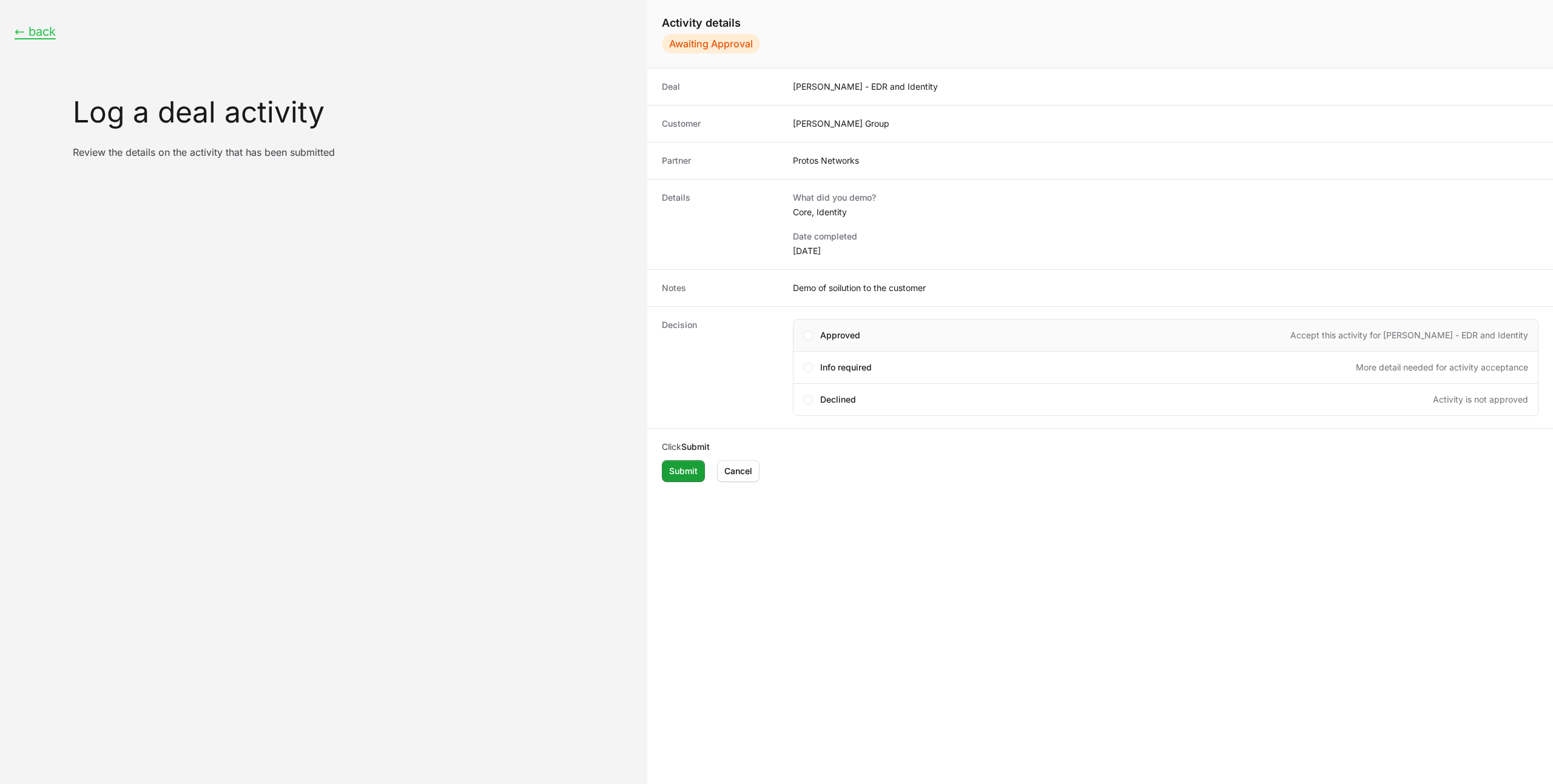
click at [866, 334] on div "Approved Accept this activity for [PERSON_NAME] - EDR and Identity" at bounding box center [1173, 335] width 708 height 12
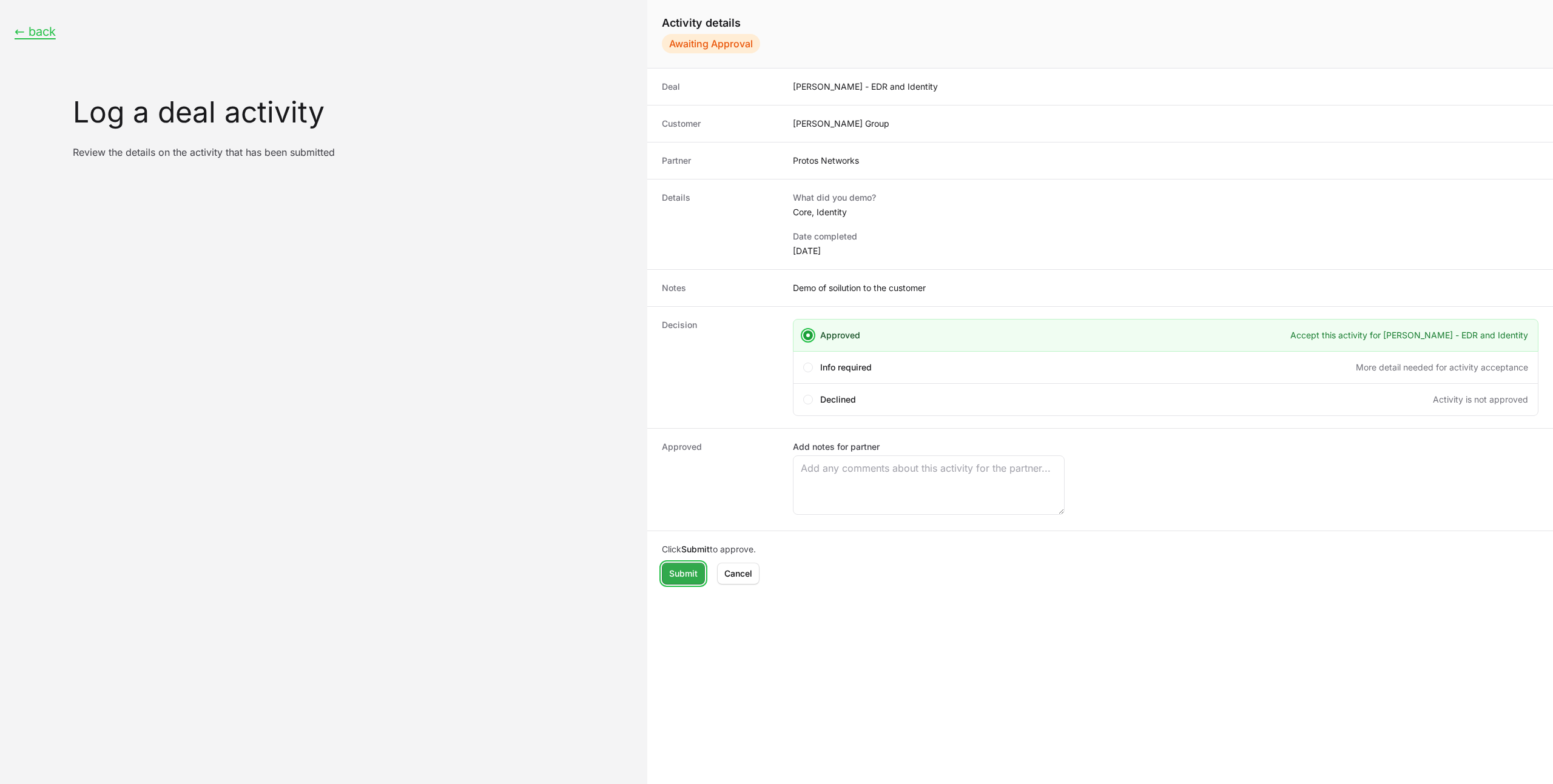
click at [681, 578] on span "Submit" at bounding box center [683, 573] width 29 height 14
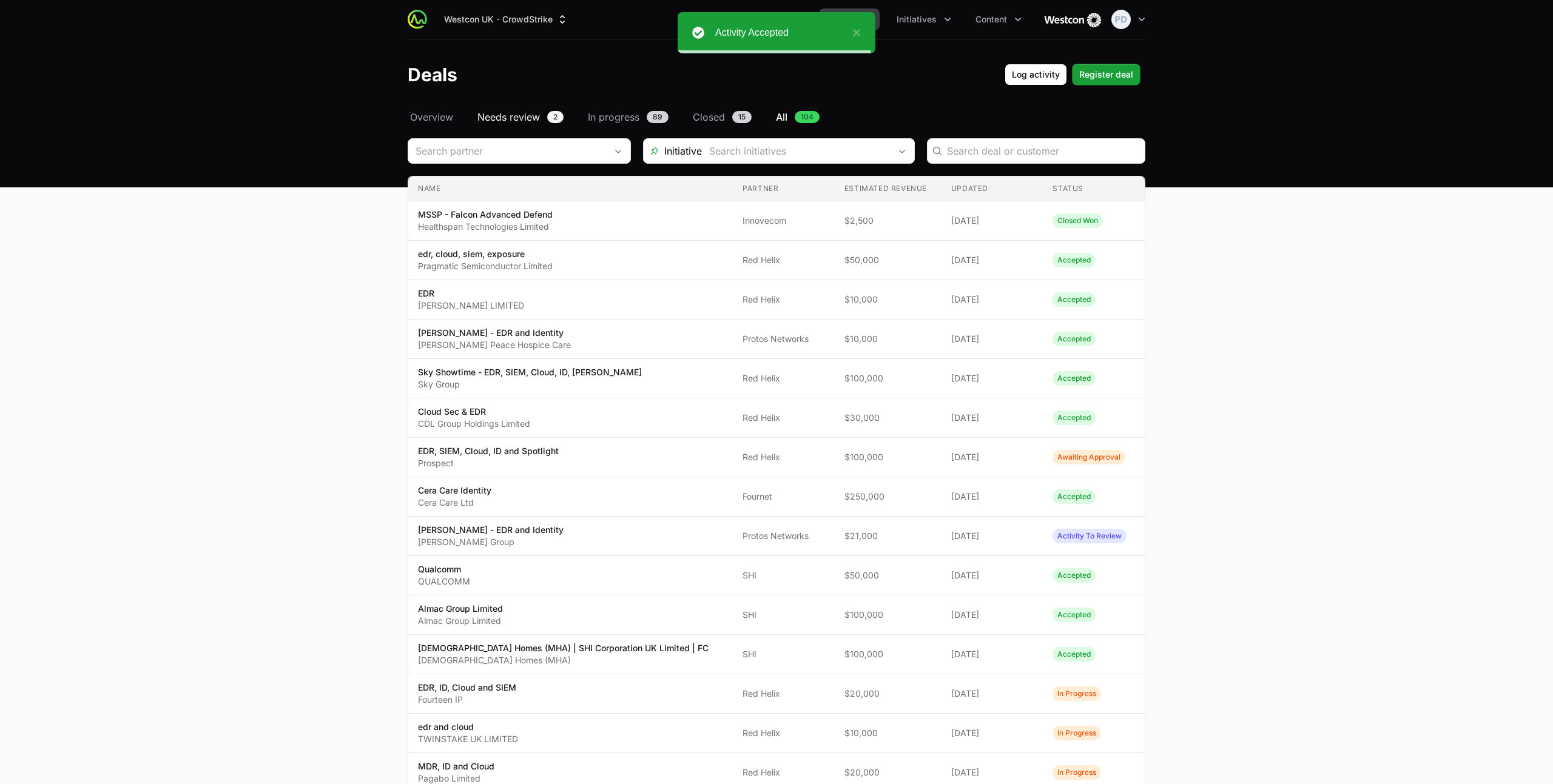
click at [507, 117] on span "Needs review" at bounding box center [509, 117] width 63 height 14
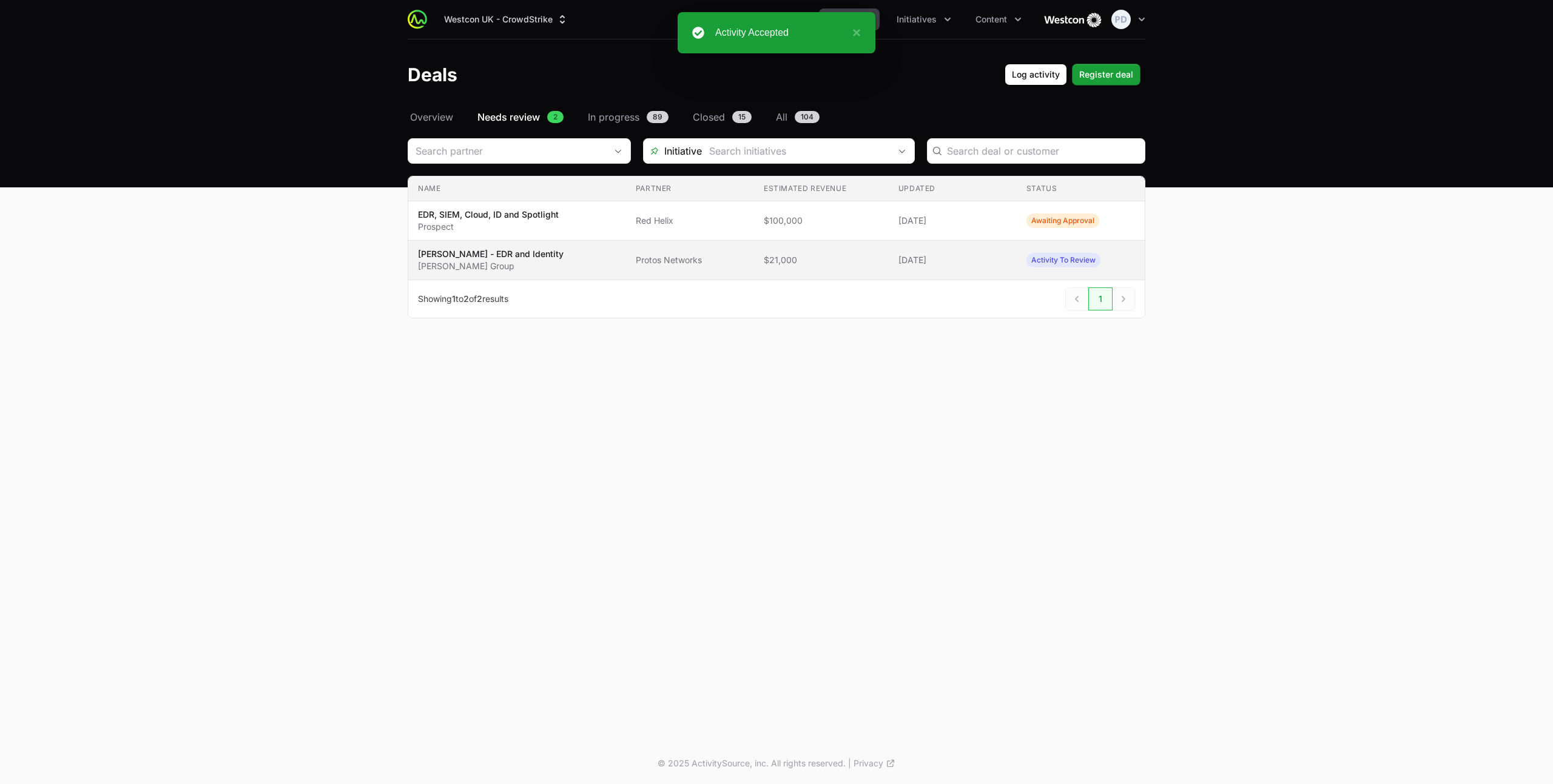
click at [552, 256] on span "[PERSON_NAME] - EDR and Identity [PERSON_NAME] Group" at bounding box center [517, 260] width 199 height 25
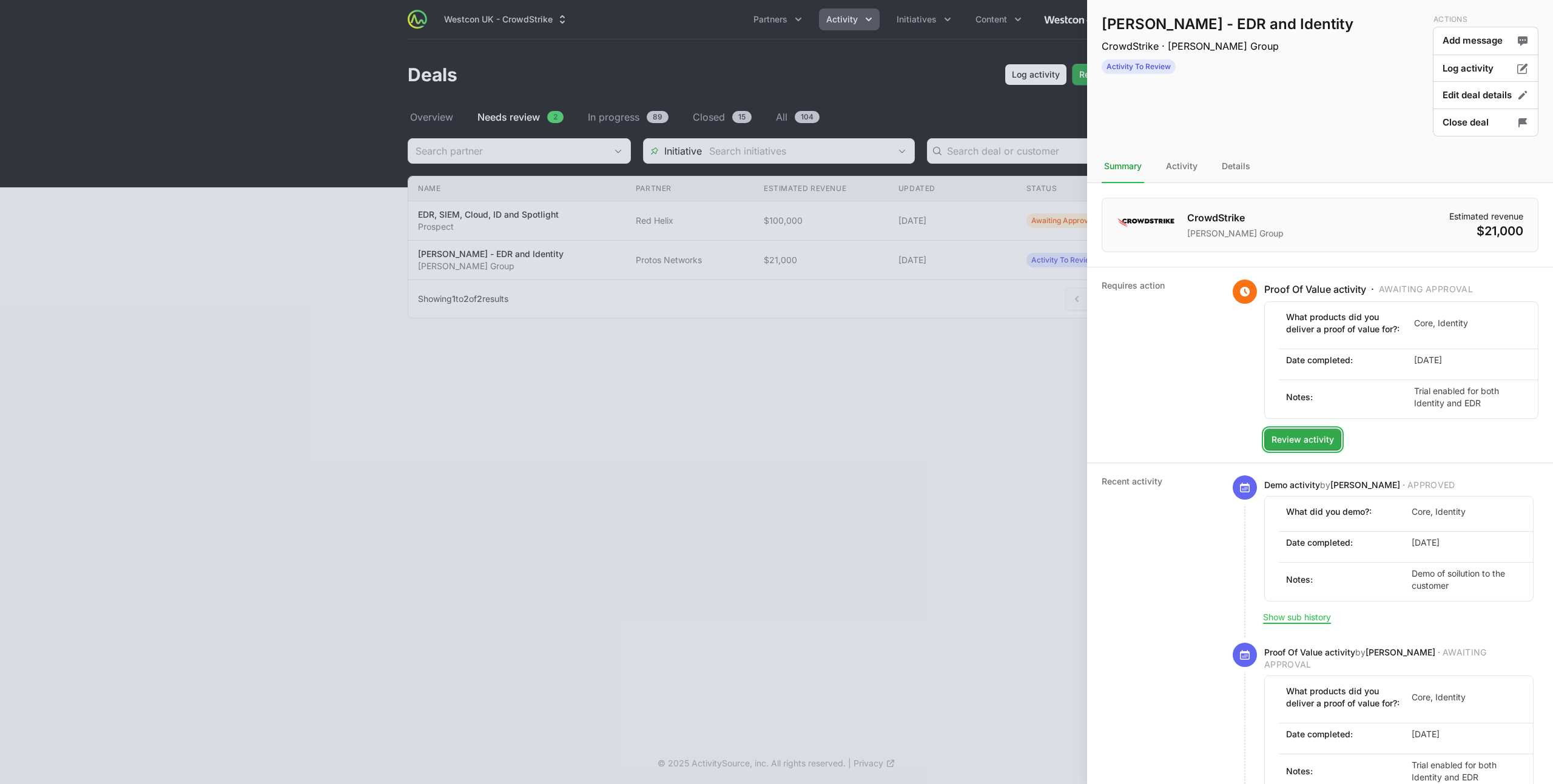
click at [1309, 443] on span "Review activity" at bounding box center [1302, 439] width 63 height 14
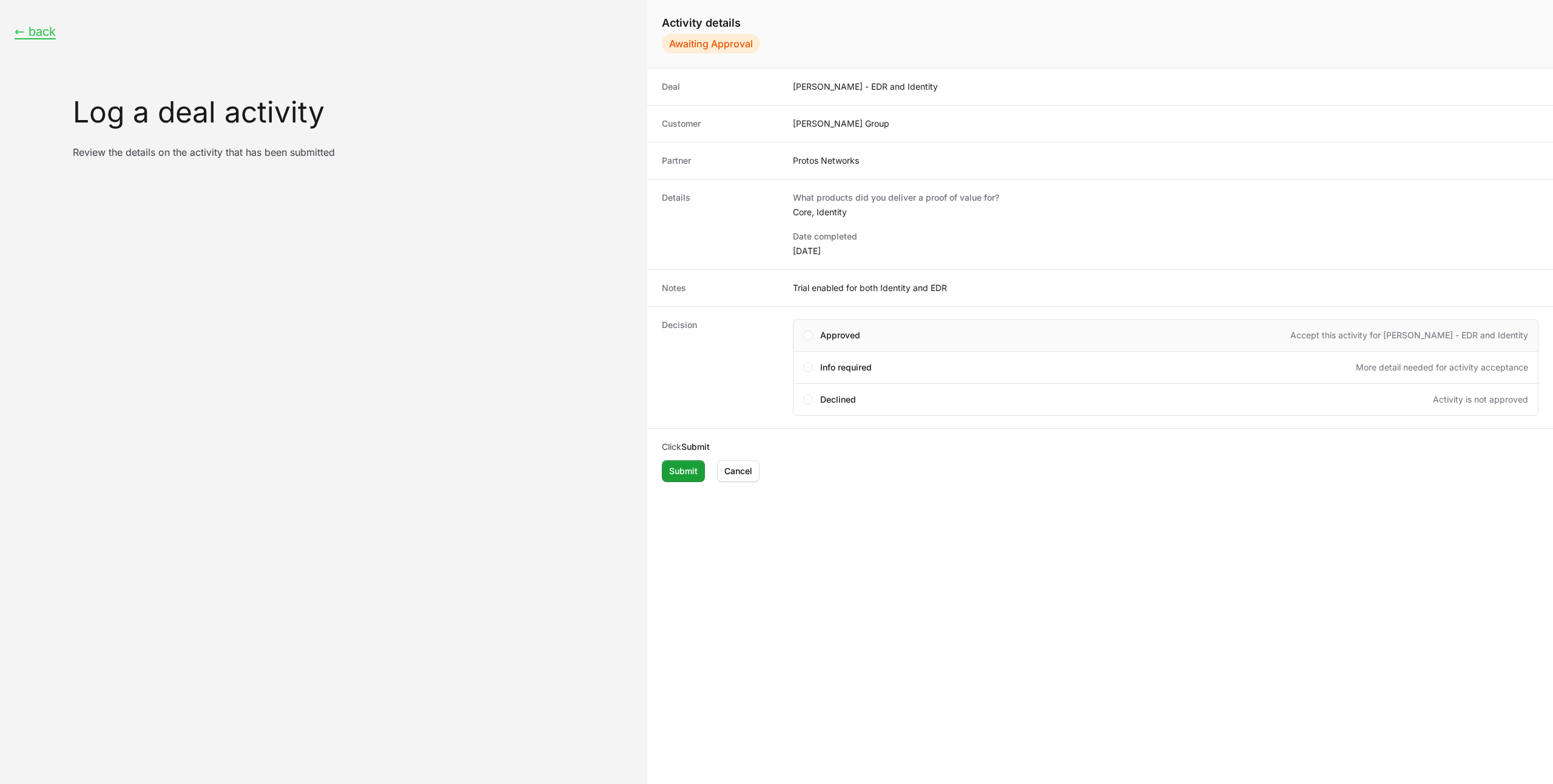
click at [870, 330] on div "Approved Accept this activity for [PERSON_NAME] - EDR and Identity" at bounding box center [1173, 335] width 708 height 12
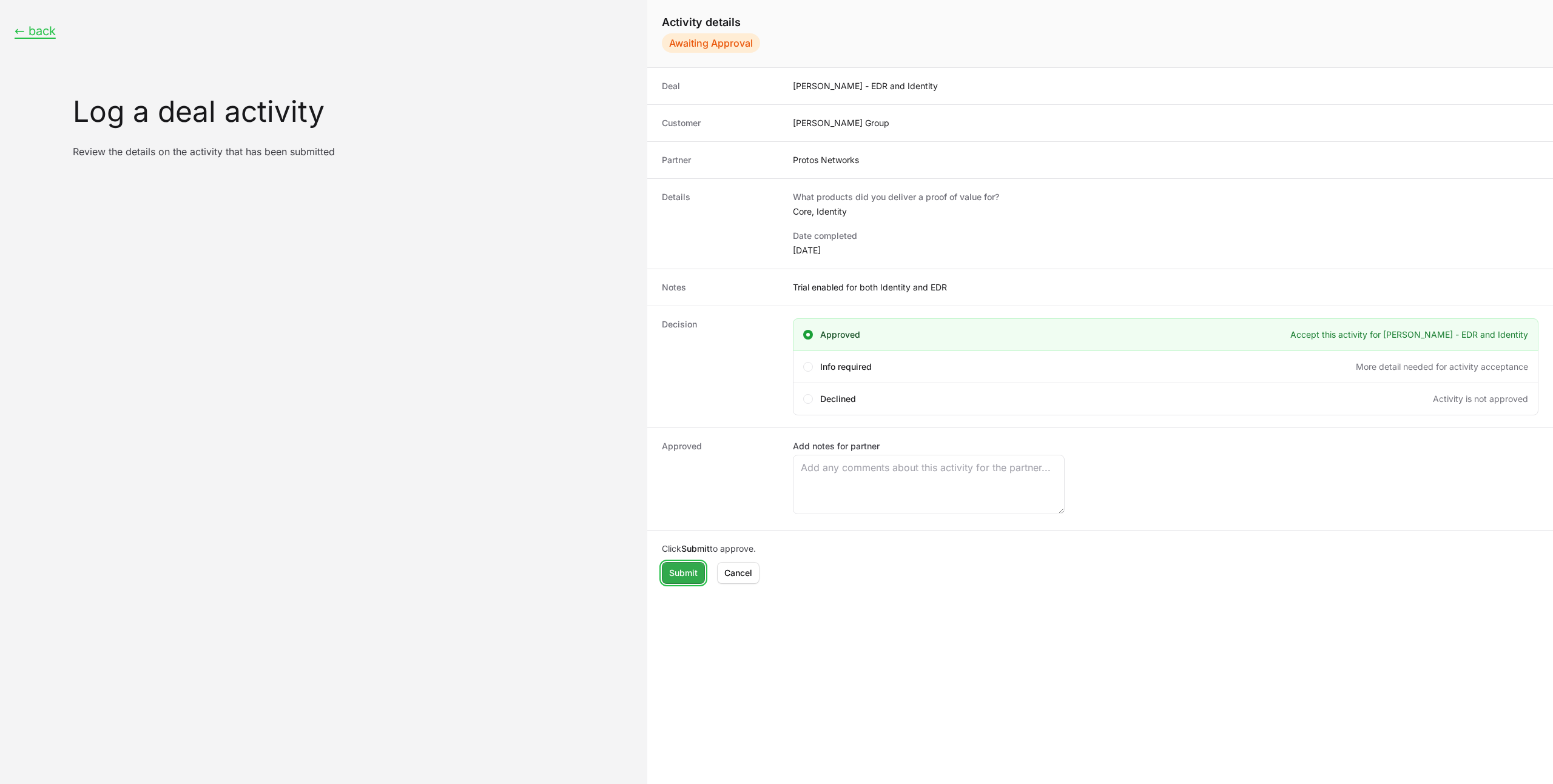
click at [688, 575] on span "Submit" at bounding box center [683, 572] width 29 height 14
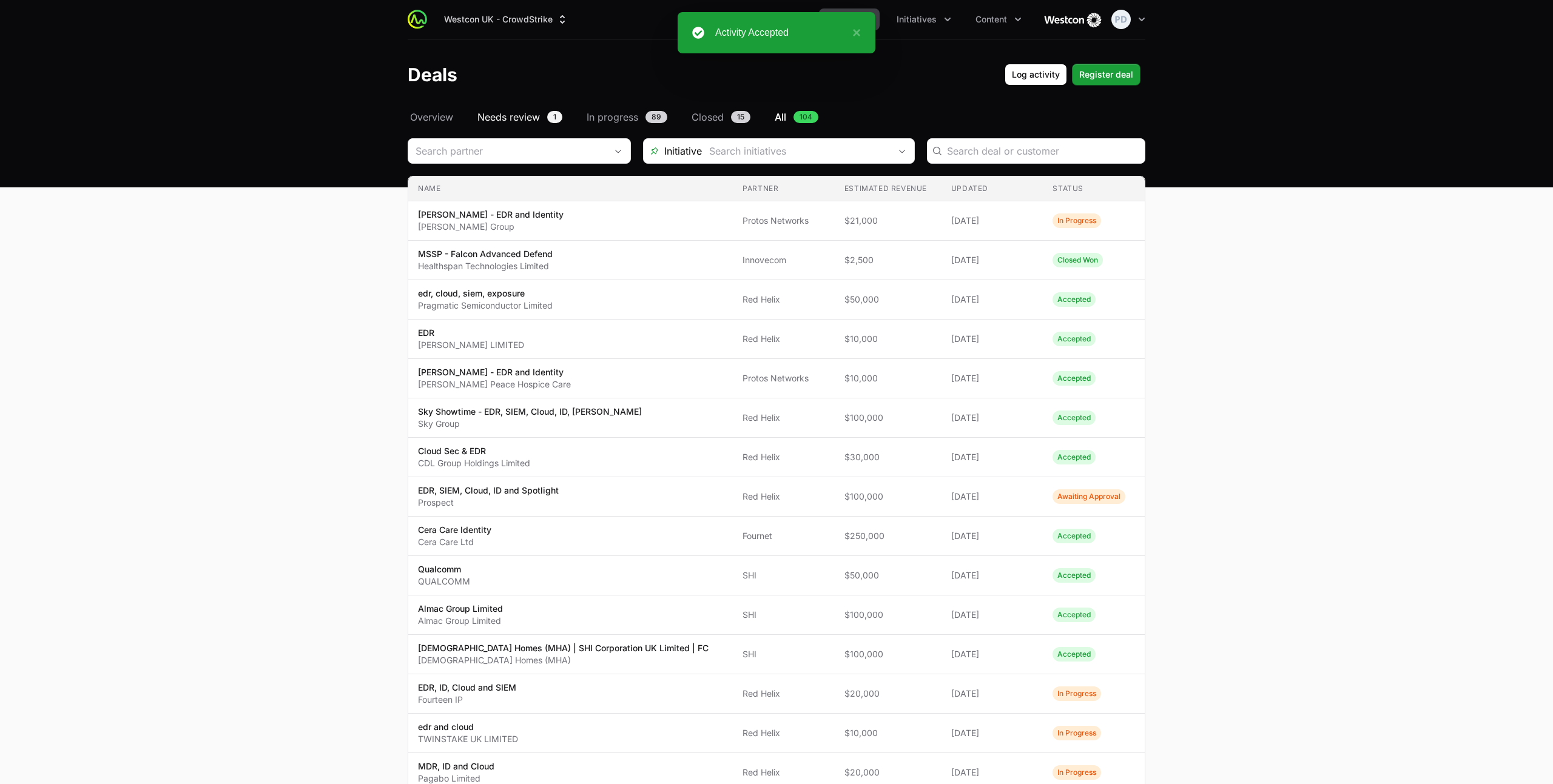
click at [500, 111] on span "Needs review" at bounding box center [509, 117] width 63 height 14
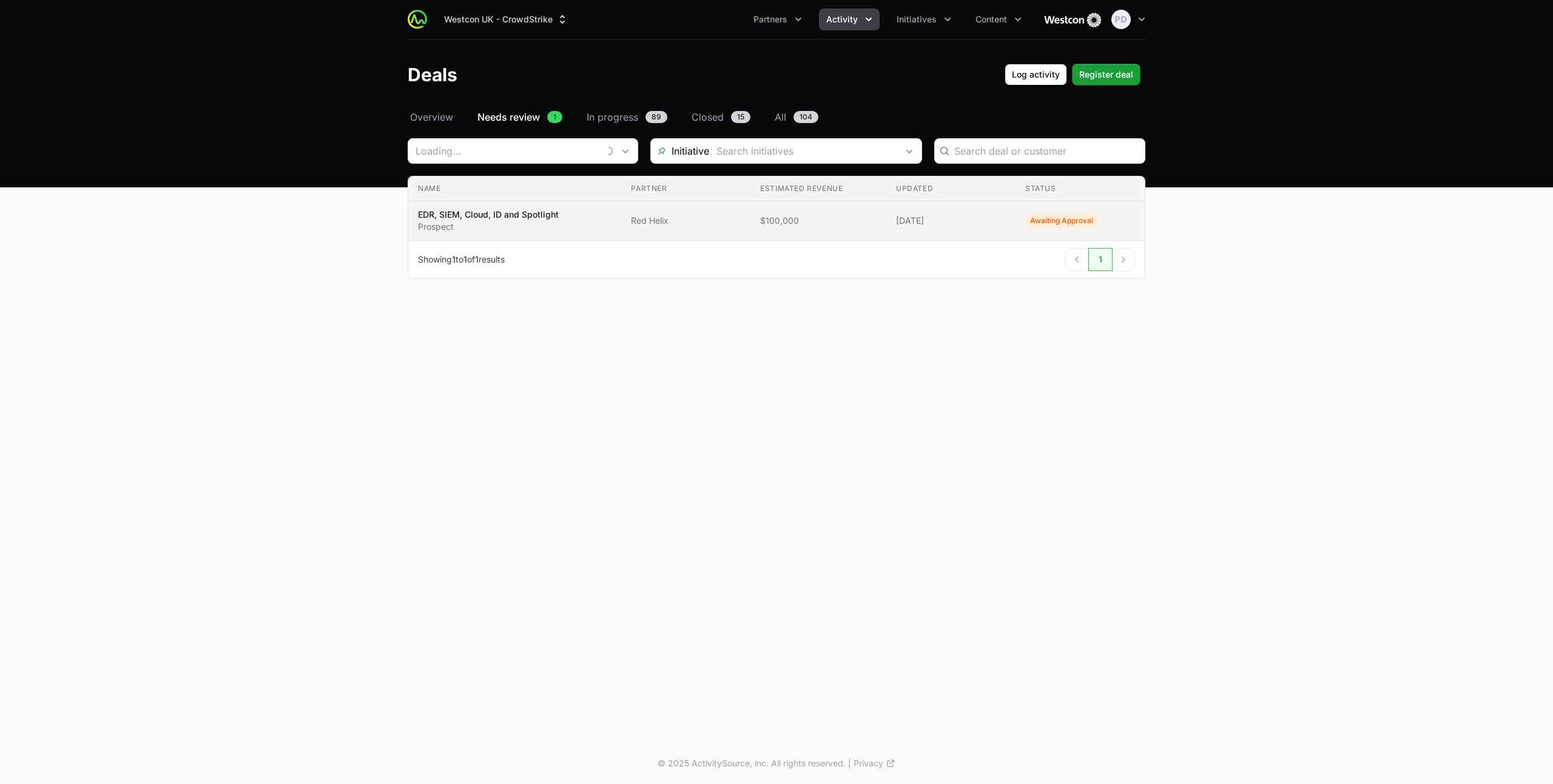
click at [528, 231] on p "Prospect" at bounding box center [488, 227] width 141 height 12
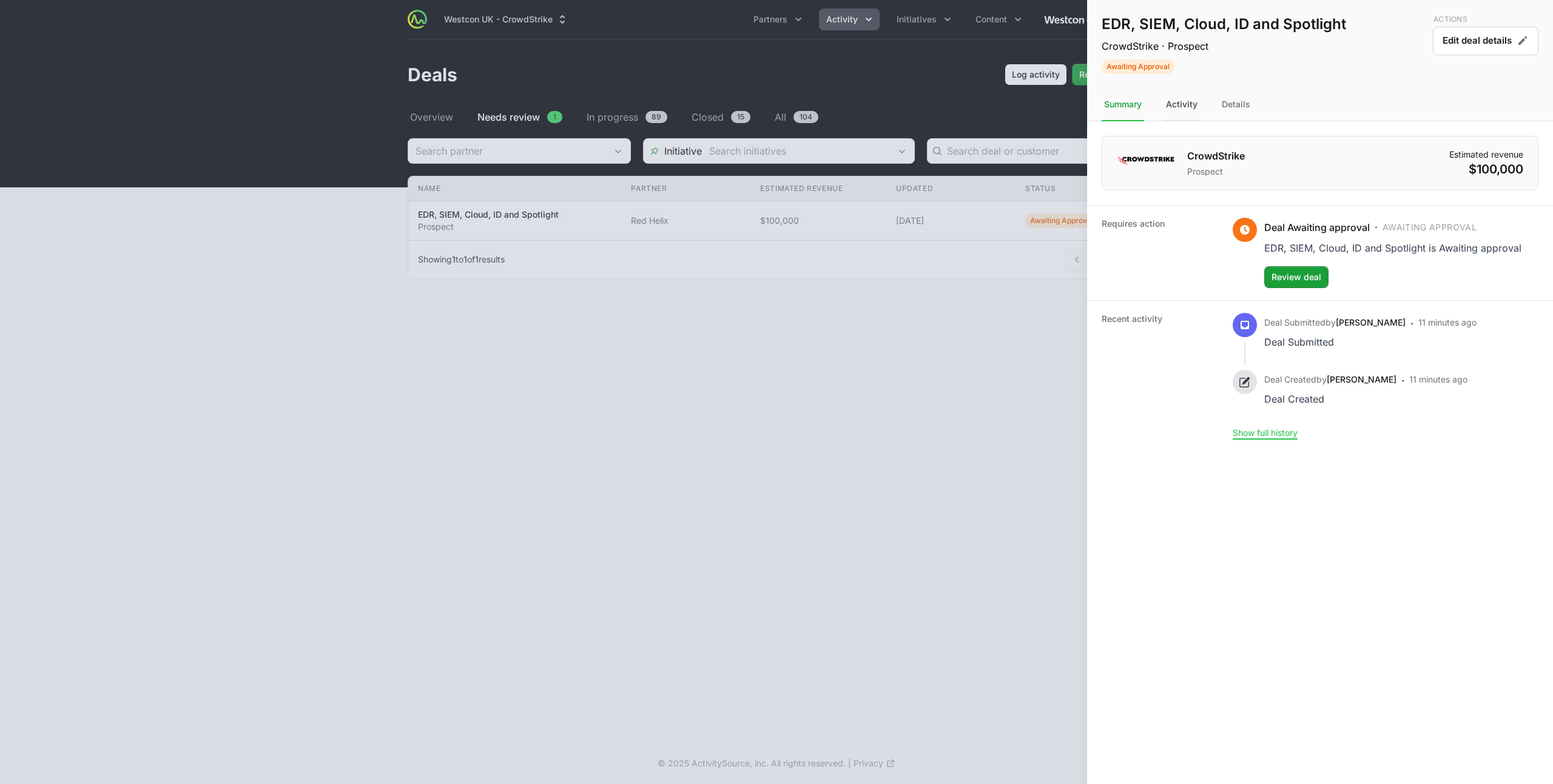
click at [1219, 107] on div "Activity" at bounding box center [1236, 105] width 33 height 33
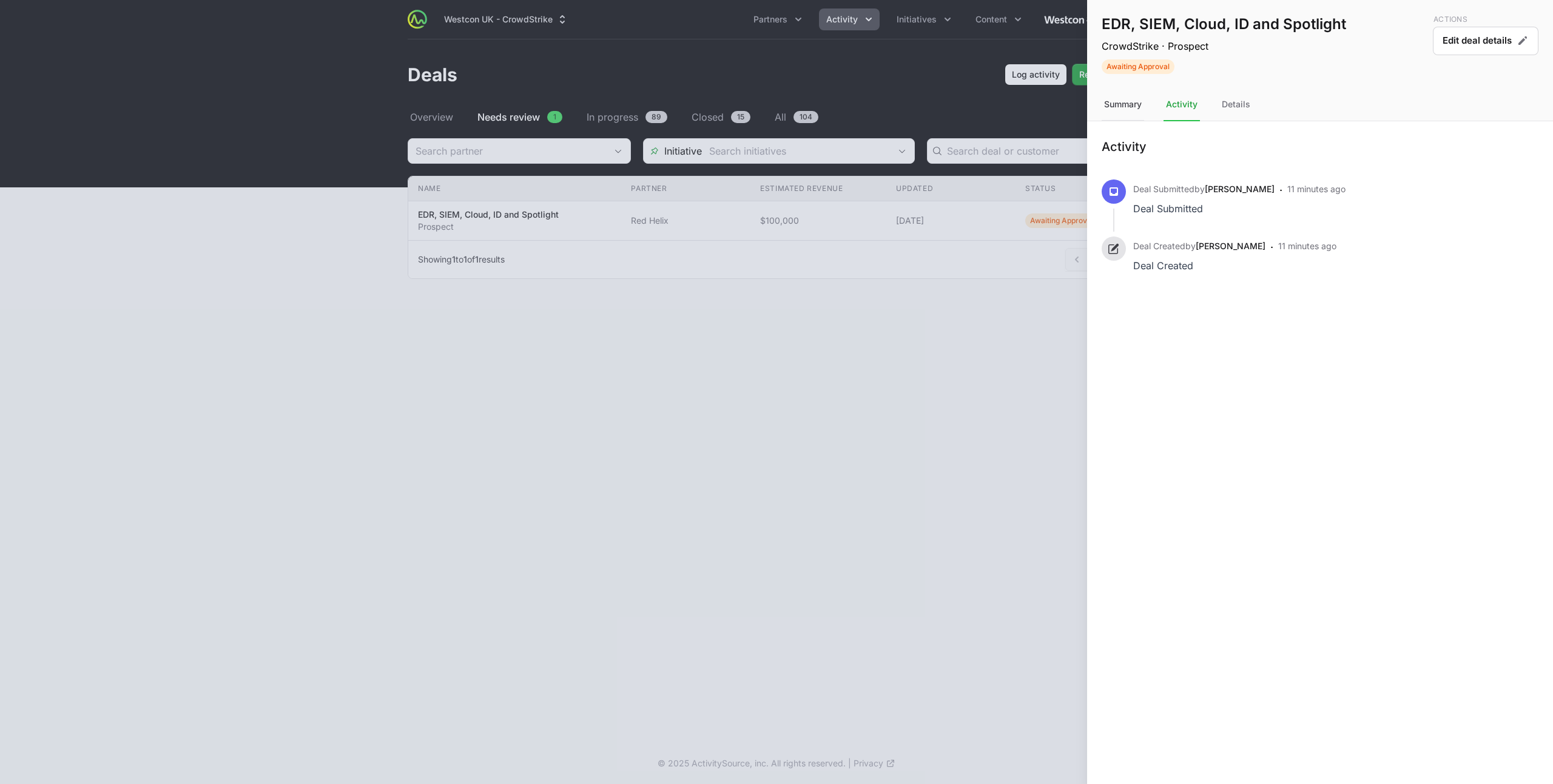
click at [1127, 108] on div "Summary" at bounding box center [1123, 105] width 42 height 33
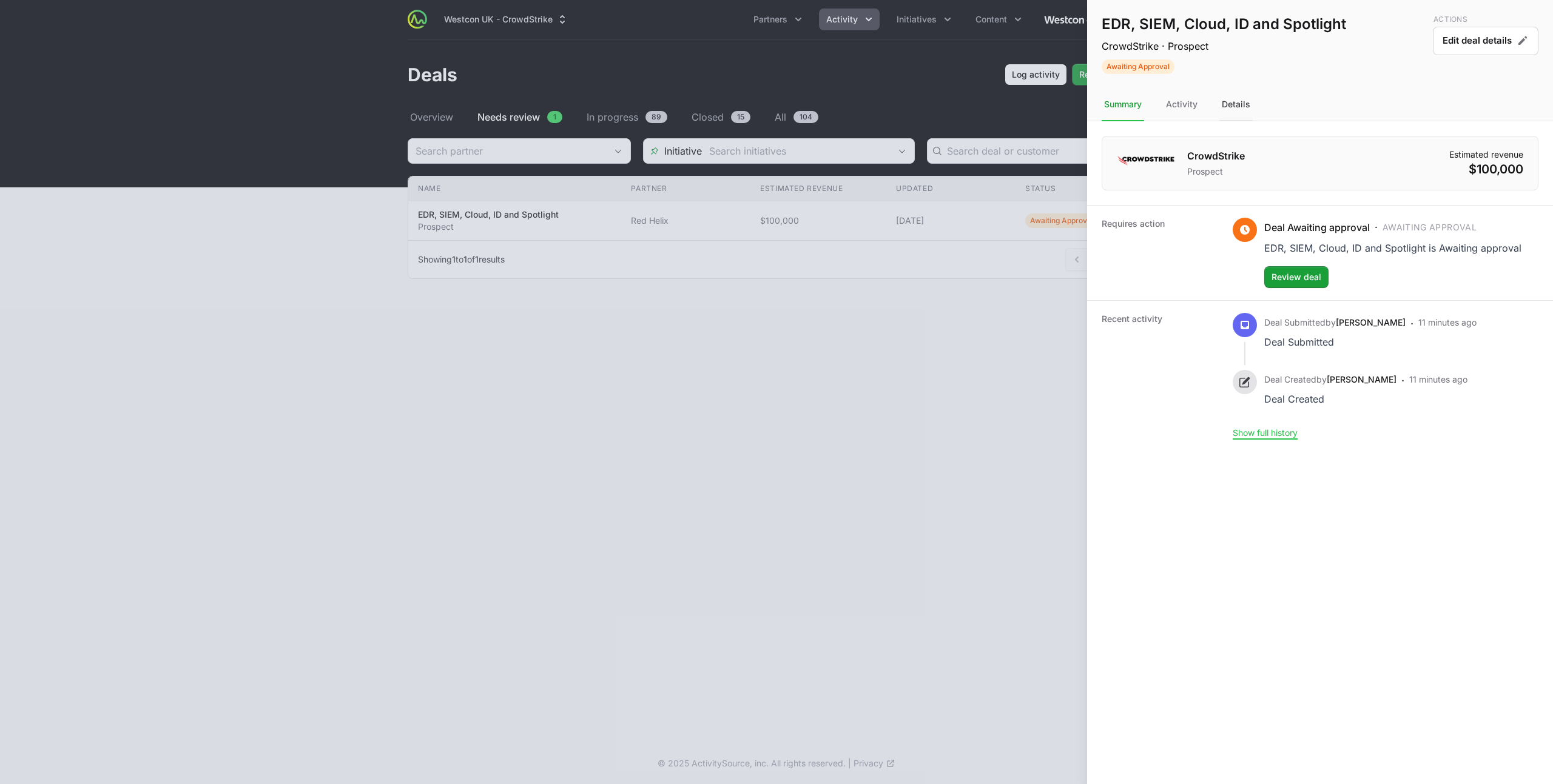
click at [1225, 103] on div "Details" at bounding box center [1236, 105] width 33 height 33
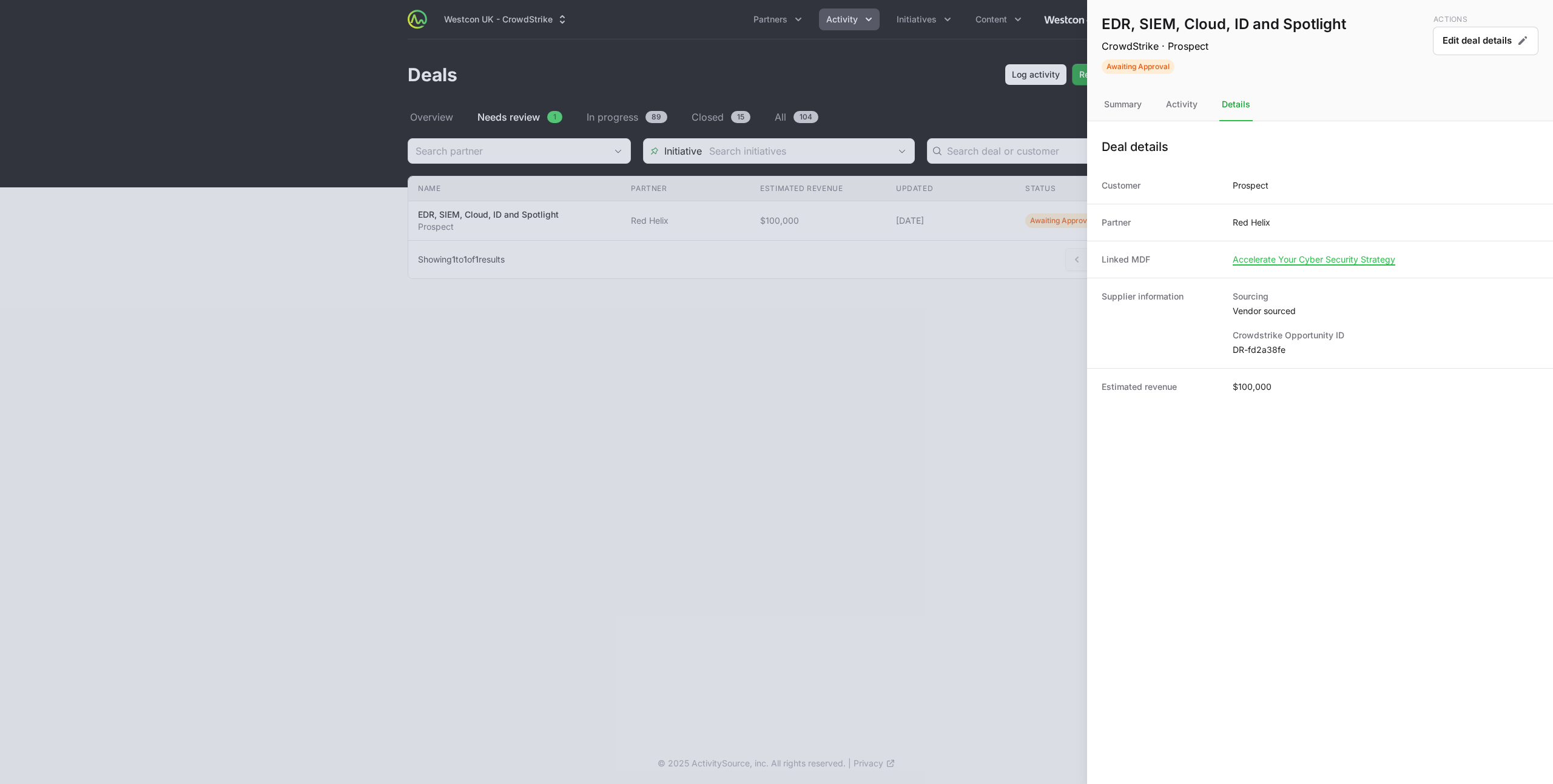
click at [1257, 349] on dd "DR-fd2a38fe" at bounding box center [1385, 350] width 306 height 12
copy dl "DR-fd2a38fe"
